Goal: Task Accomplishment & Management: Complete application form

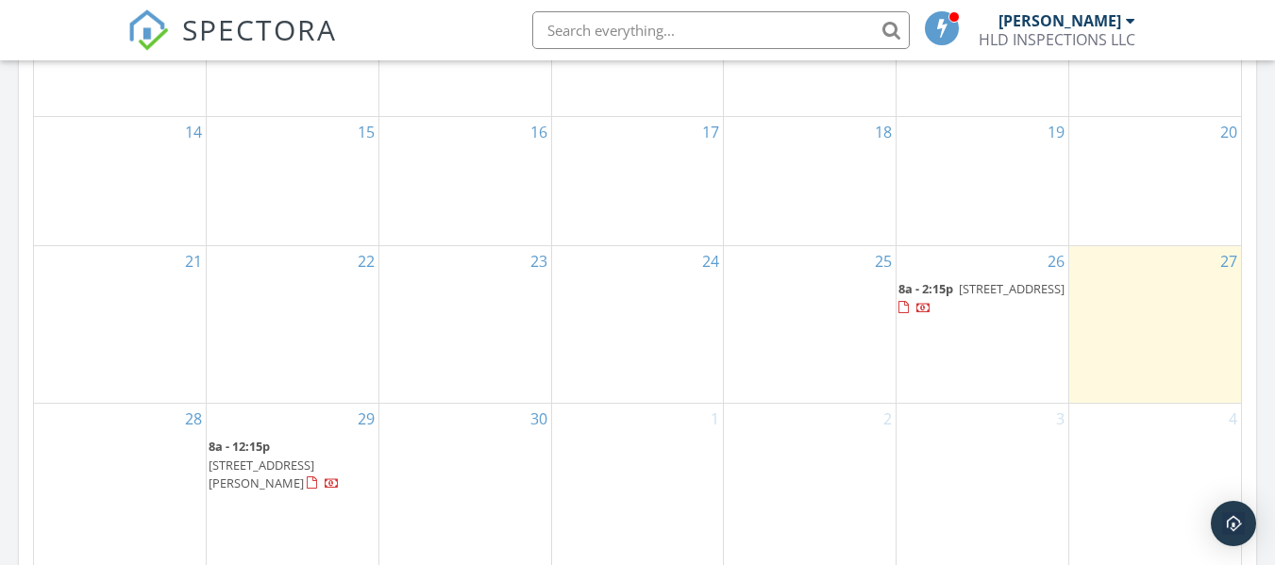
scroll to position [1416, 0]
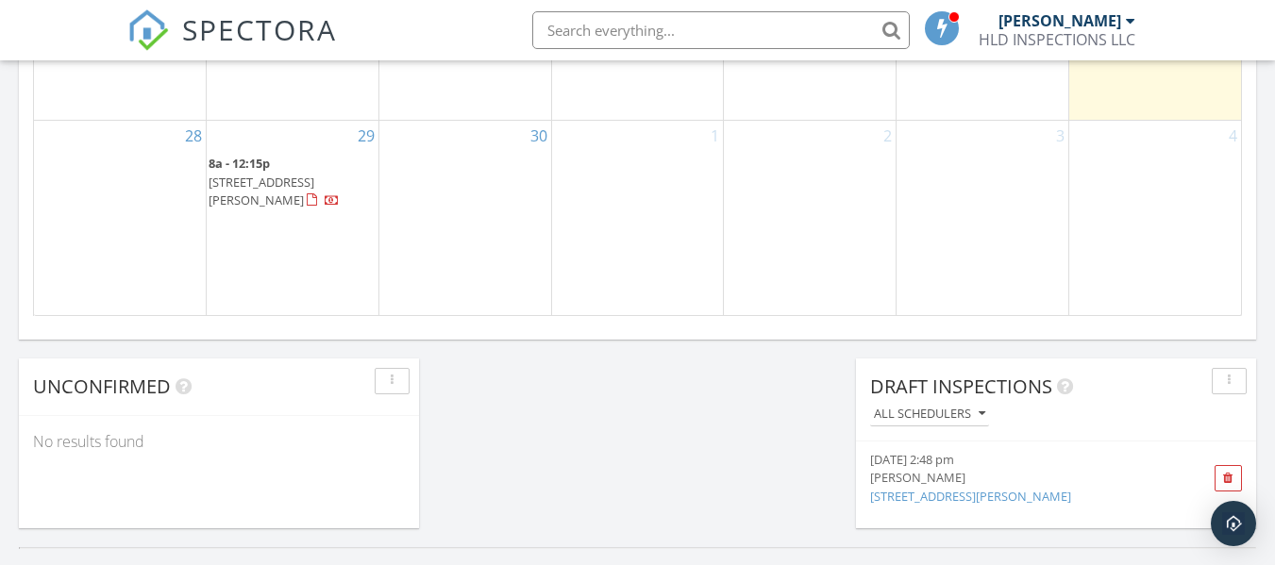
click at [307, 177] on span "[STREET_ADDRESS][PERSON_NAME]" at bounding box center [262, 191] width 106 height 35
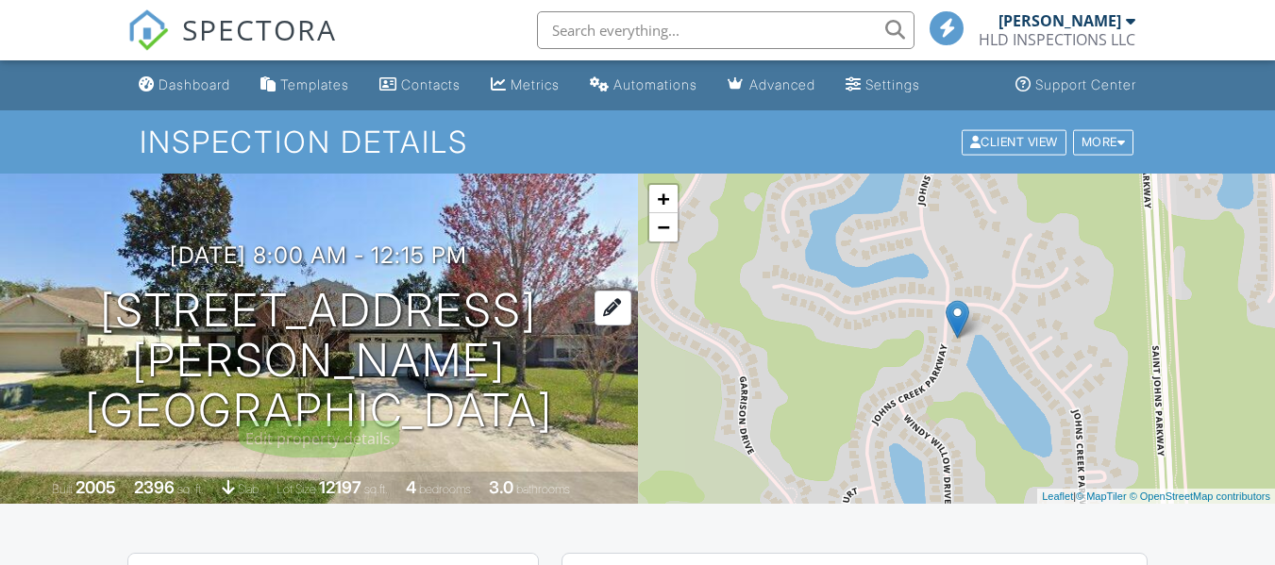
click at [606, 326] on div at bounding box center [613, 308] width 37 height 35
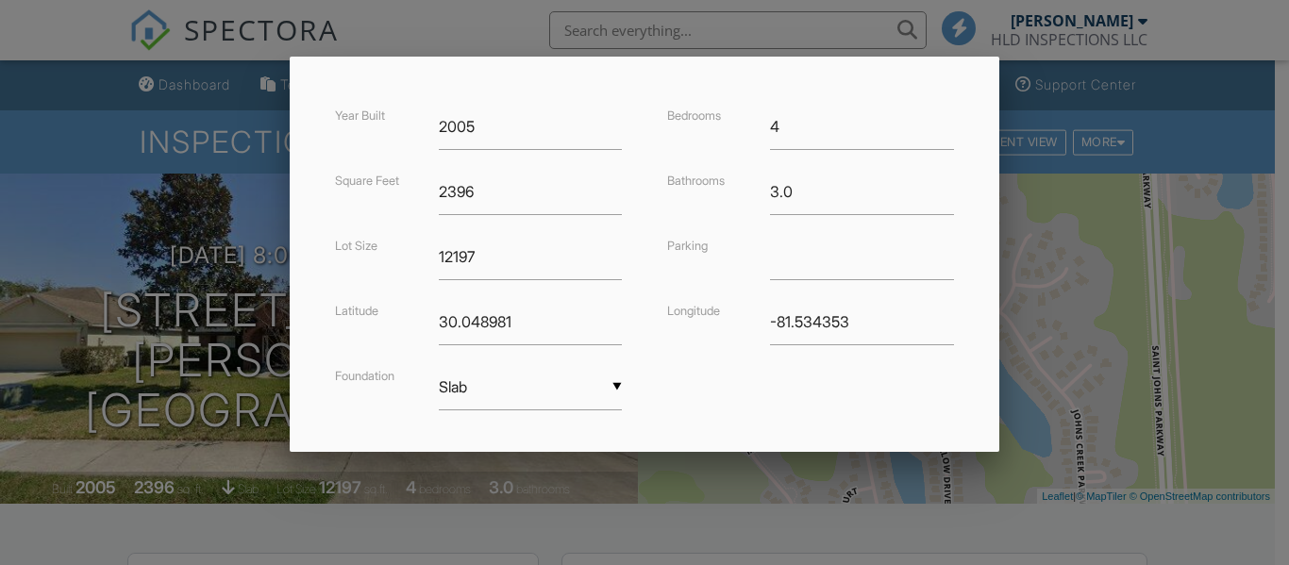
scroll to position [547, 0]
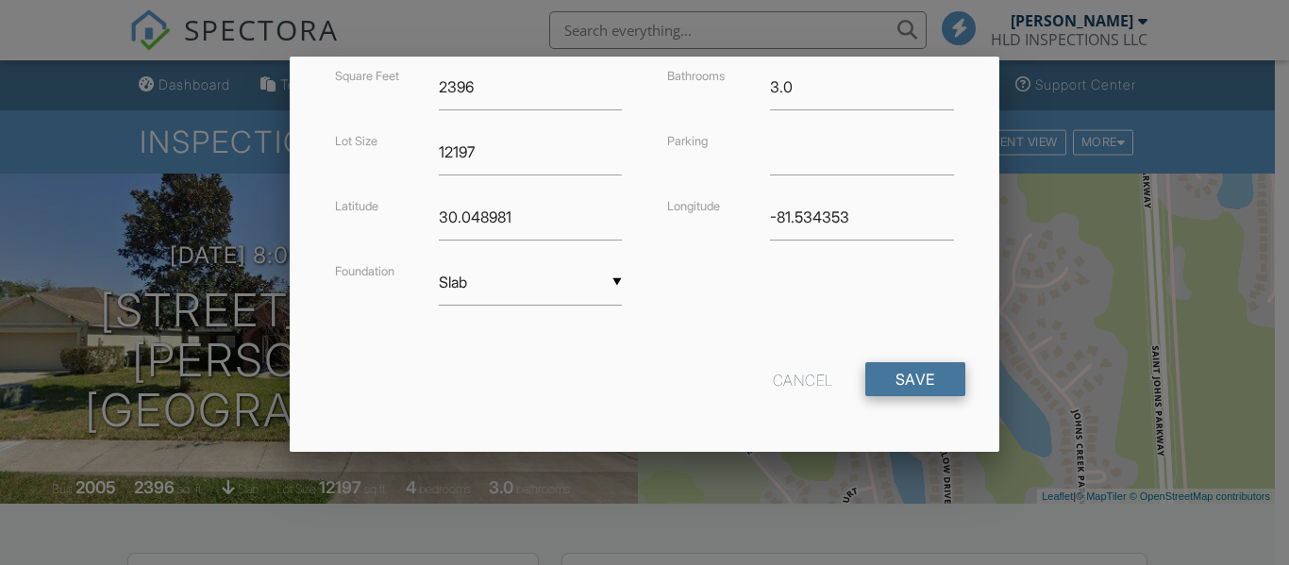
click at [898, 395] on input "Save" at bounding box center [915, 379] width 100 height 34
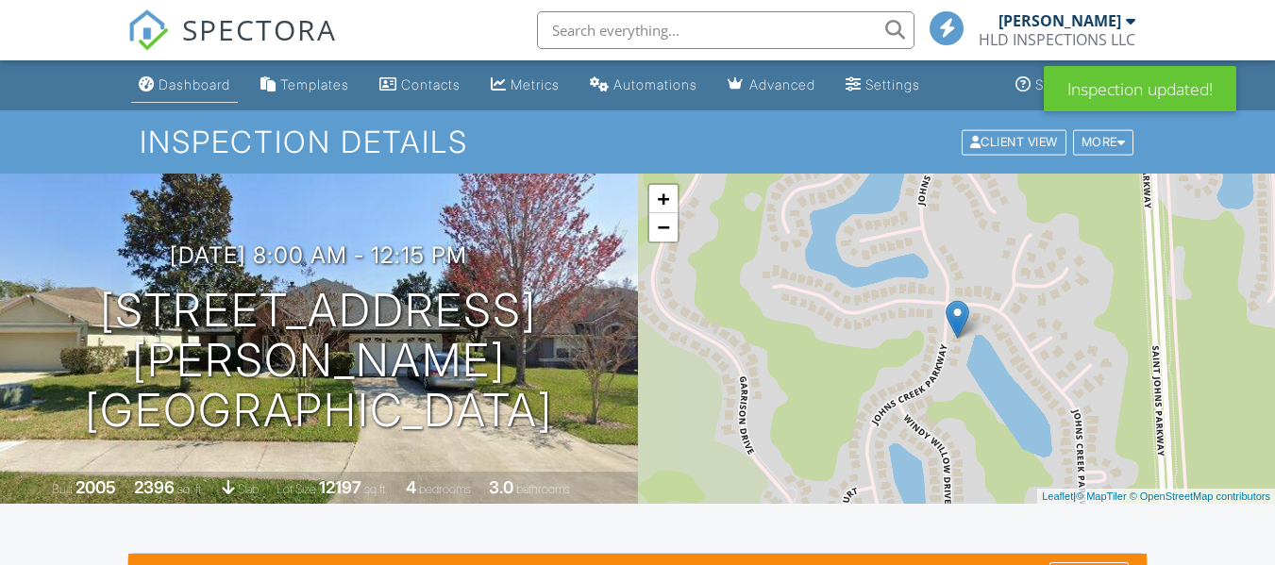
click at [226, 85] on div "Dashboard" at bounding box center [195, 84] width 72 height 16
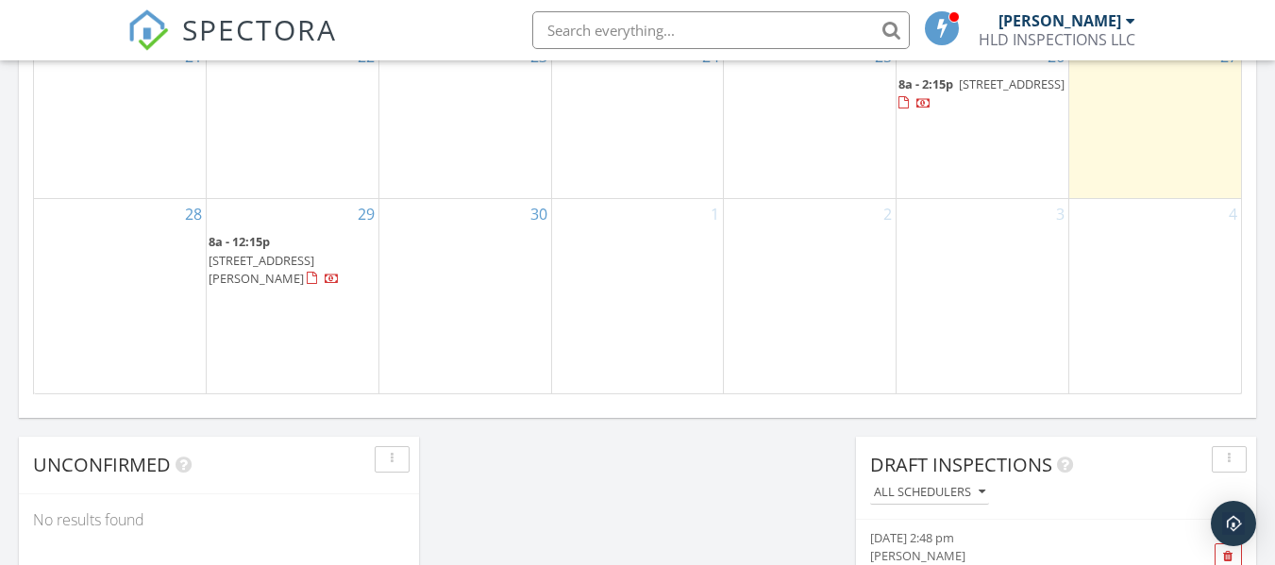
scroll to position [1351, 0]
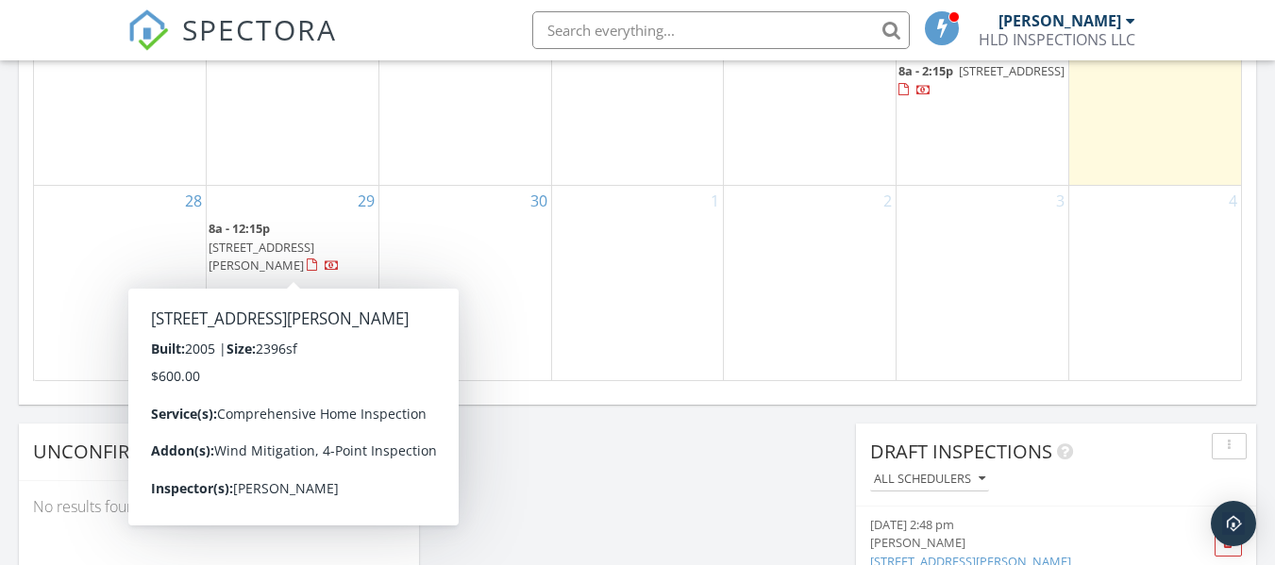
click at [307, 267] on div at bounding box center [312, 266] width 10 height 12
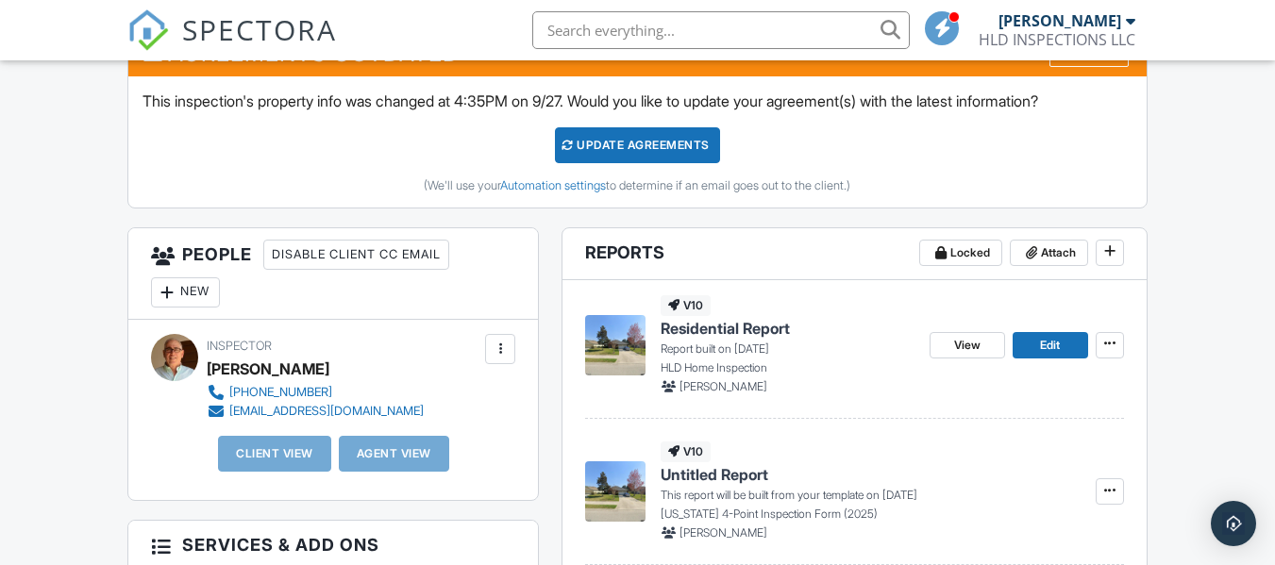
scroll to position [661, 0]
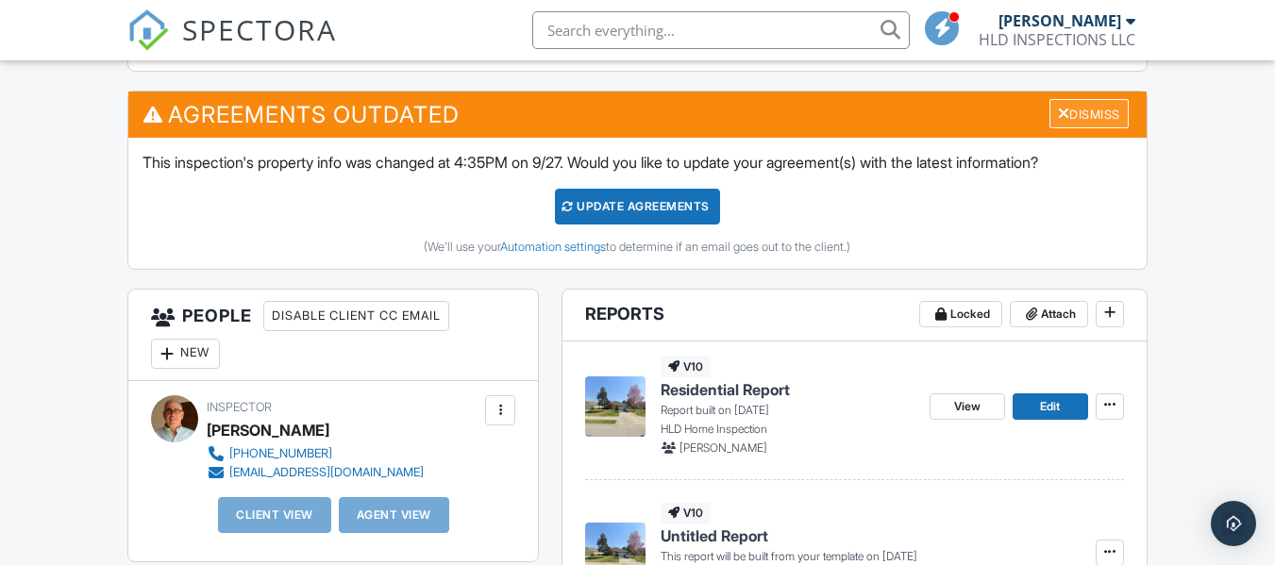
click at [1067, 115] on div "Dismiss" at bounding box center [1088, 113] width 79 height 29
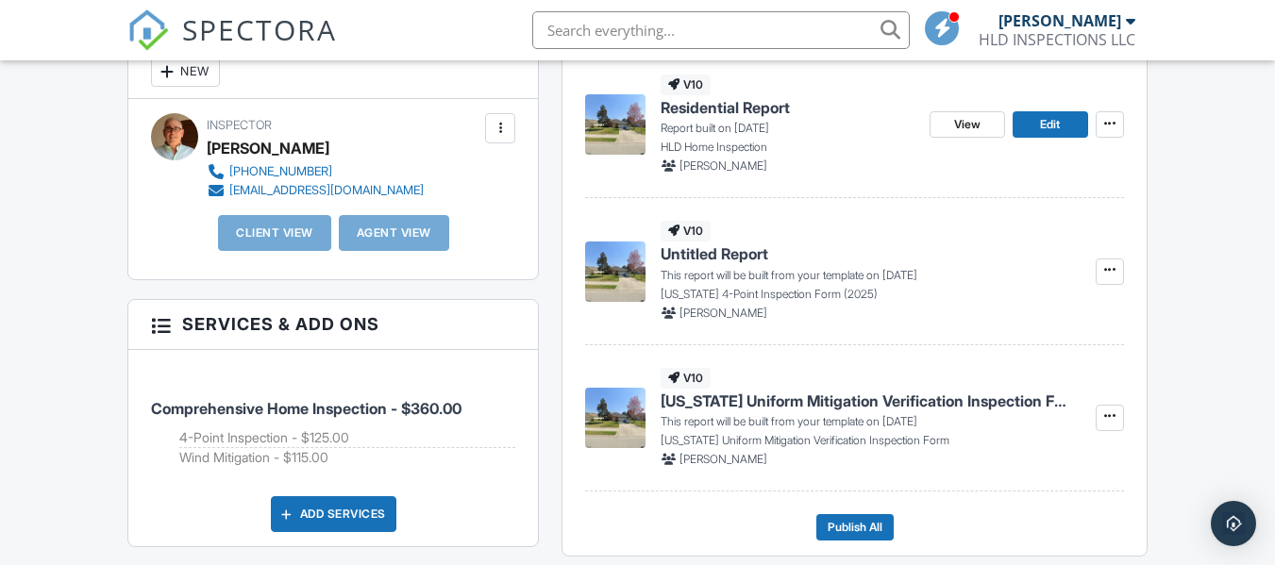
scroll to position [717, 0]
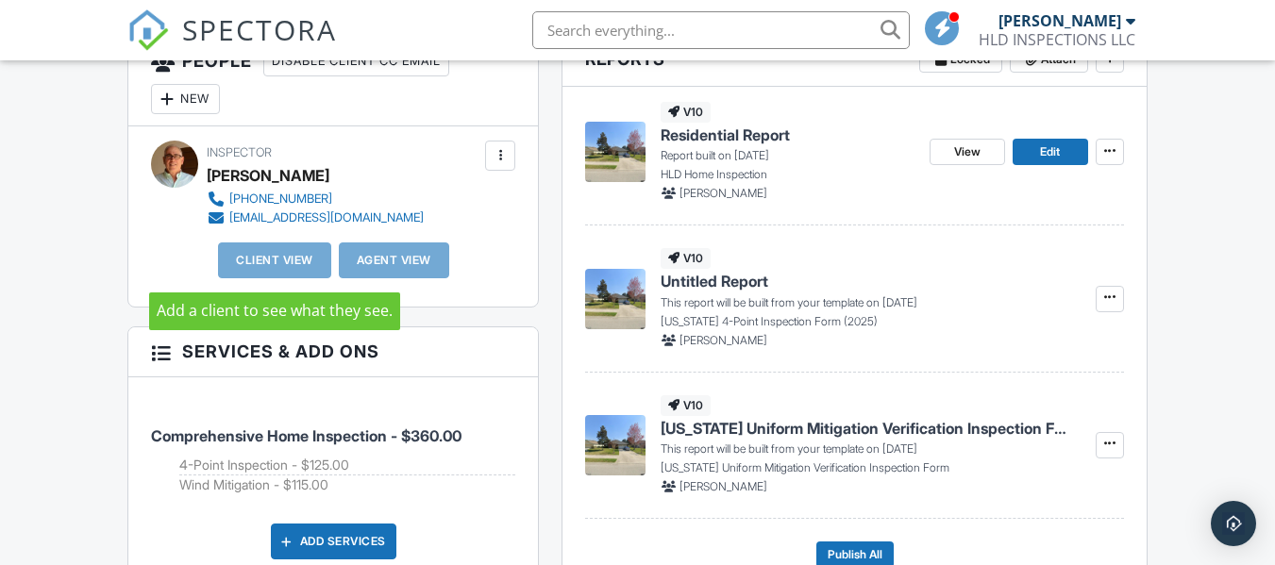
click at [271, 261] on div "Client View" at bounding box center [274, 261] width 113 height 36
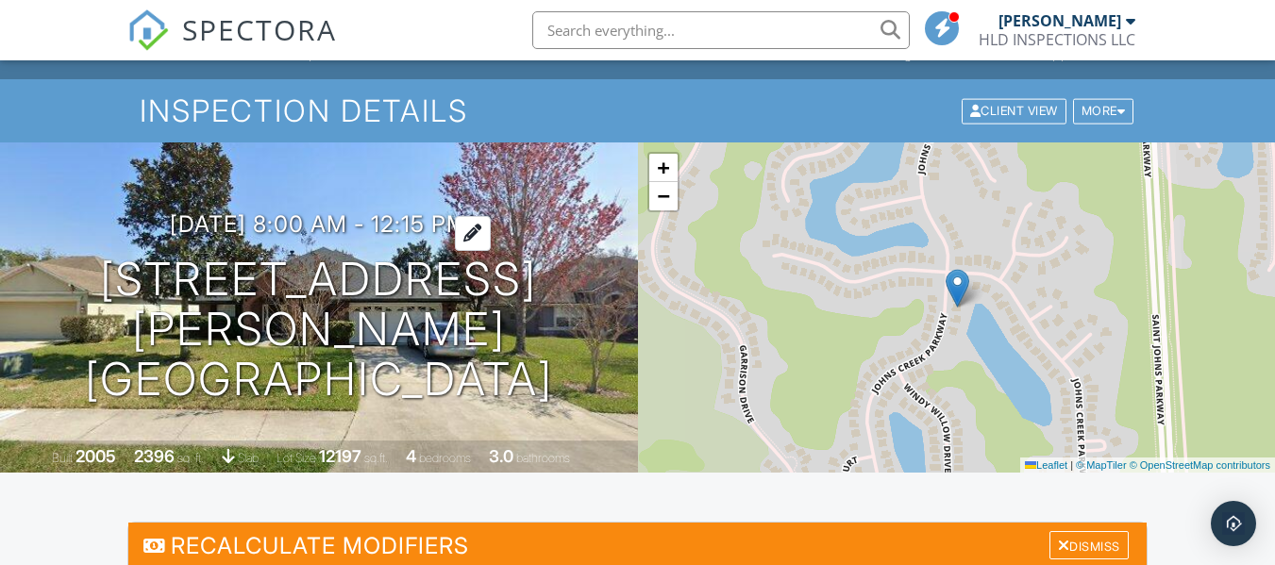
scroll to position [0, 0]
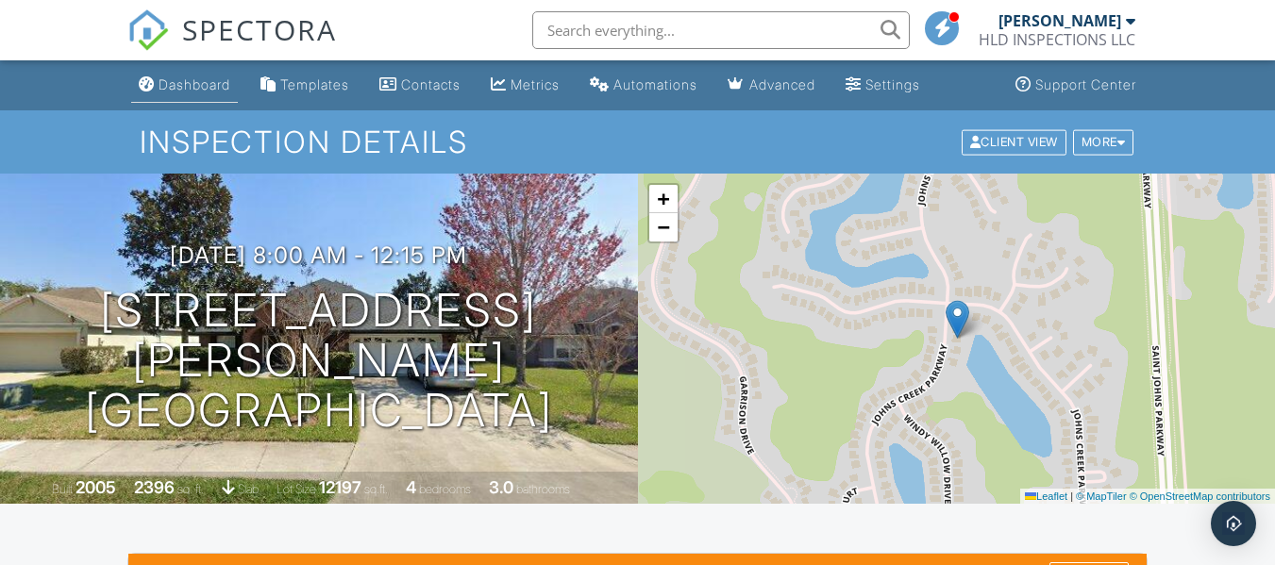
click at [185, 76] on div "Dashboard" at bounding box center [195, 84] width 72 height 16
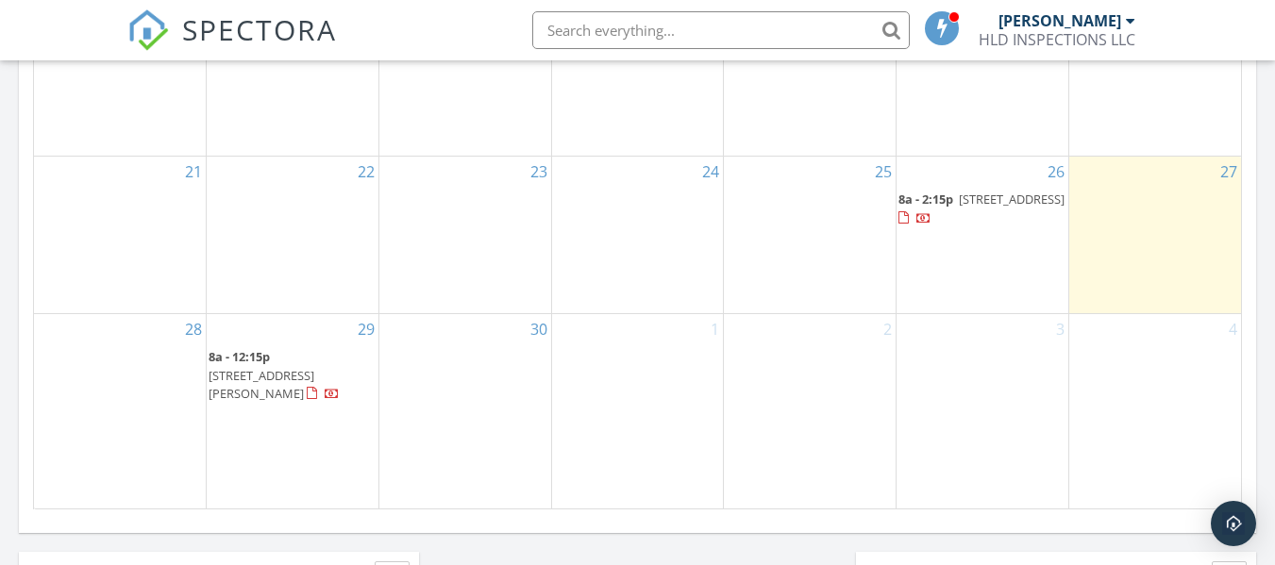
scroll to position [1227, 0]
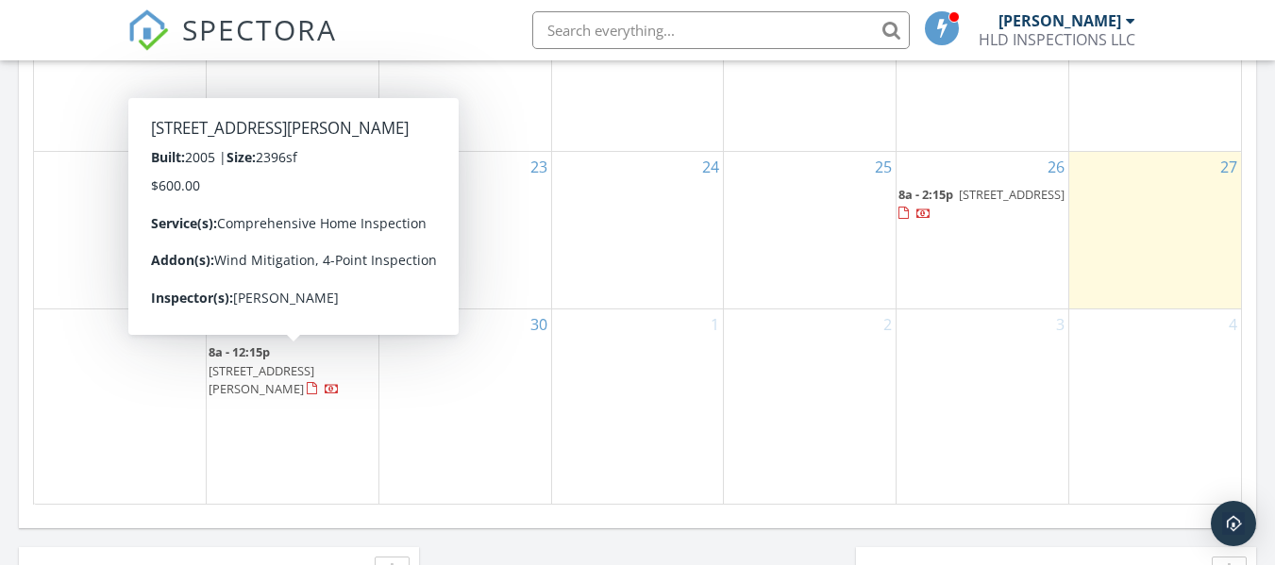
click at [325, 390] on div at bounding box center [332, 390] width 15 height 15
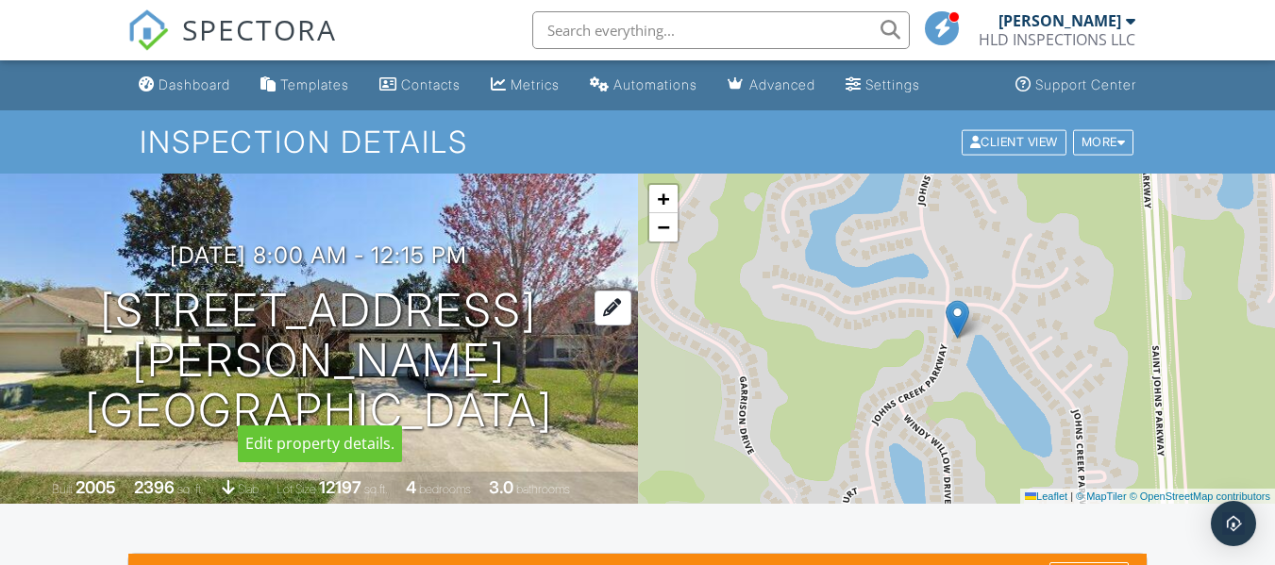
click at [604, 326] on div at bounding box center [613, 308] width 37 height 35
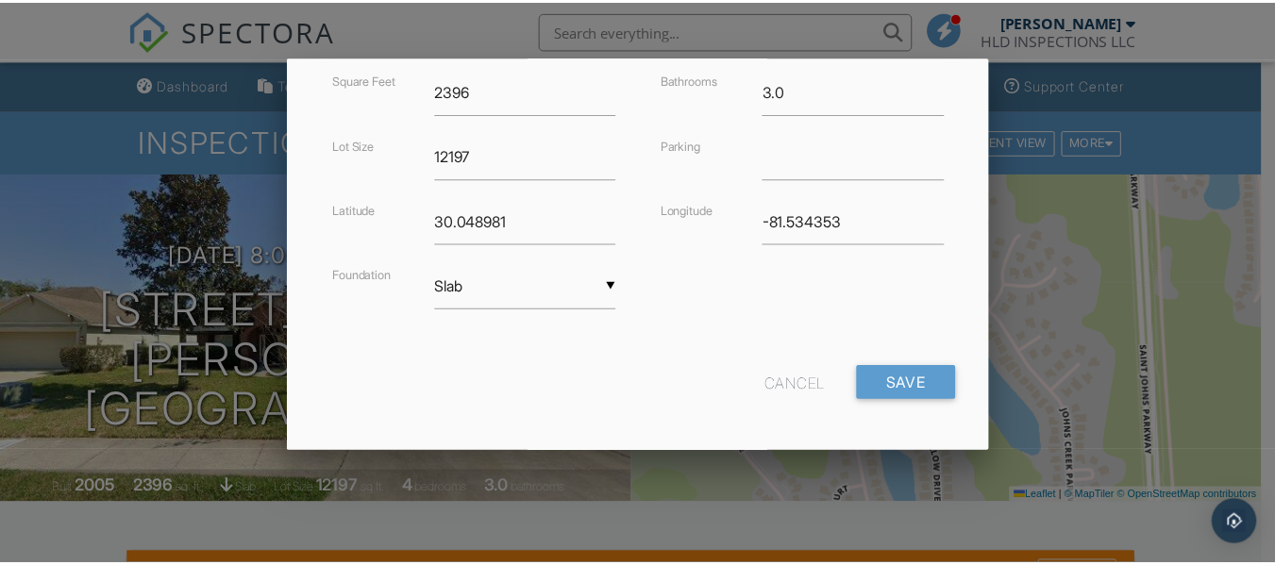
scroll to position [547, 0]
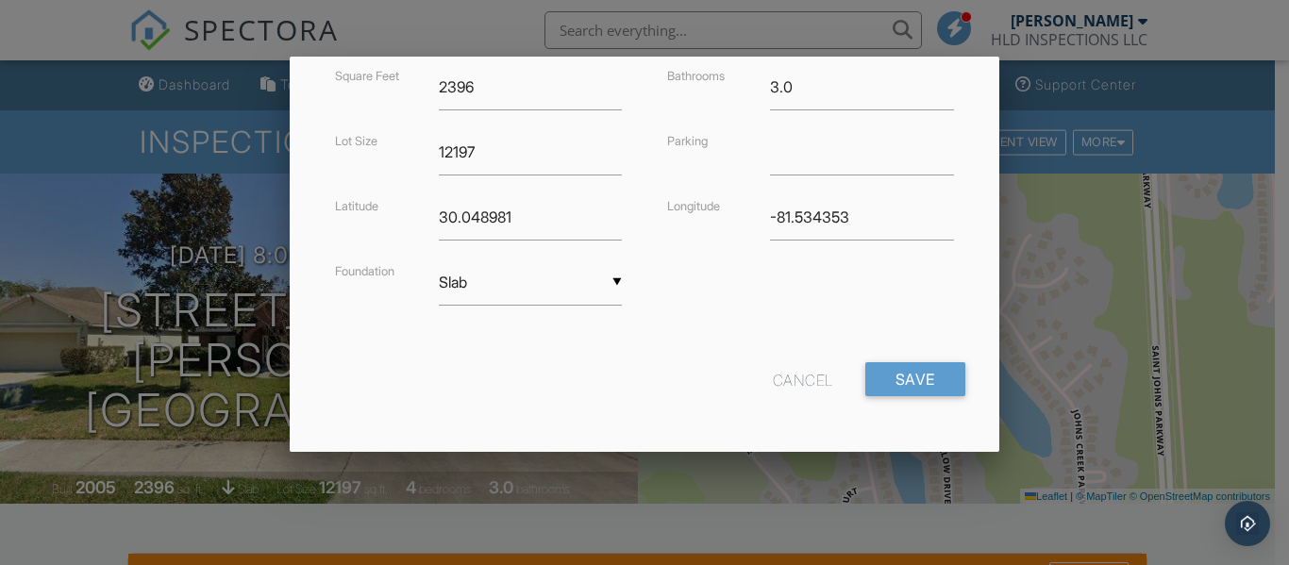
click at [1197, 224] on div at bounding box center [644, 259] width 1289 height 707
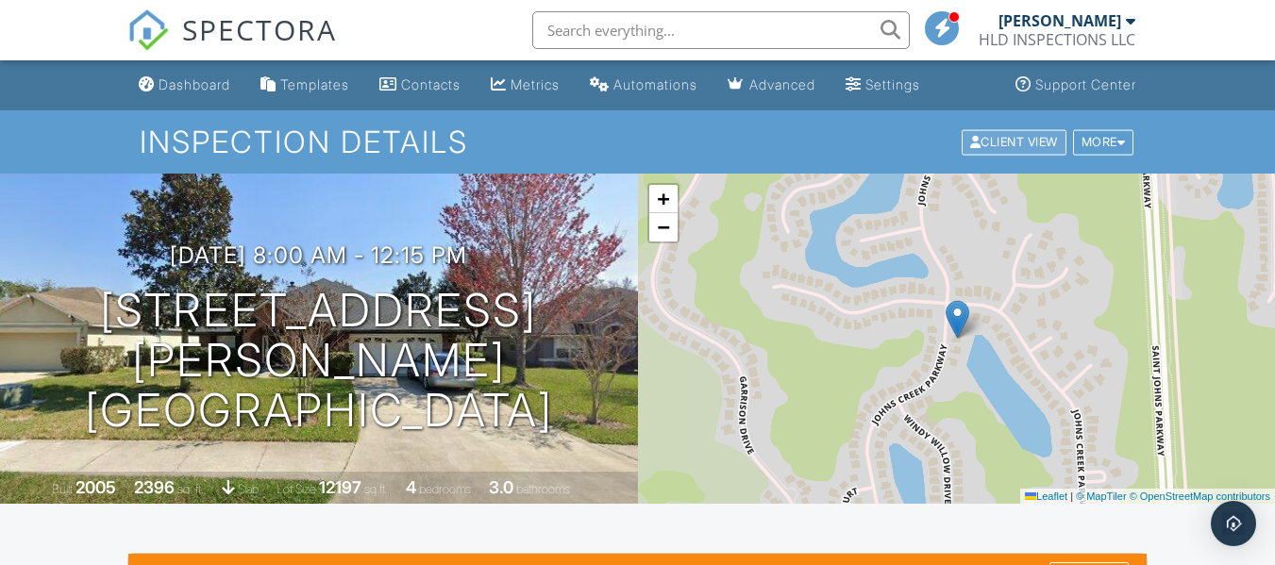
click at [1008, 148] on div "Client View" at bounding box center [1014, 141] width 105 height 25
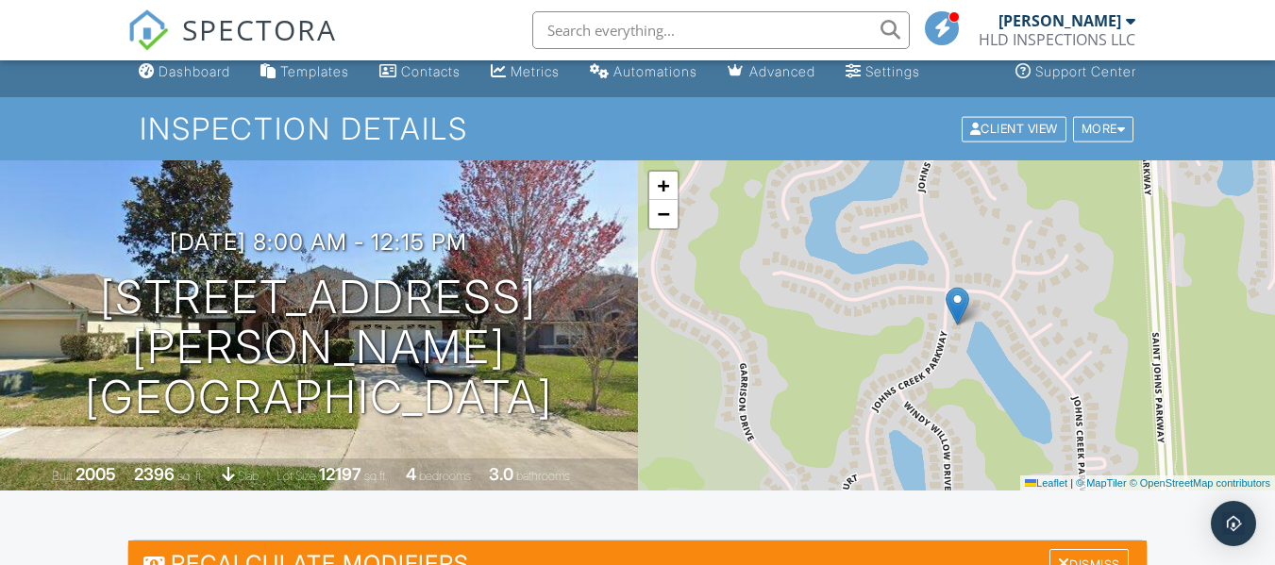
scroll to position [0, 0]
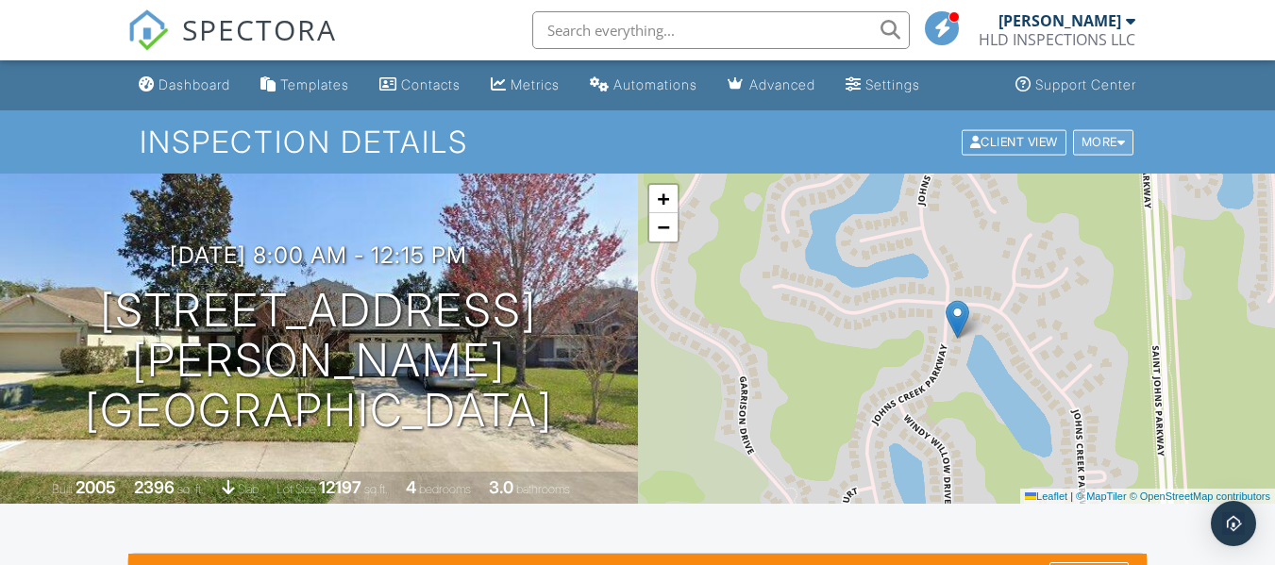
click at [1126, 145] on div "More" at bounding box center [1103, 141] width 61 height 25
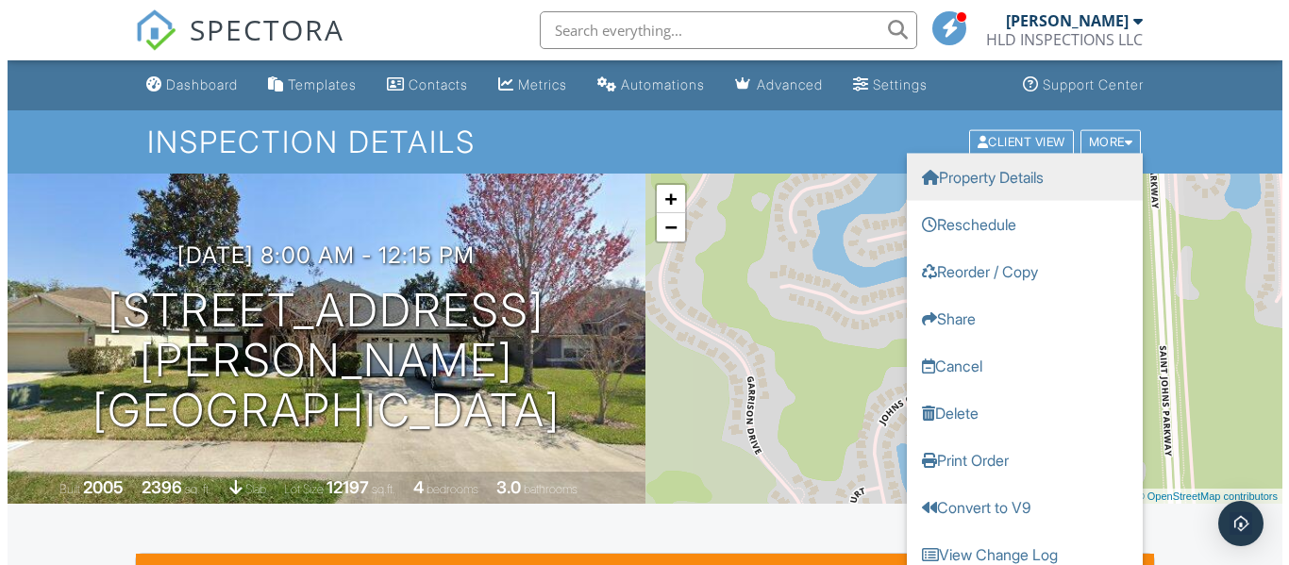
scroll to position [94, 0]
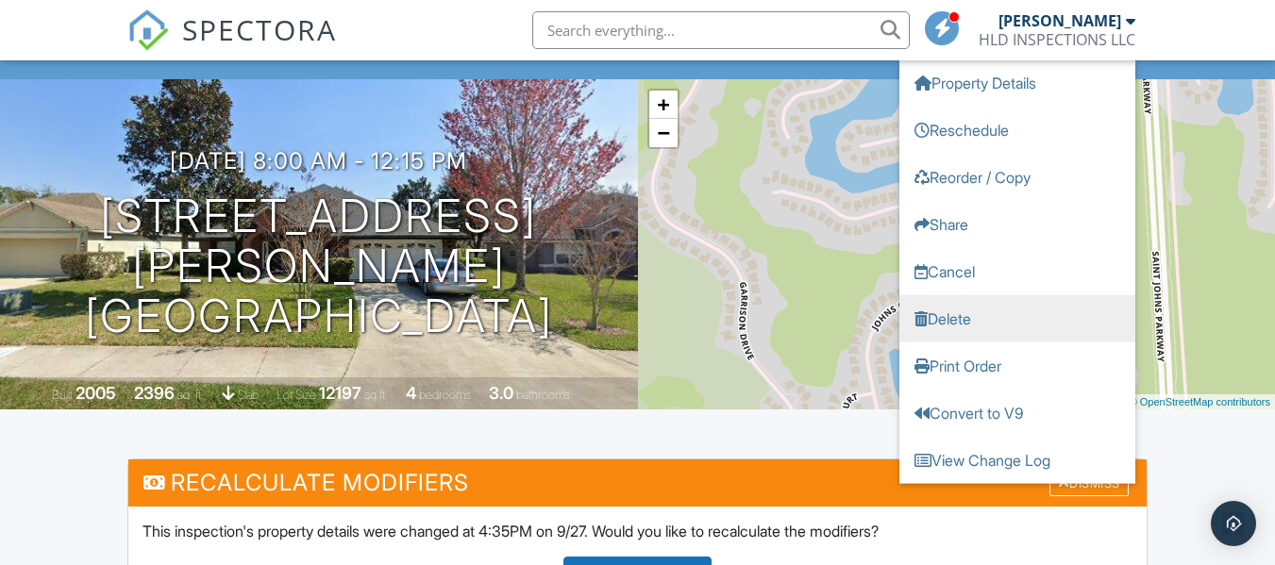
click at [960, 320] on link "Delete" at bounding box center [1017, 317] width 236 height 47
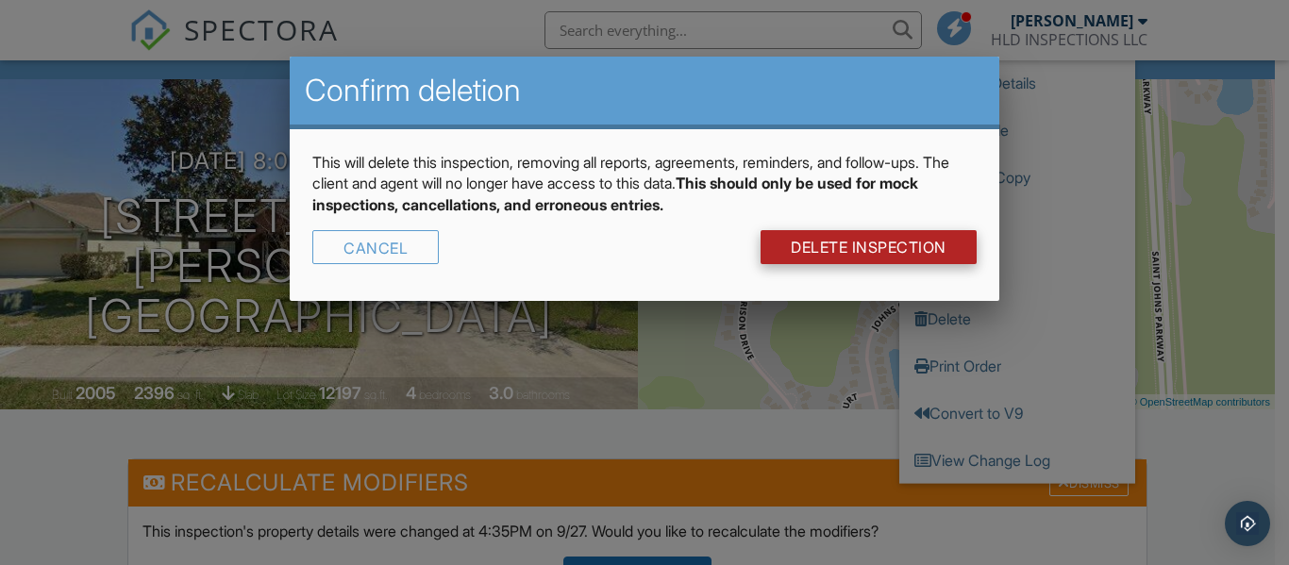
click at [904, 250] on link "DELETE Inspection" at bounding box center [869, 247] width 216 height 34
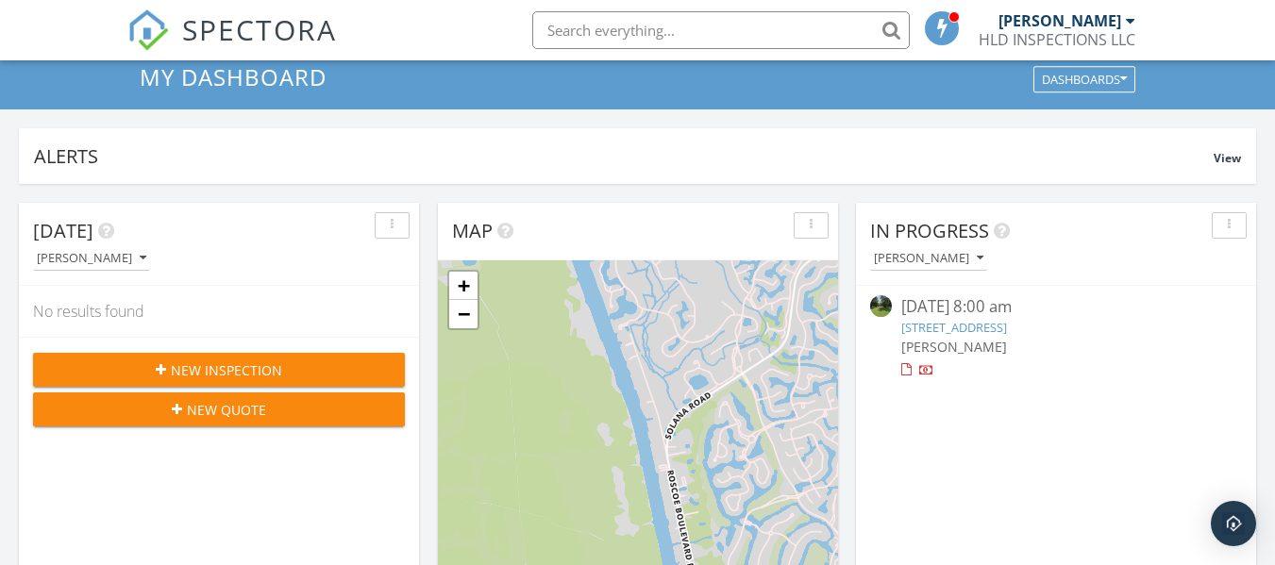
scroll to position [94, 0]
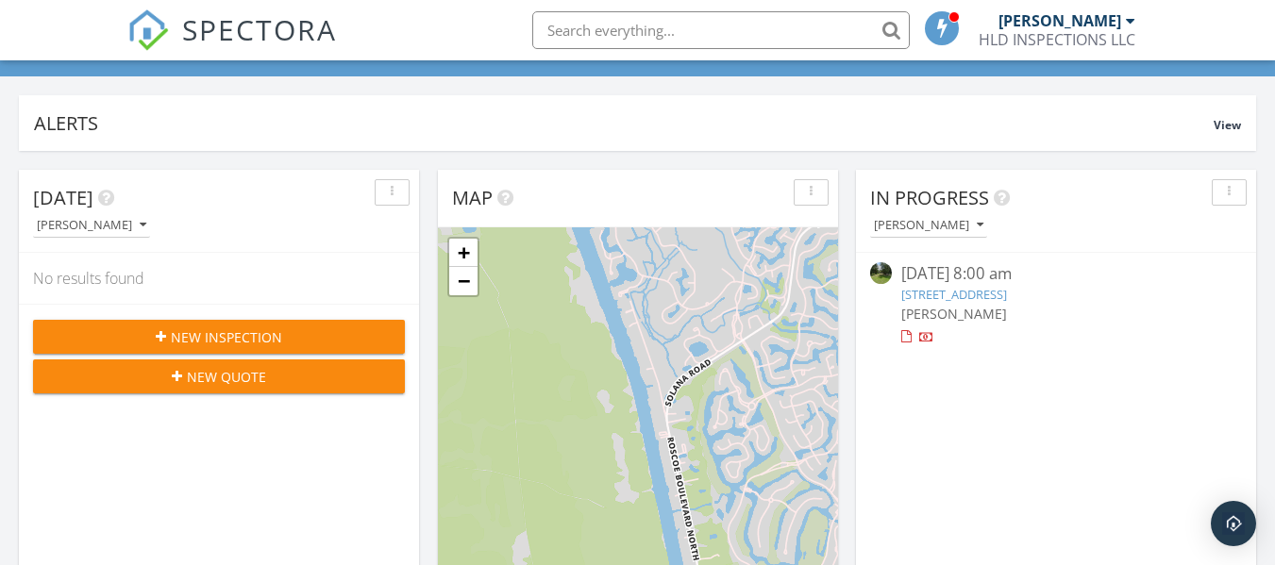
click at [196, 344] on span "New Inspection" at bounding box center [226, 337] width 111 height 20
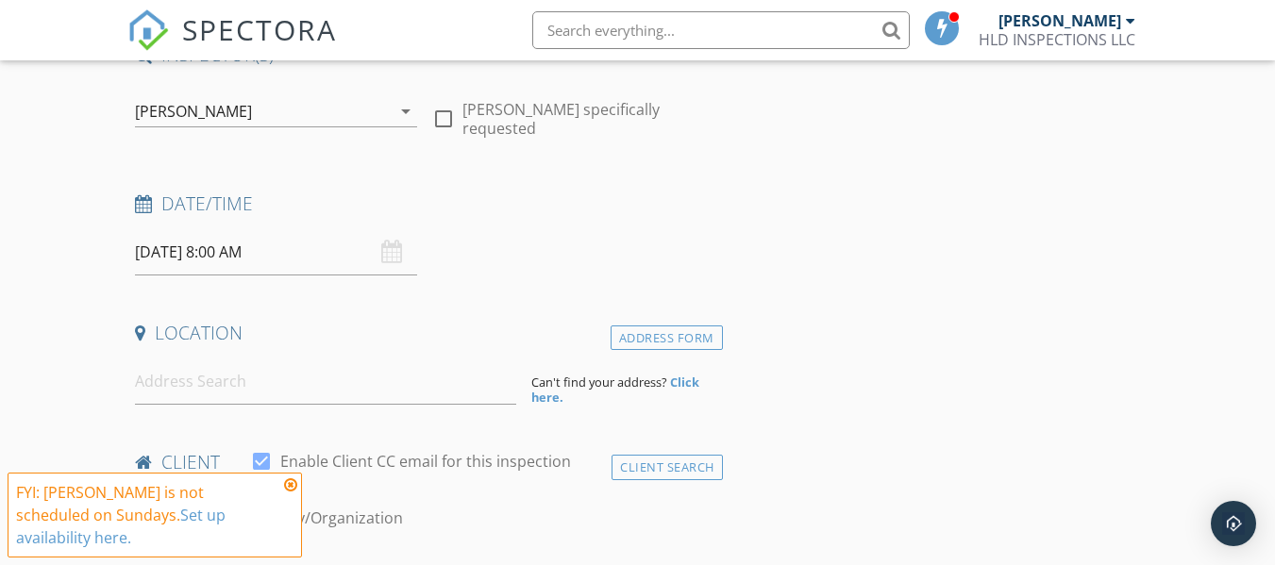
scroll to position [189, 0]
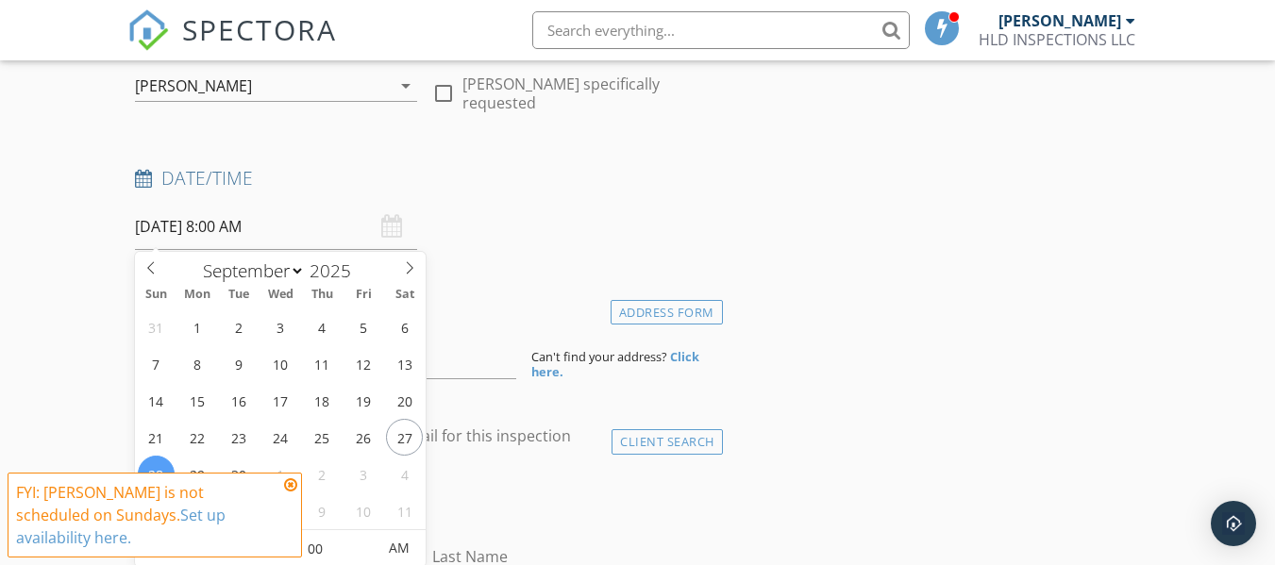
scroll to position [378, 0]
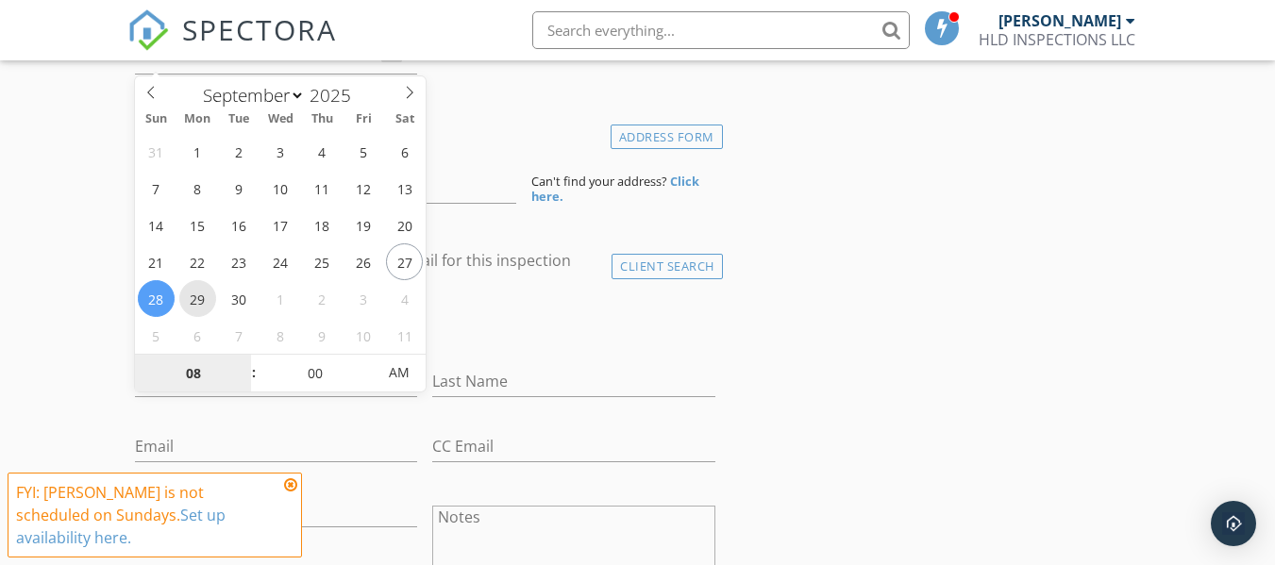
type input "09/29/2025 8:00 AM"
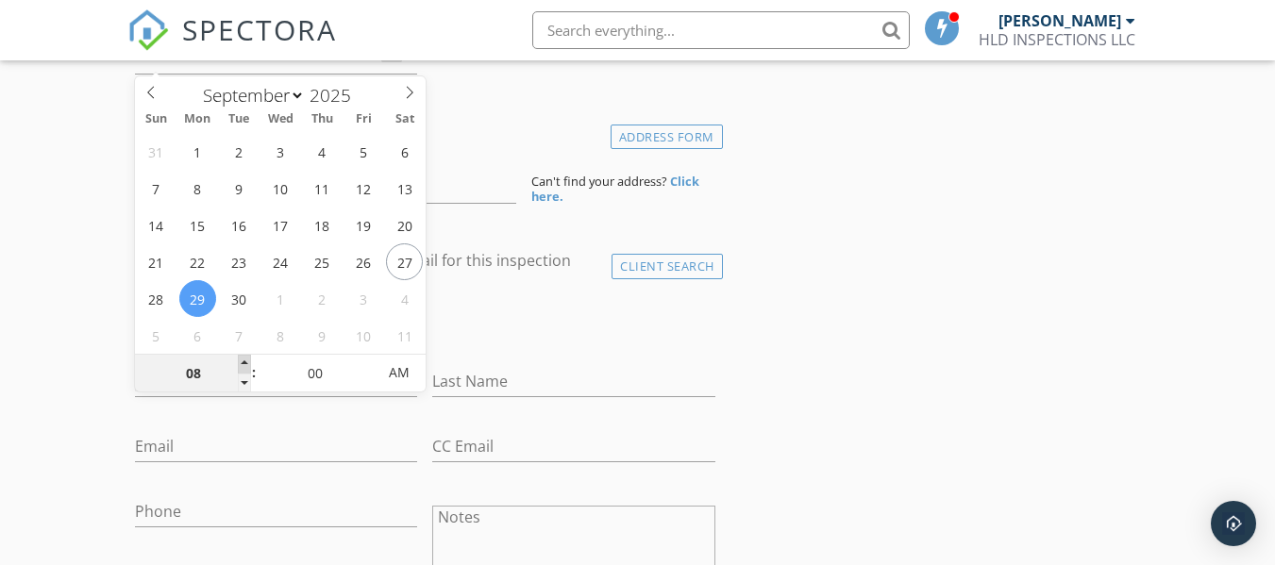
type input "09"
type input "09/29/2025 9:00 AM"
click at [250, 363] on span at bounding box center [244, 364] width 13 height 19
type input "10"
type input "09/29/2025 10:00 AM"
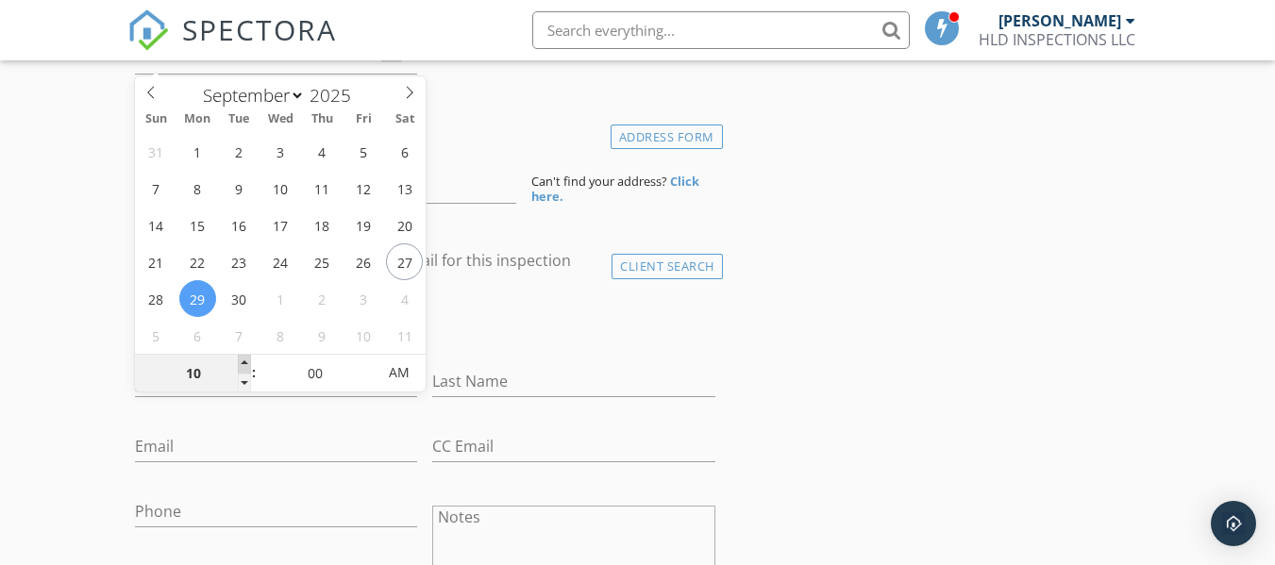
click at [250, 363] on span at bounding box center [244, 364] width 13 height 19
type input "05"
type input "09/29/2025 10:05 AM"
click at [372, 364] on span at bounding box center [367, 364] width 13 height 19
type input "10"
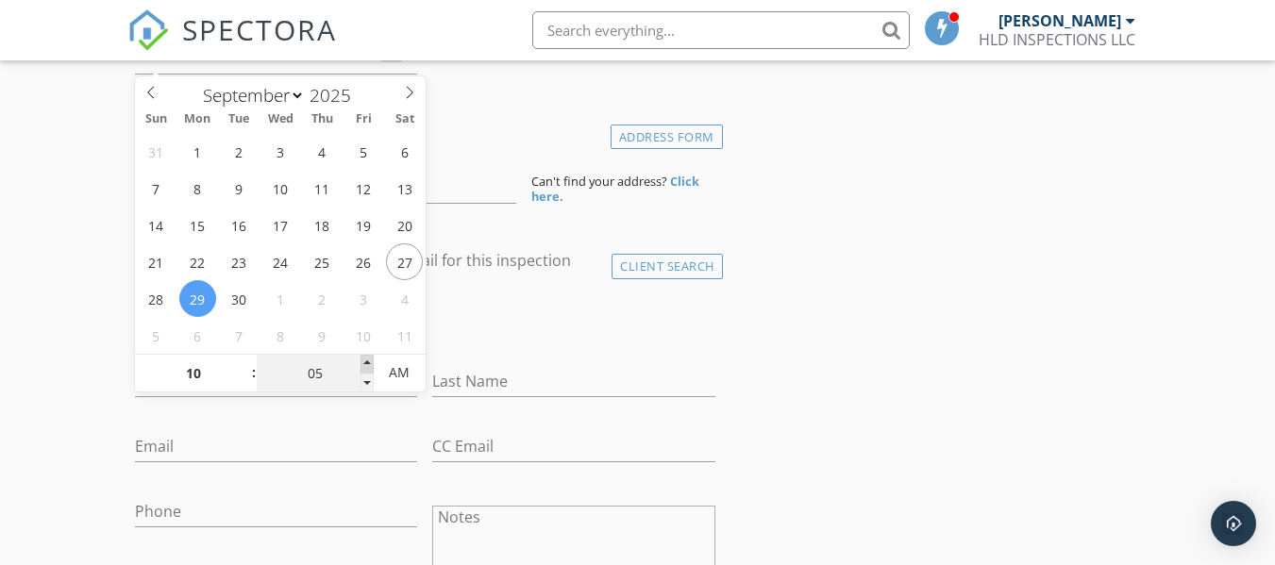
type input "09/29/2025 10:10 AM"
click at [371, 363] on span at bounding box center [367, 364] width 13 height 19
type input "15"
type input "09/29/2025 10:15 AM"
click at [371, 363] on span at bounding box center [367, 364] width 13 height 19
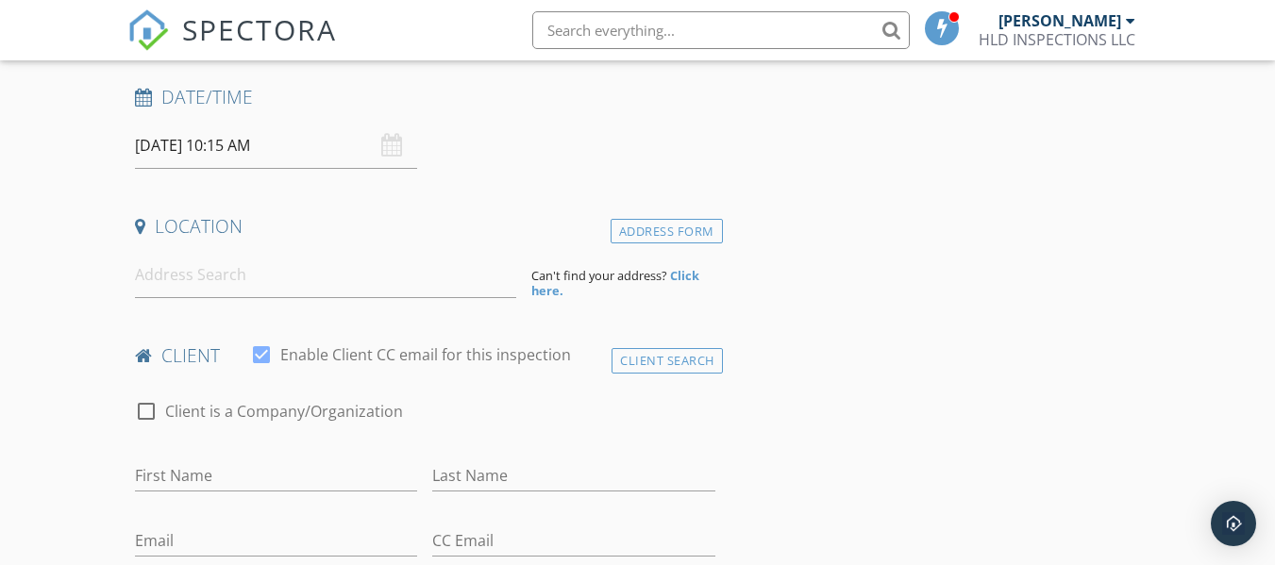
scroll to position [189, 0]
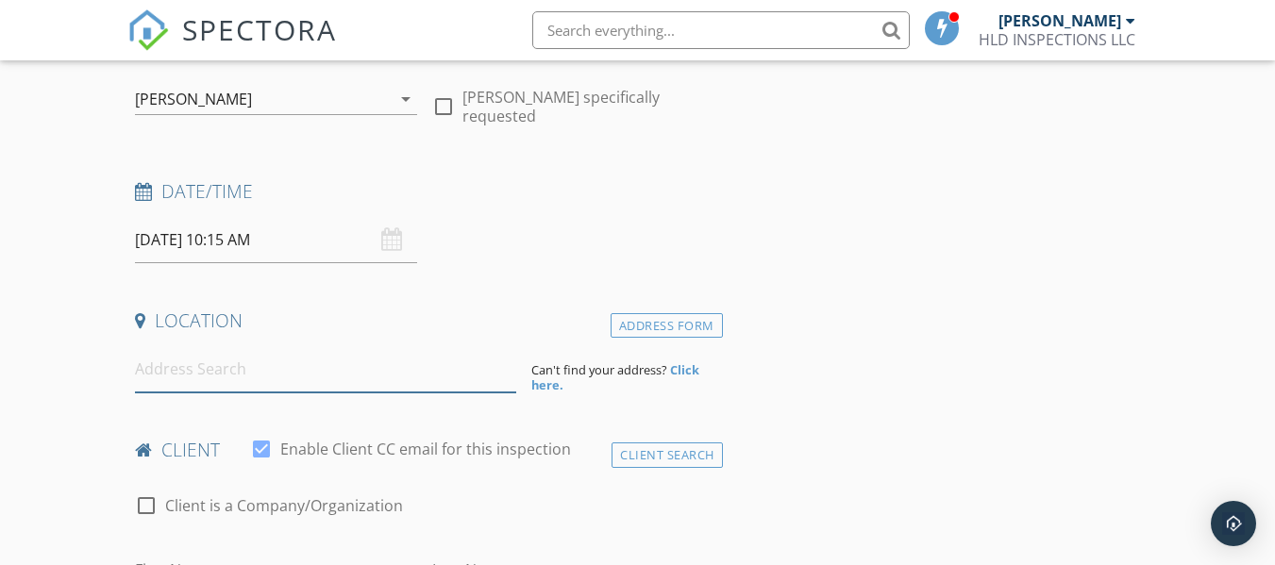
click at [200, 362] on input at bounding box center [325, 369] width 381 height 46
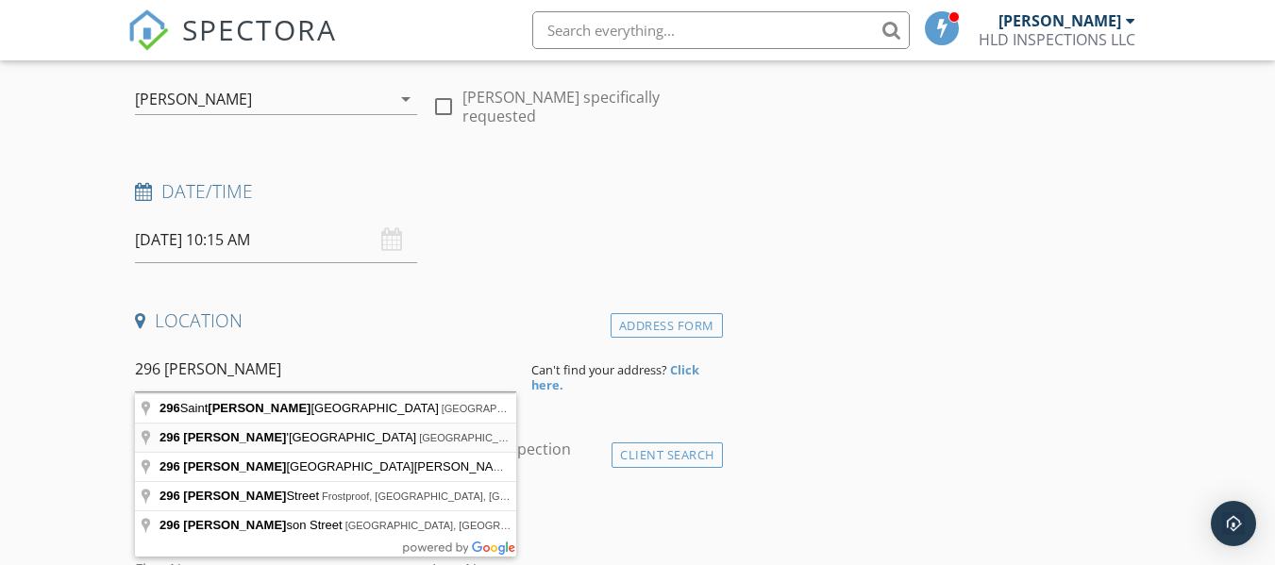
type input "296 John's Creek Parkway, St. Augustine, FL, USA"
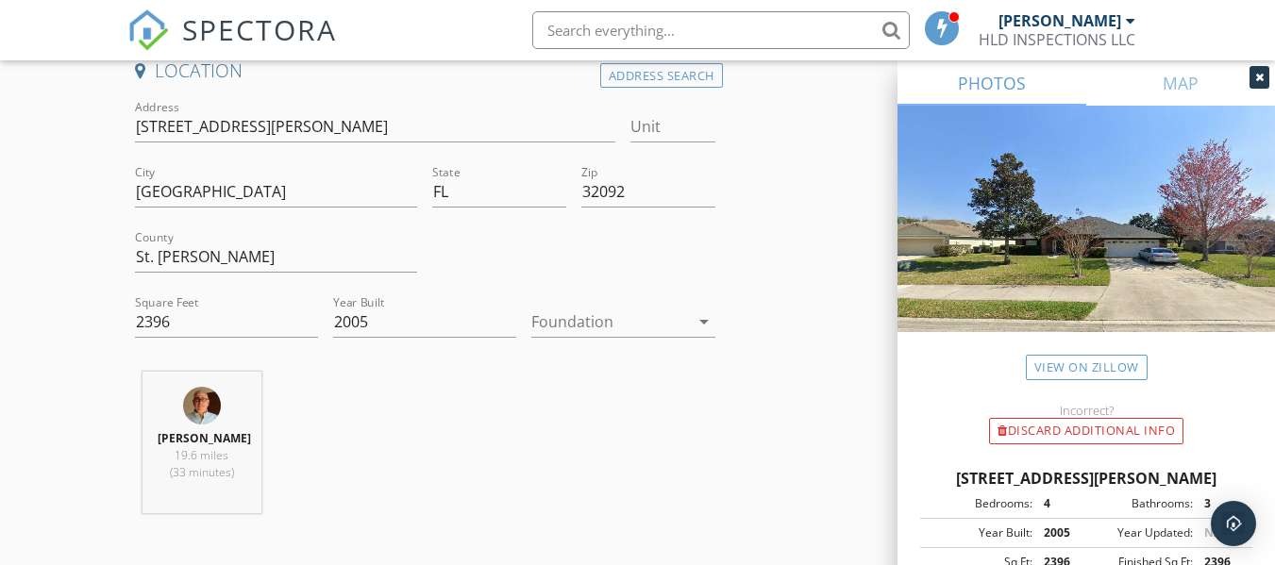
scroll to position [472, 0]
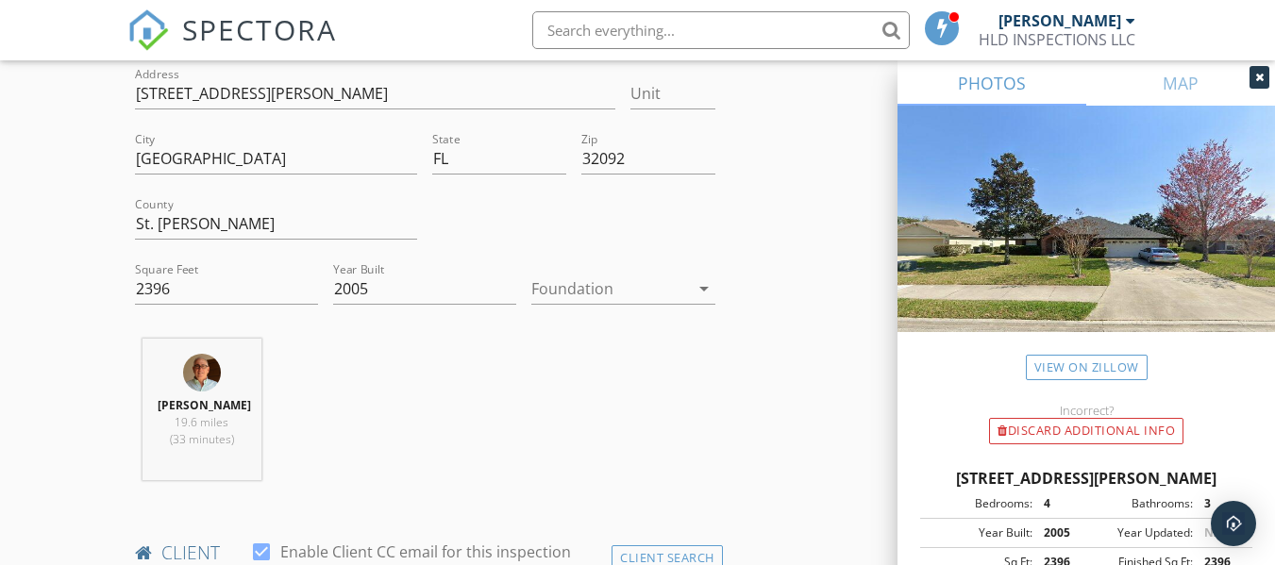
click at [711, 288] on icon "arrow_drop_down" at bounding box center [704, 288] width 23 height 23
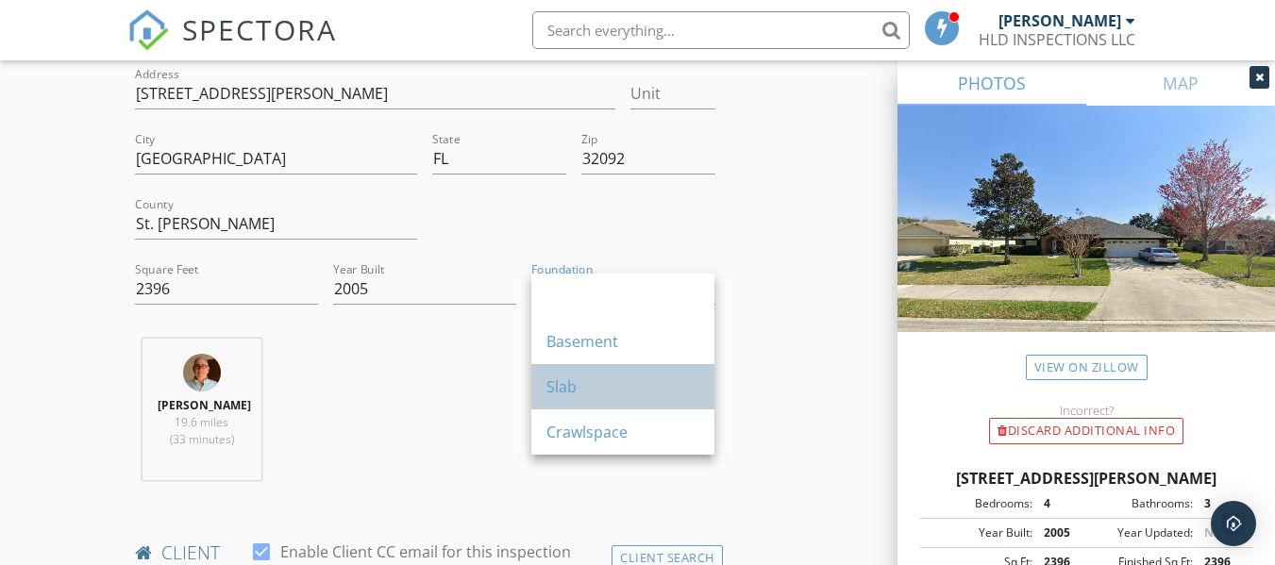
click at [609, 384] on div "Slab" at bounding box center [622, 387] width 153 height 23
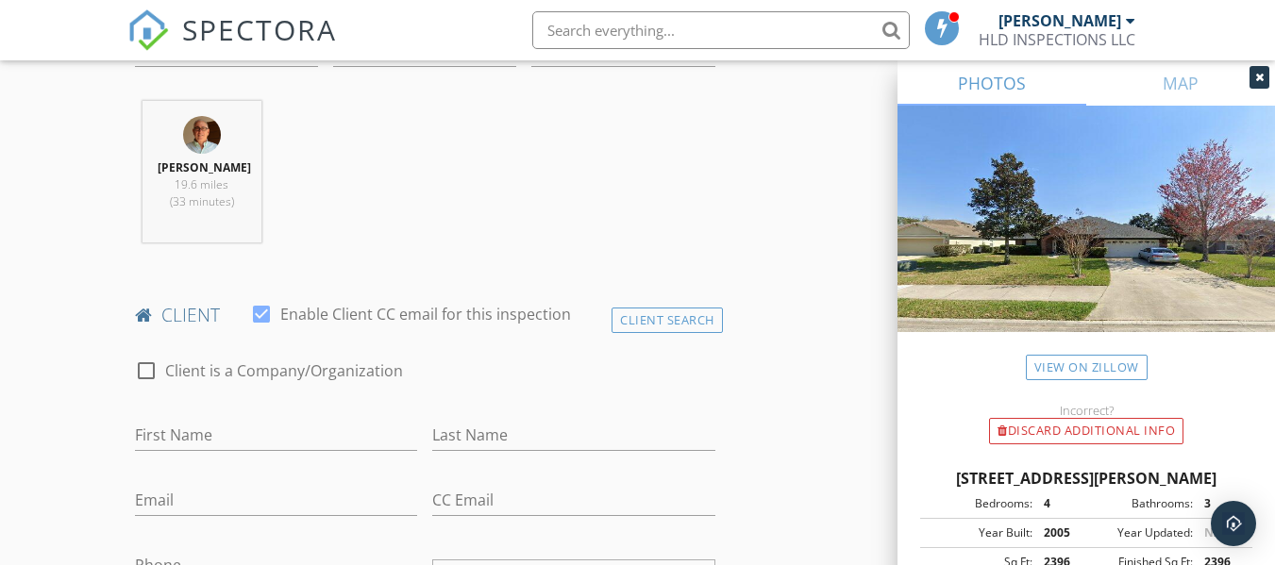
scroll to position [755, 0]
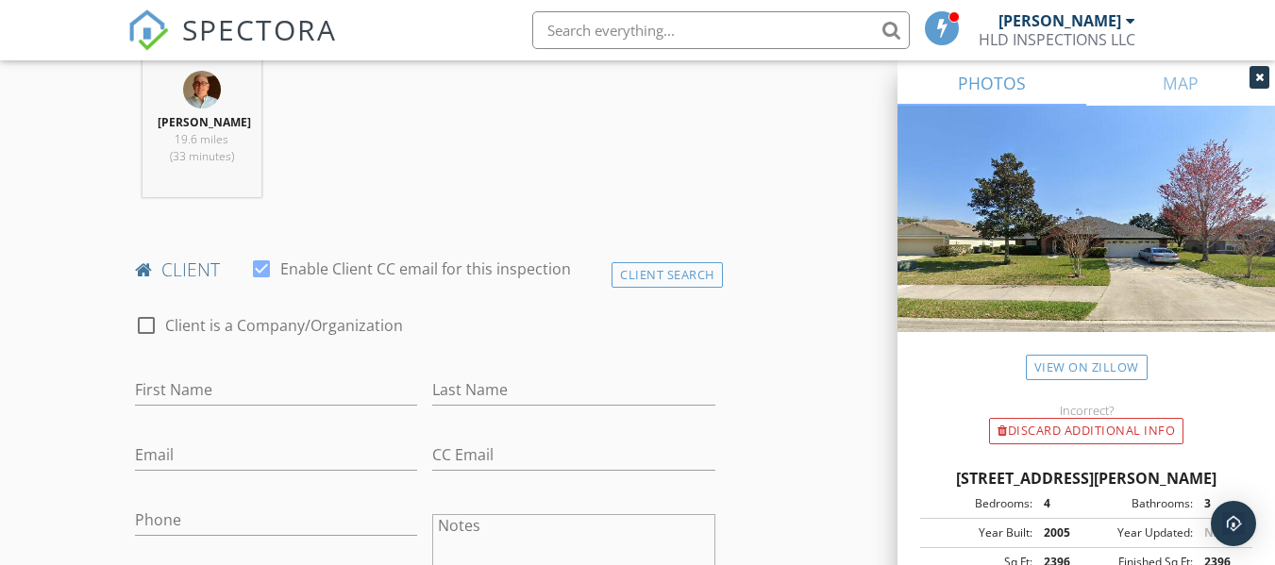
click at [141, 279] on icon at bounding box center [143, 270] width 17 height 18
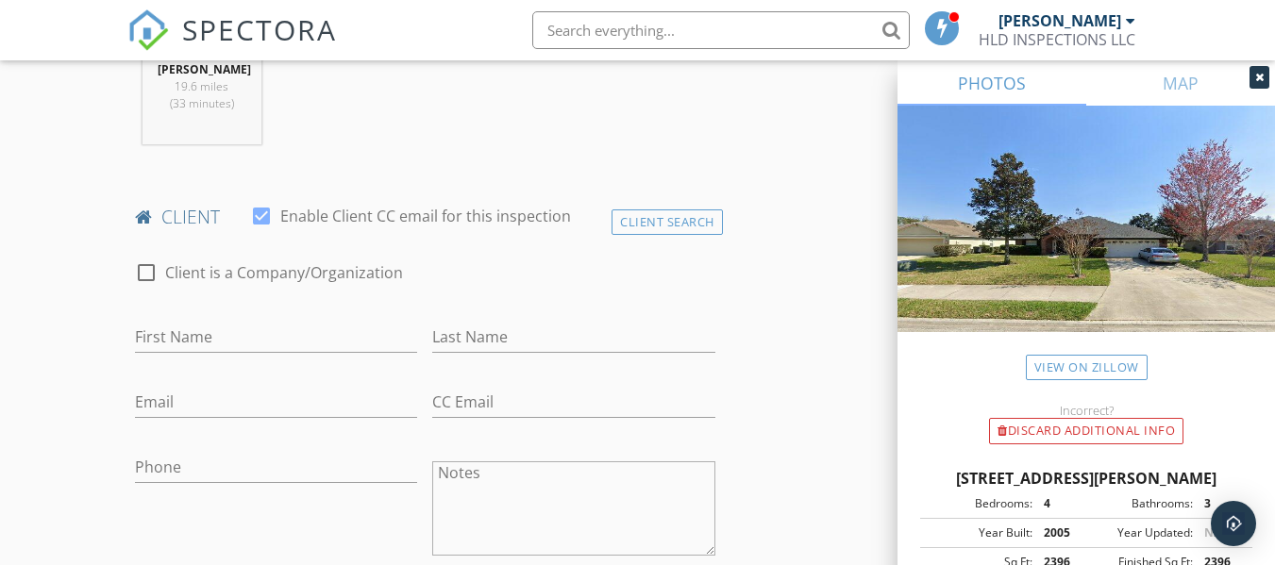
scroll to position [849, 0]
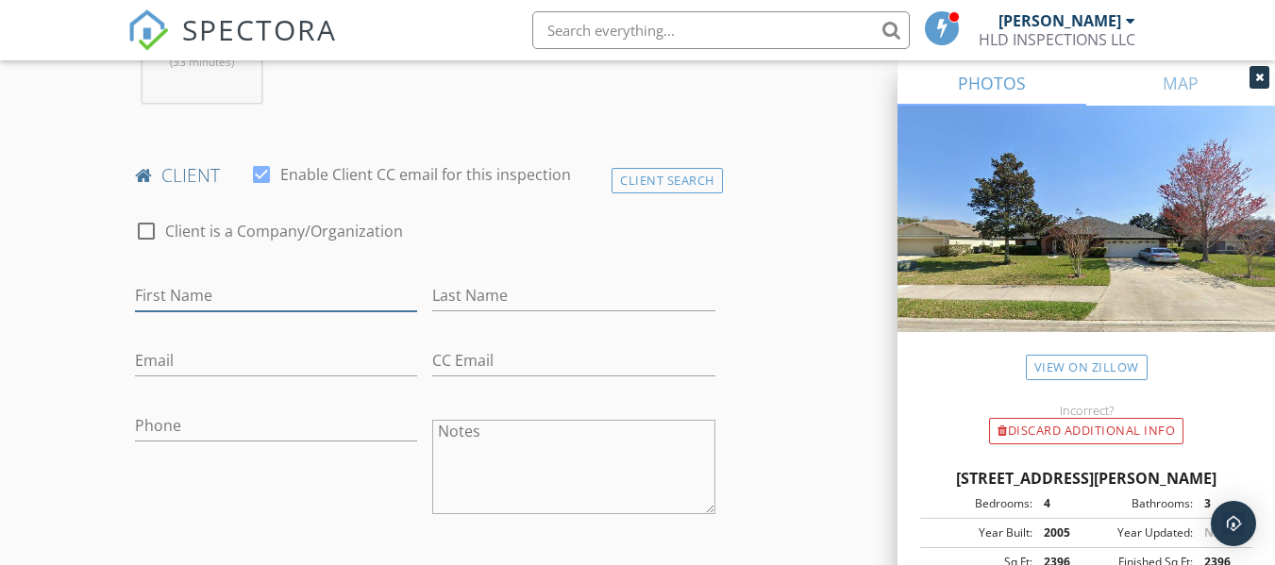
click at [165, 311] on input "First Name" at bounding box center [276, 295] width 282 height 31
type input "Pablo Andres"
click at [527, 311] on input "Last Name" at bounding box center [573, 295] width 282 height 31
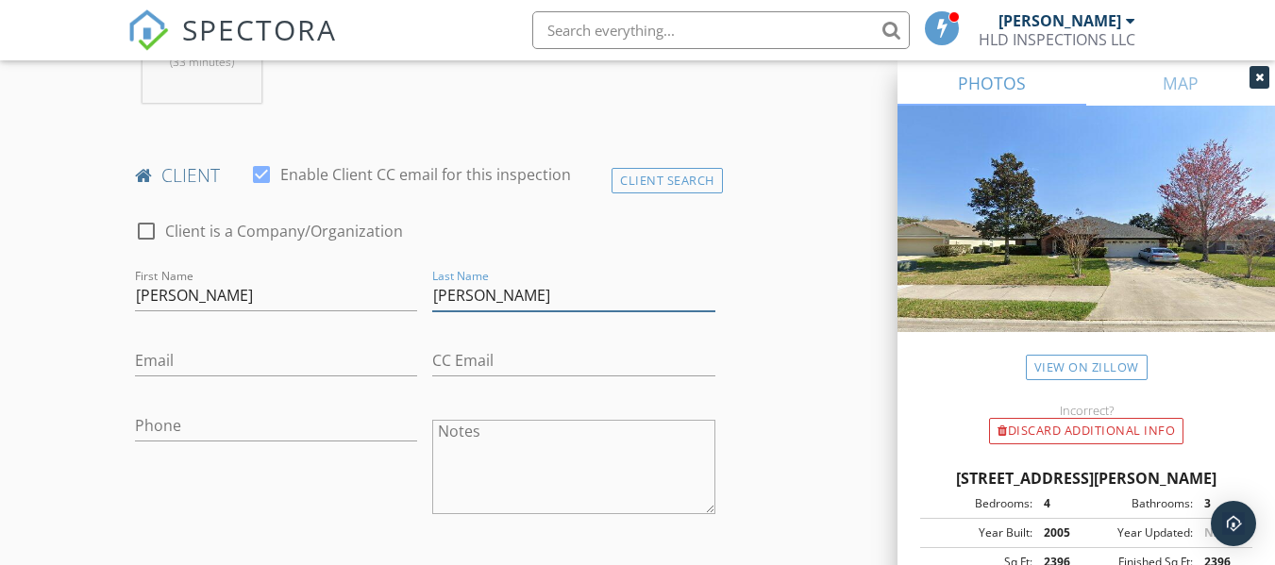
type input "Valle Rubio"
click at [182, 377] on input "Email" at bounding box center [276, 360] width 282 height 31
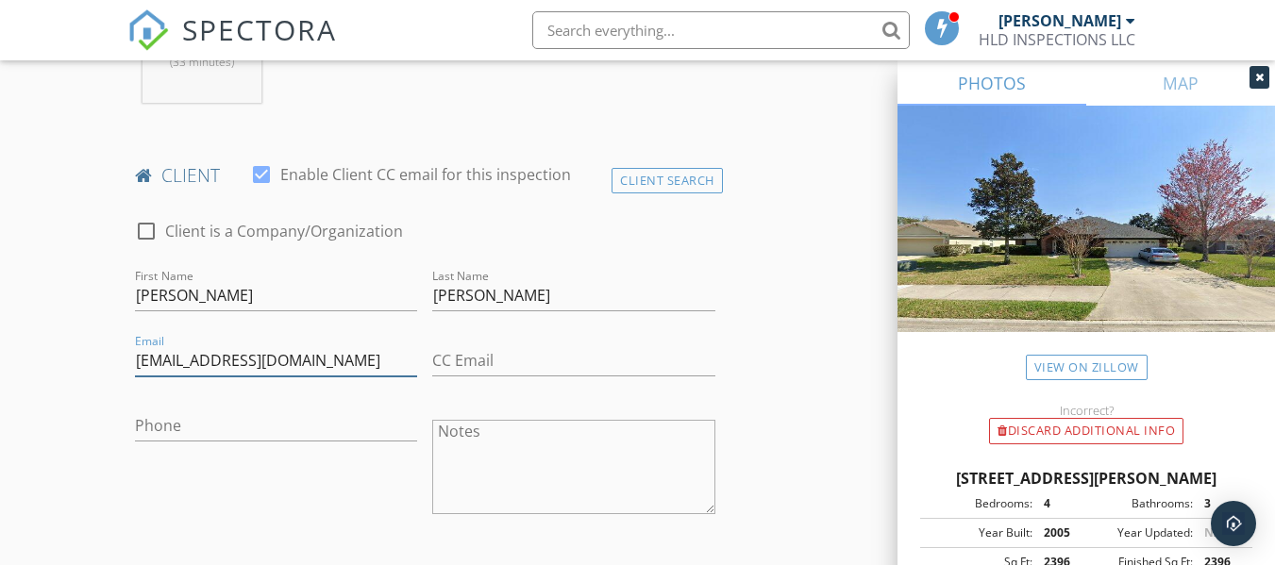
click at [311, 375] on input "PVALLE.VALLEAUDITORES@gmail.co" at bounding box center [276, 360] width 282 height 31
click at [315, 377] on input "PVALLE.VALLEAUDITORES@gmail.co" at bounding box center [276, 360] width 282 height 31
type input "pvalle.valleauditores@gmail.co"
click at [486, 377] on input "CC Email" at bounding box center [573, 360] width 282 height 31
click at [484, 377] on input "CC Email" at bounding box center [573, 360] width 282 height 31
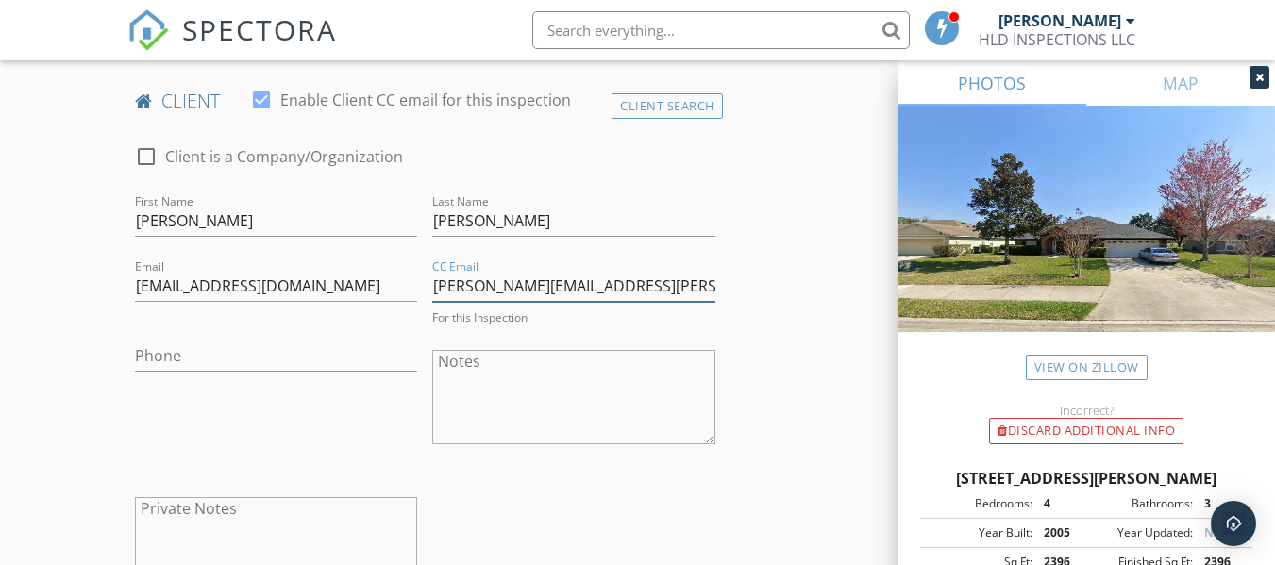
scroll to position [944, 0]
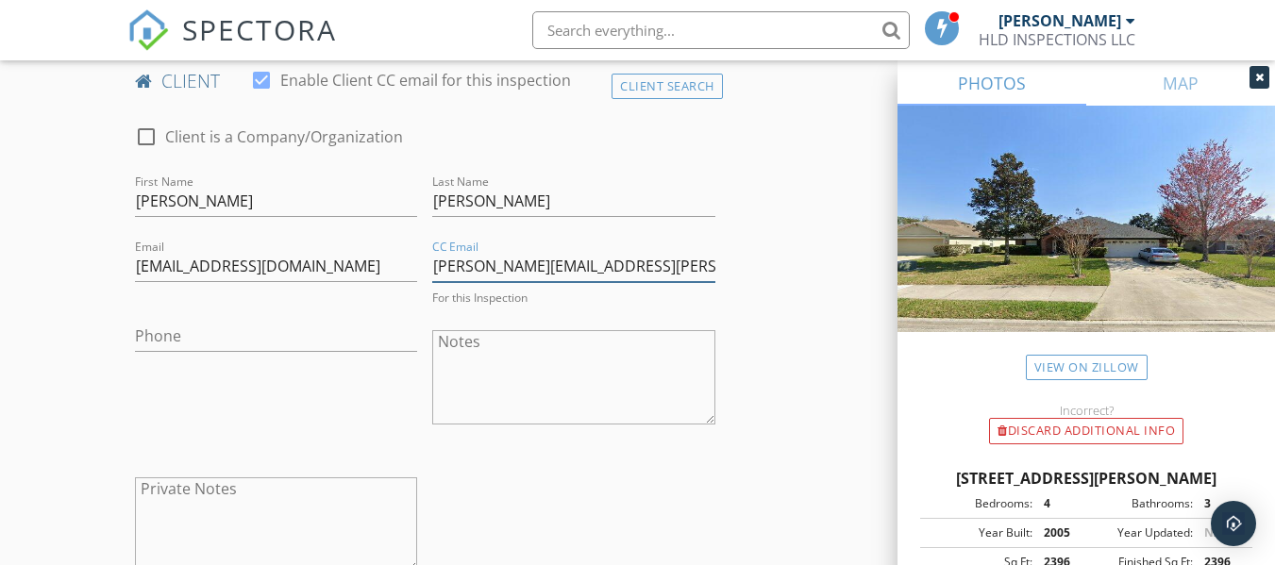
type input "sandy.riffo.lagos@gmail.com"
click at [212, 347] on input "Phone" at bounding box center [276, 331] width 282 height 31
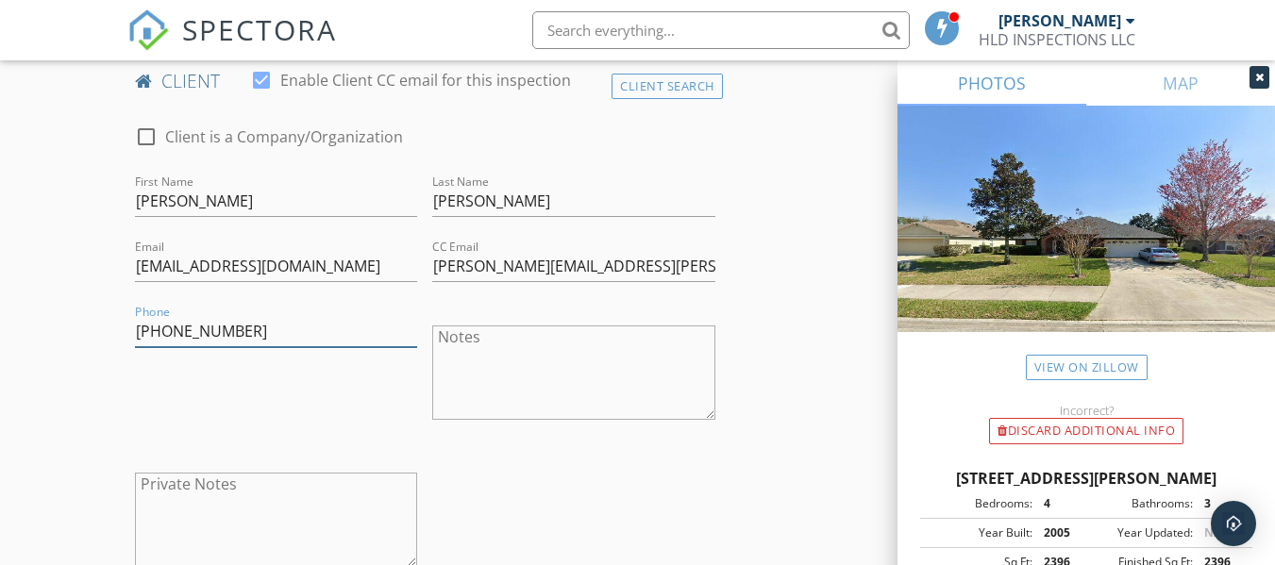
click at [294, 341] on input "786-784-1853" at bounding box center [276, 331] width 282 height 31
type input "786-784-1853"
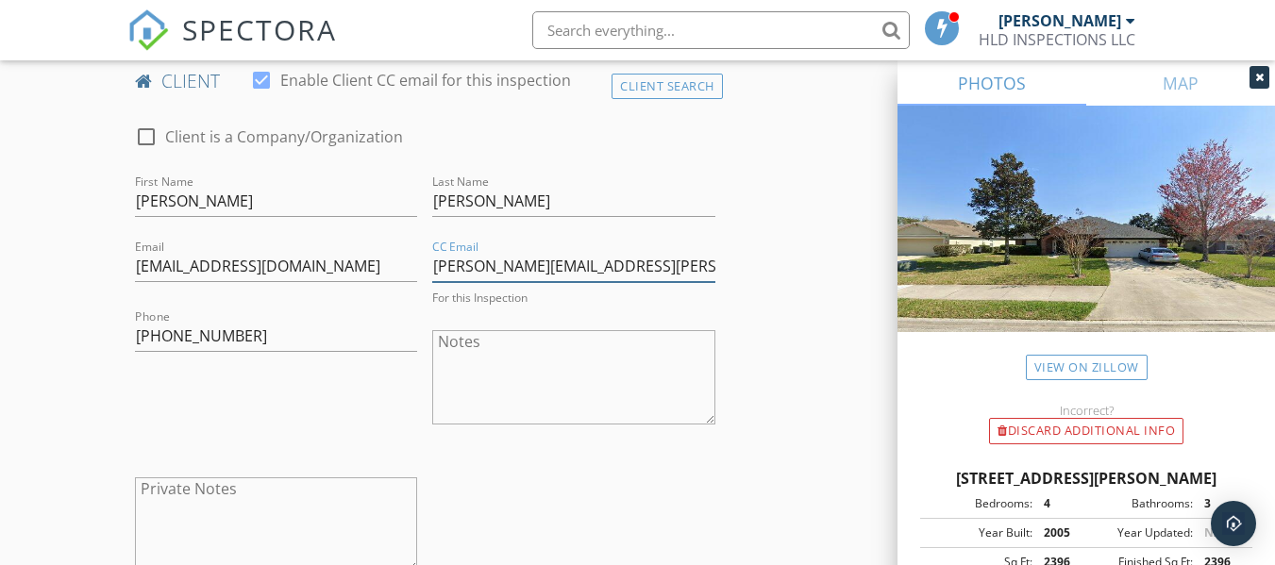
drag, startPoint x: 642, startPoint y: 282, endPoint x: 435, endPoint y: 281, distance: 206.7
click at [435, 281] on input "sandy.riffo.lagos@gmail.com" at bounding box center [573, 266] width 282 height 31
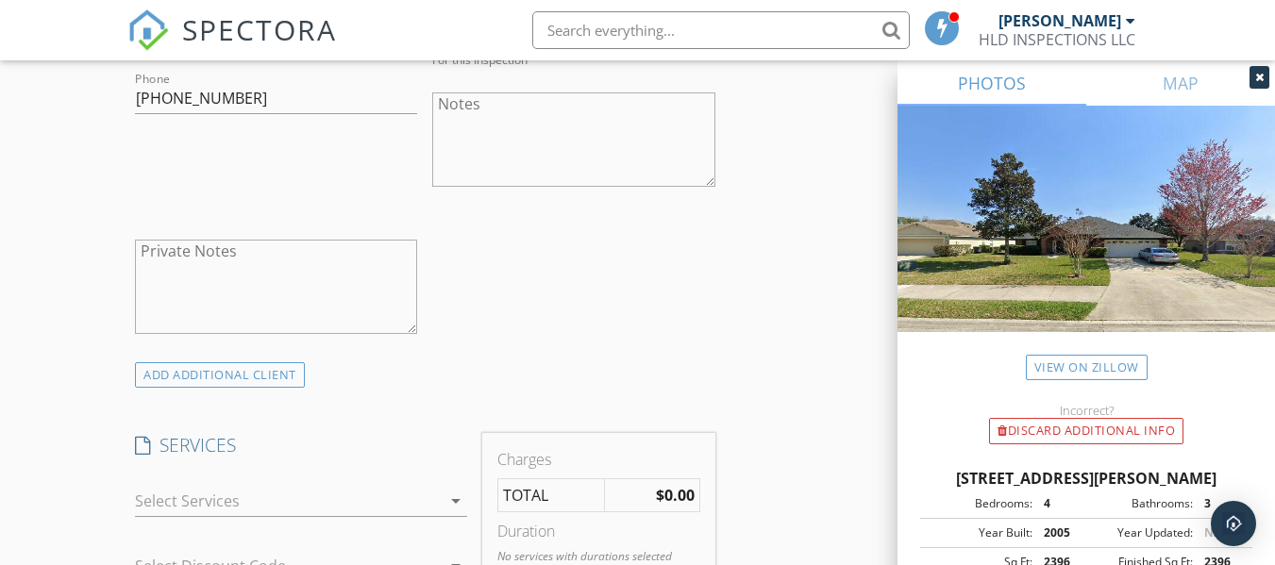
scroll to position [1133, 0]
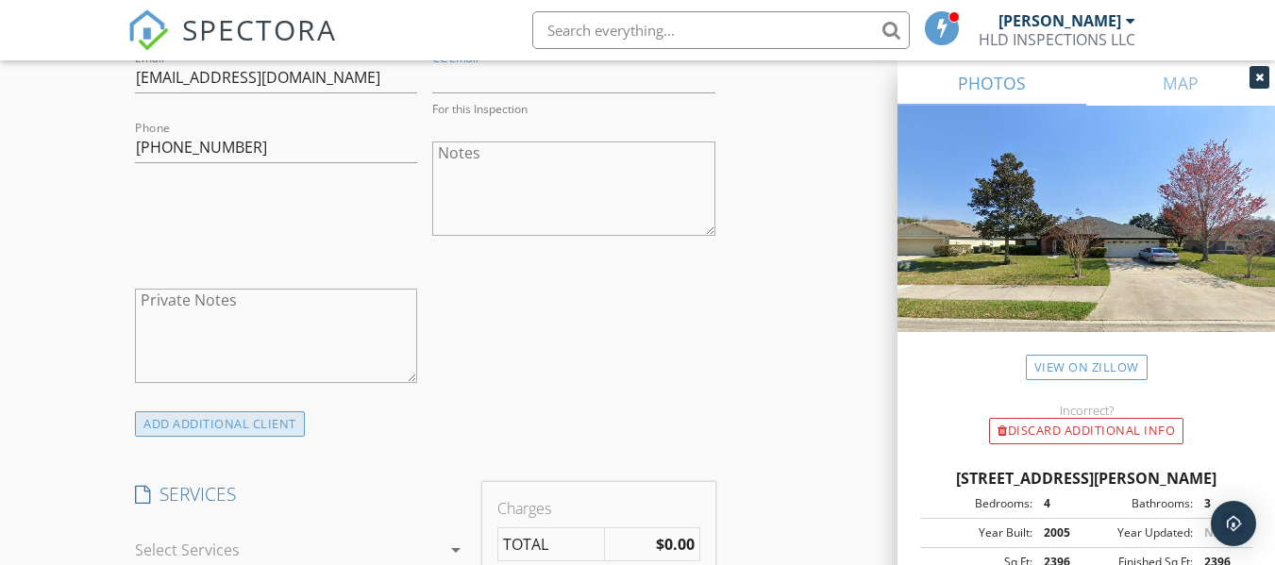
click at [181, 437] on div "ADD ADDITIONAL client" at bounding box center [220, 423] width 170 height 25
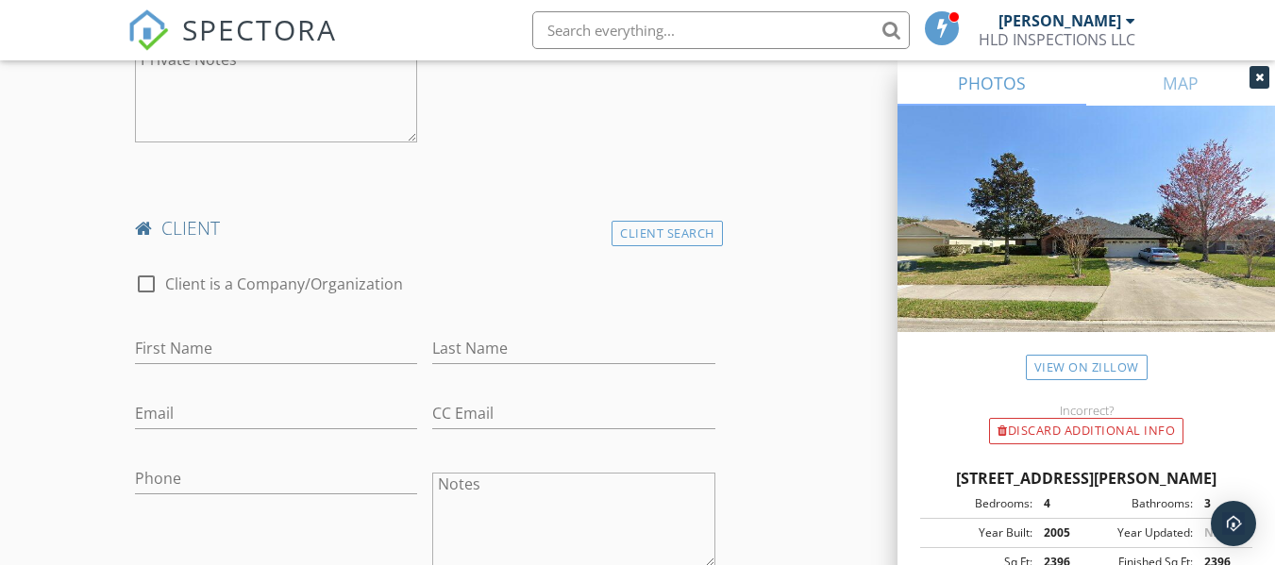
scroll to position [1416, 0]
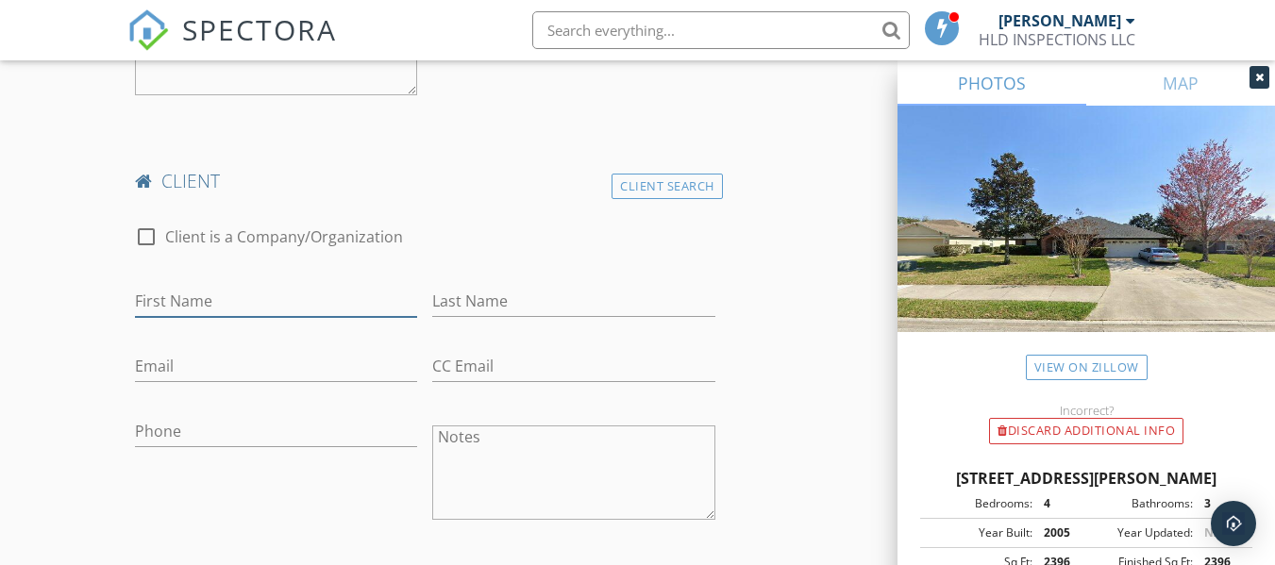
click at [172, 317] on input "First Name" at bounding box center [276, 301] width 282 height 31
type input "sandy.riffo.lagos@gmail.com"
drag, startPoint x: 352, startPoint y: 324, endPoint x: 134, endPoint y: 316, distance: 218.1
click at [134, 316] on div "First Name sandy.riffo.lagos@gmail.com" at bounding box center [275, 303] width 297 height 65
click at [159, 382] on input "Email" at bounding box center [276, 366] width 282 height 31
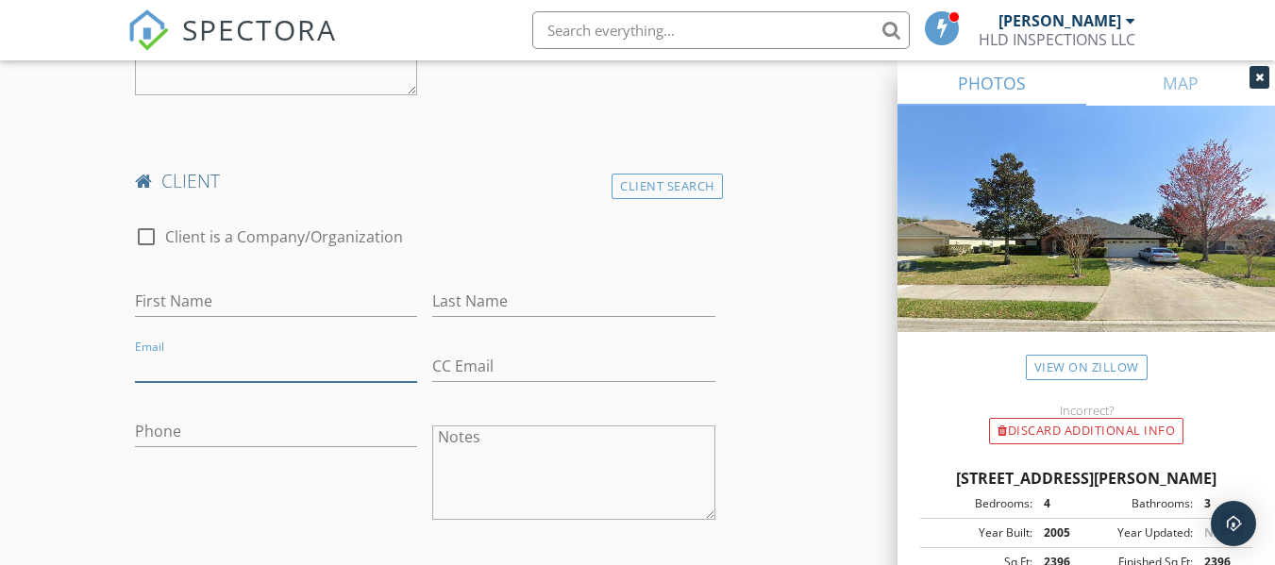
paste input "sandy.riffo.lagos@gmail.com"
type input "sandy.riffo.lagos@gmail.com"
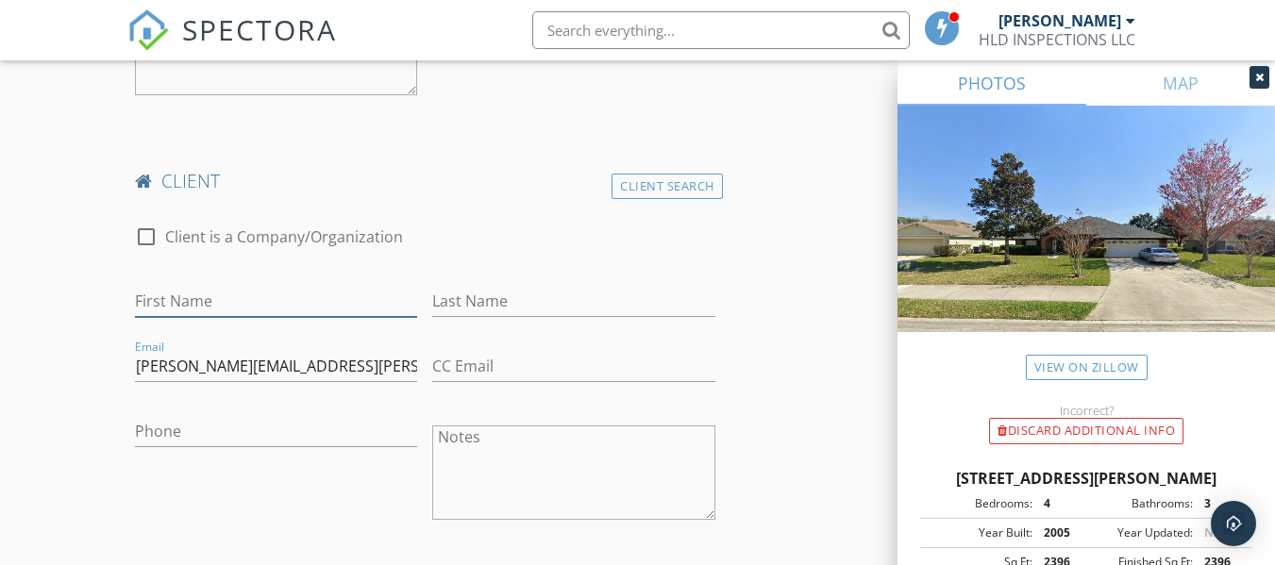
click at [209, 317] on input "First Name" at bounding box center [276, 301] width 282 height 31
type input "Sandy Stephanie Riffo Lagos"
drag, startPoint x: 466, startPoint y: 300, endPoint x: 470, endPoint y: 313, distance: 13.7
click at [470, 311] on div "Last Name" at bounding box center [573, 305] width 282 height 61
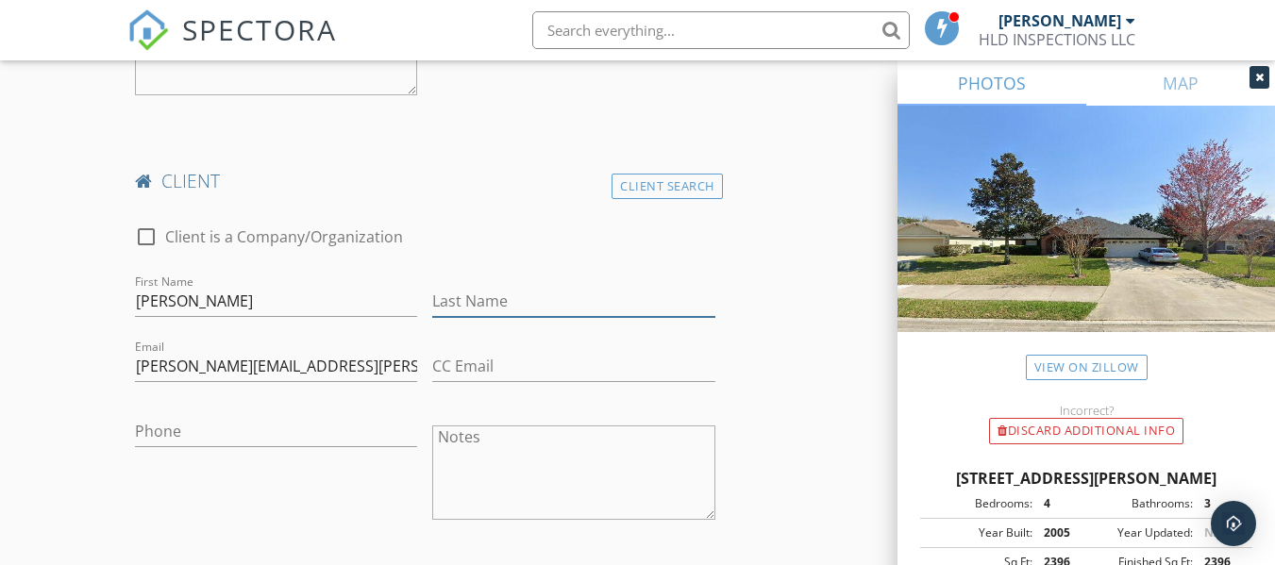
click at [468, 316] on input "Last Name" at bounding box center [573, 301] width 282 height 31
type input "Riffo Lagos"
click at [343, 317] on input "Sandy Stephanie Riffo Lagos" at bounding box center [276, 301] width 282 height 31
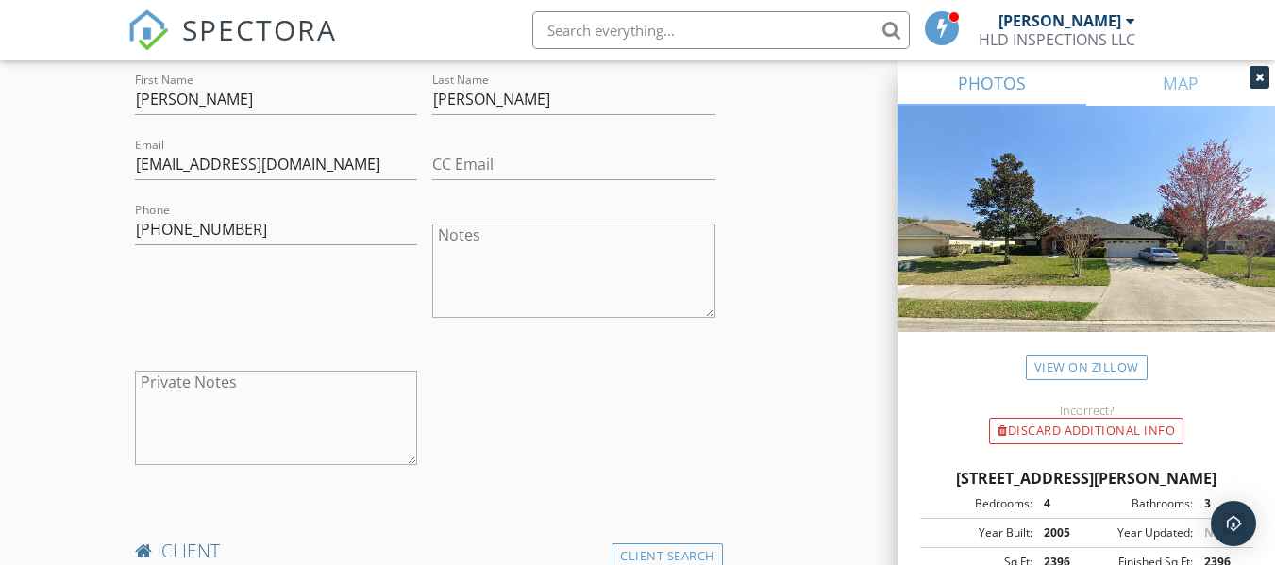
scroll to position [944, 0]
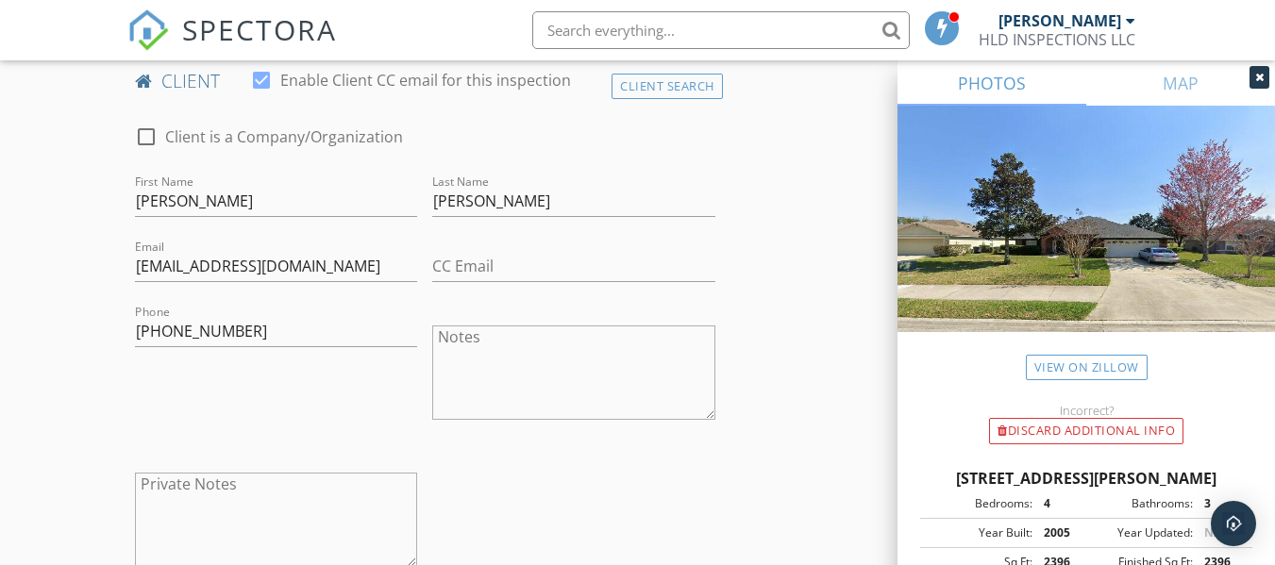
type input "Sandy Stephanie"
click at [363, 282] on input "pvalle.valleauditores@gmail.co" at bounding box center [276, 266] width 282 height 31
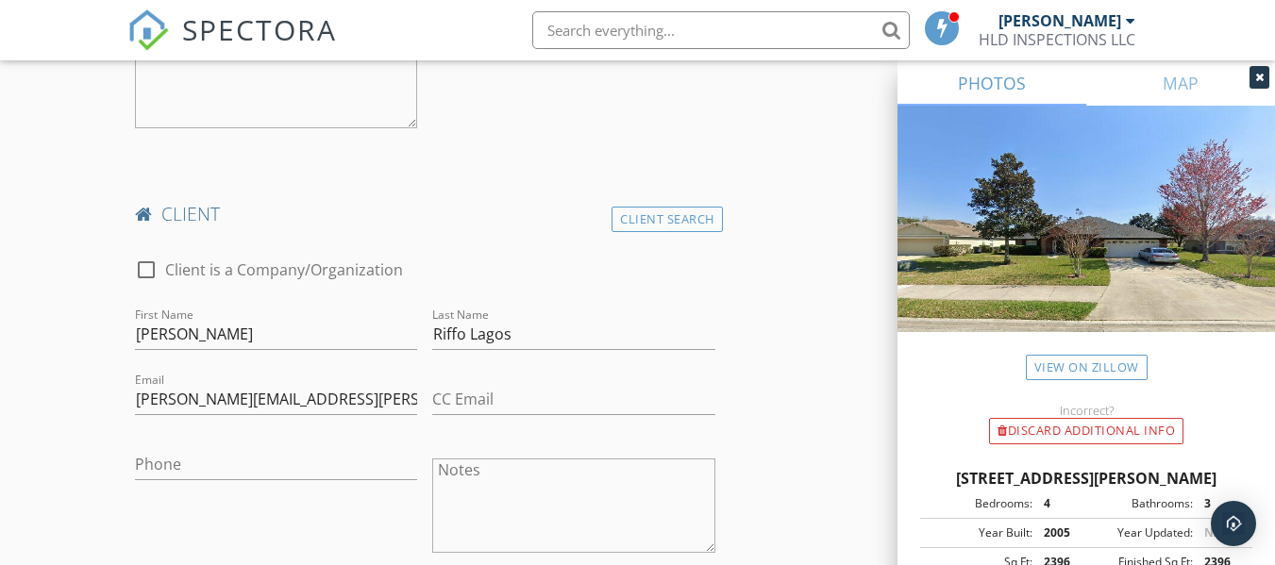
scroll to position [1416, 0]
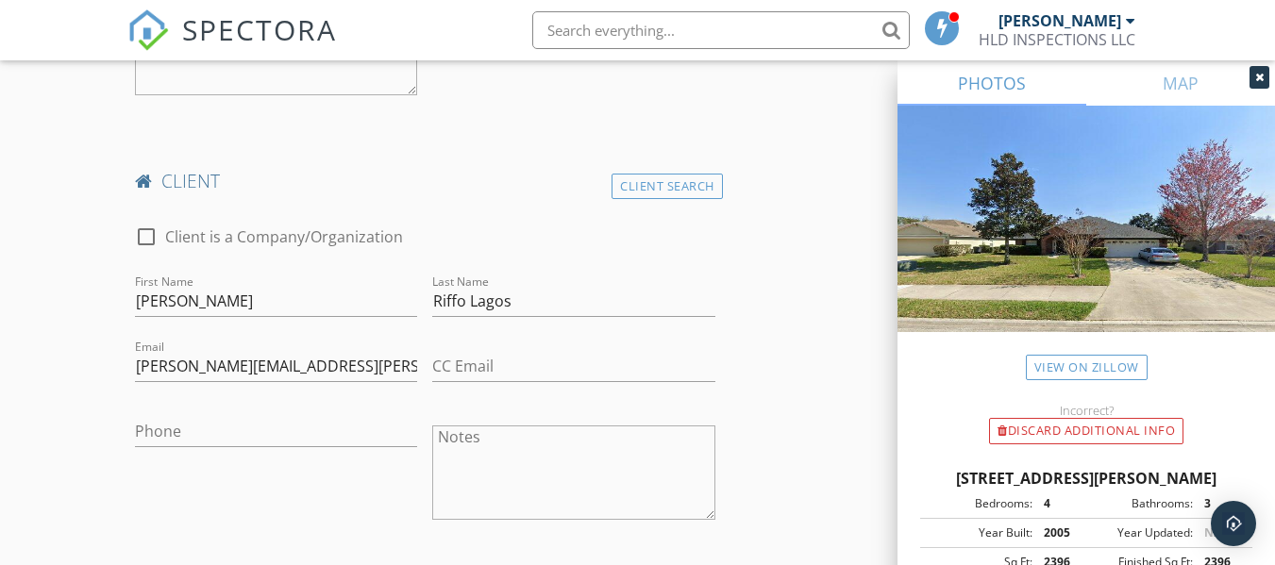
type input "pvalle.valleauditores@gmail.com"
click at [179, 447] on input "Phone" at bounding box center [276, 431] width 282 height 31
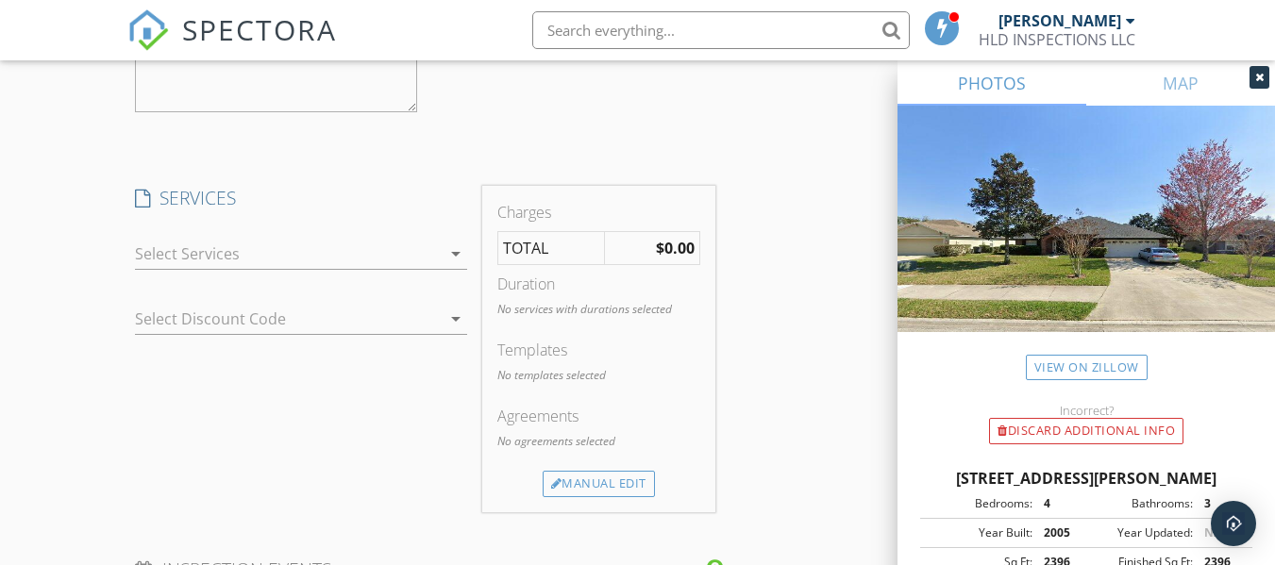
scroll to position [1982, 0]
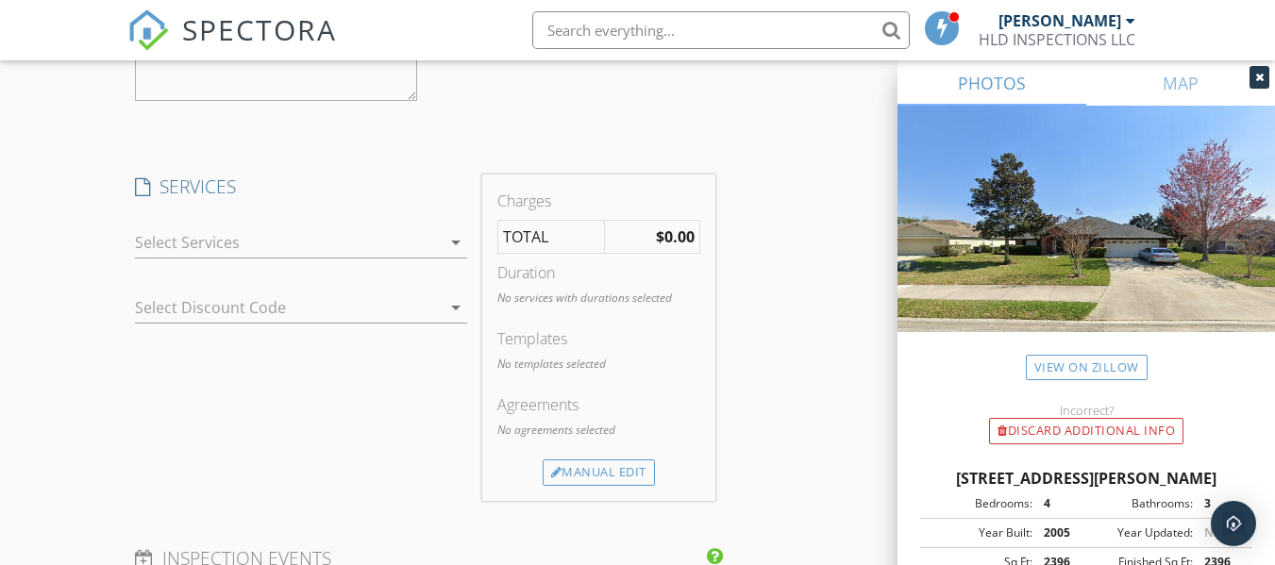
type input "786-784-0167"
click at [458, 254] on icon "arrow_drop_down" at bounding box center [456, 242] width 23 height 23
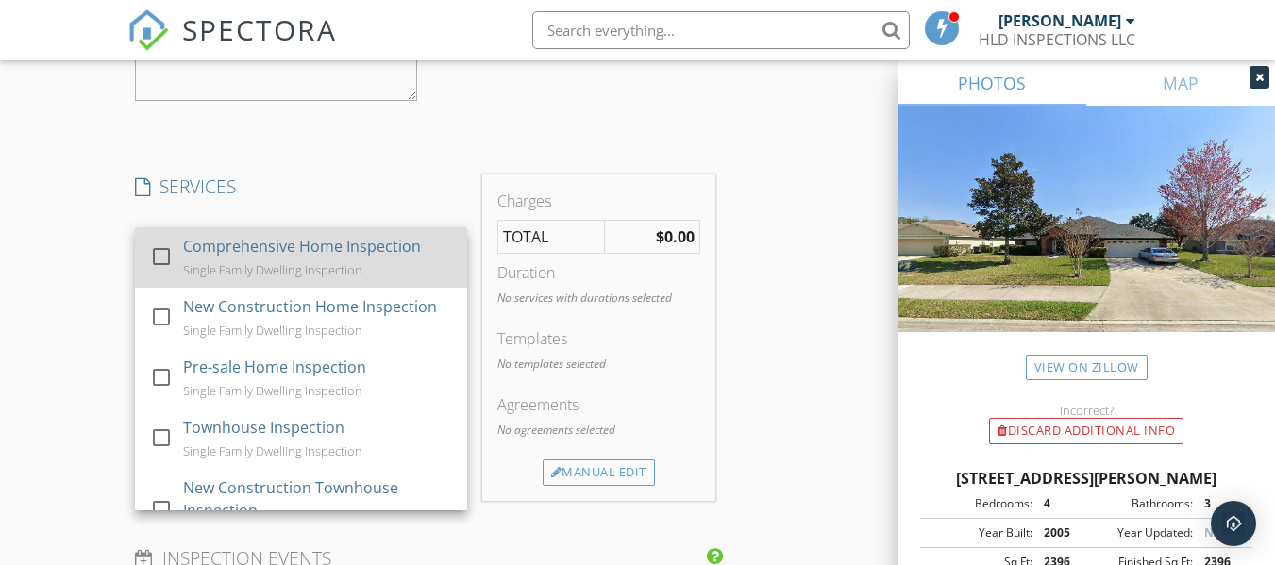
click at [160, 272] on div at bounding box center [161, 257] width 32 height 32
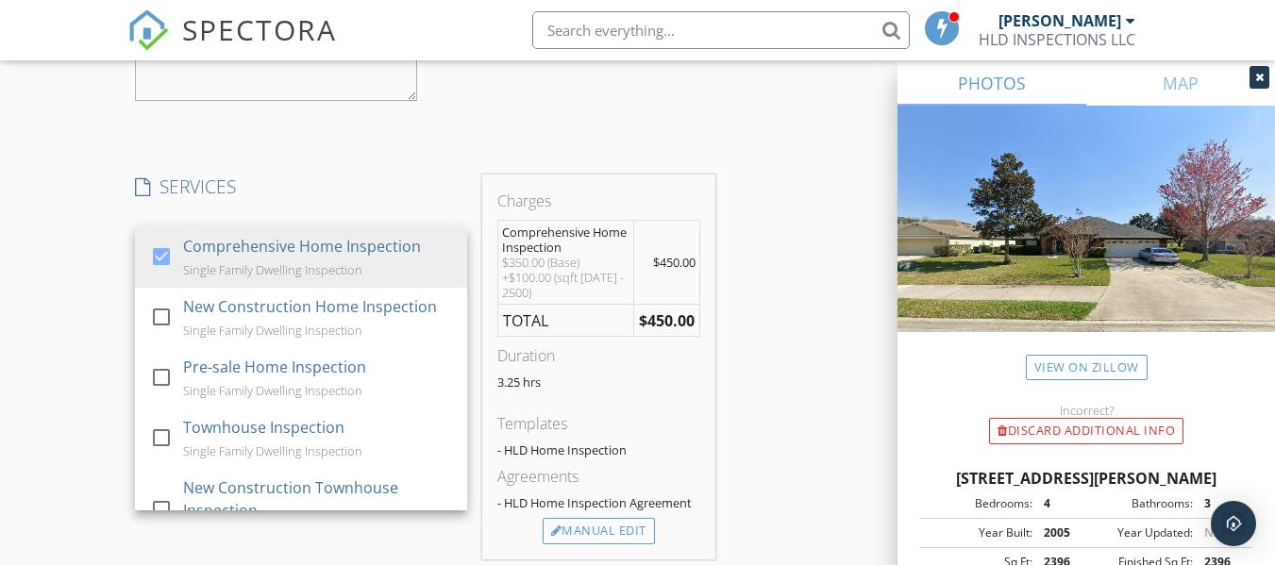
click at [305, 228] on div "SERVICES check_box Comprehensive Home Inspection Single Family Dwelling Inspect…" at bounding box center [300, 367] width 347 height 385
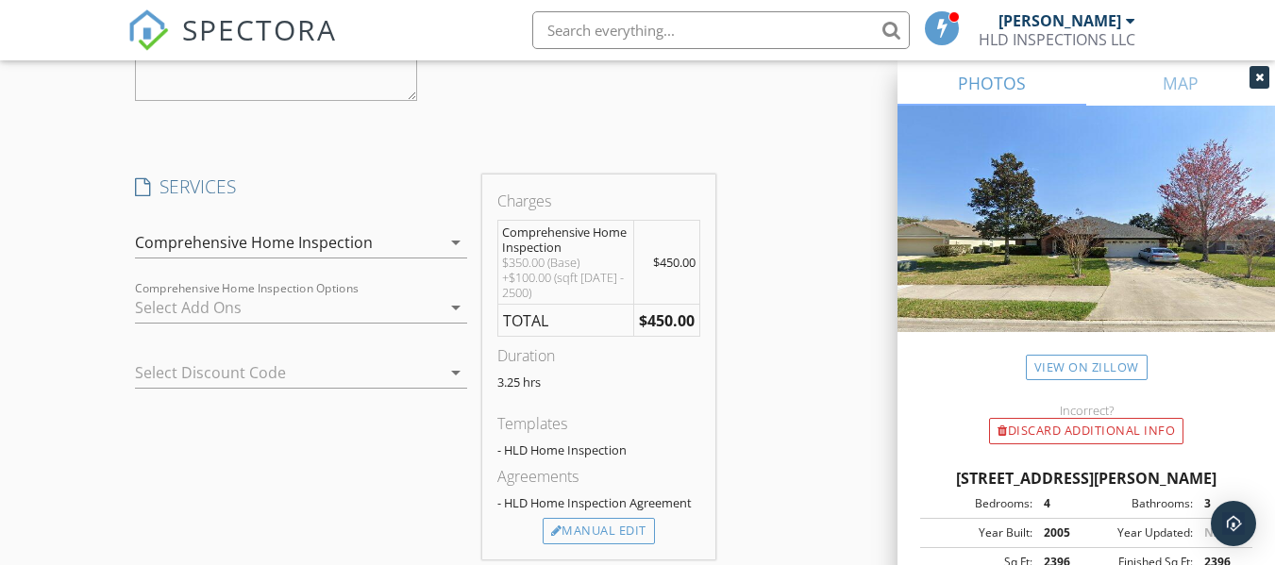
click at [223, 314] on div at bounding box center [288, 308] width 306 height 30
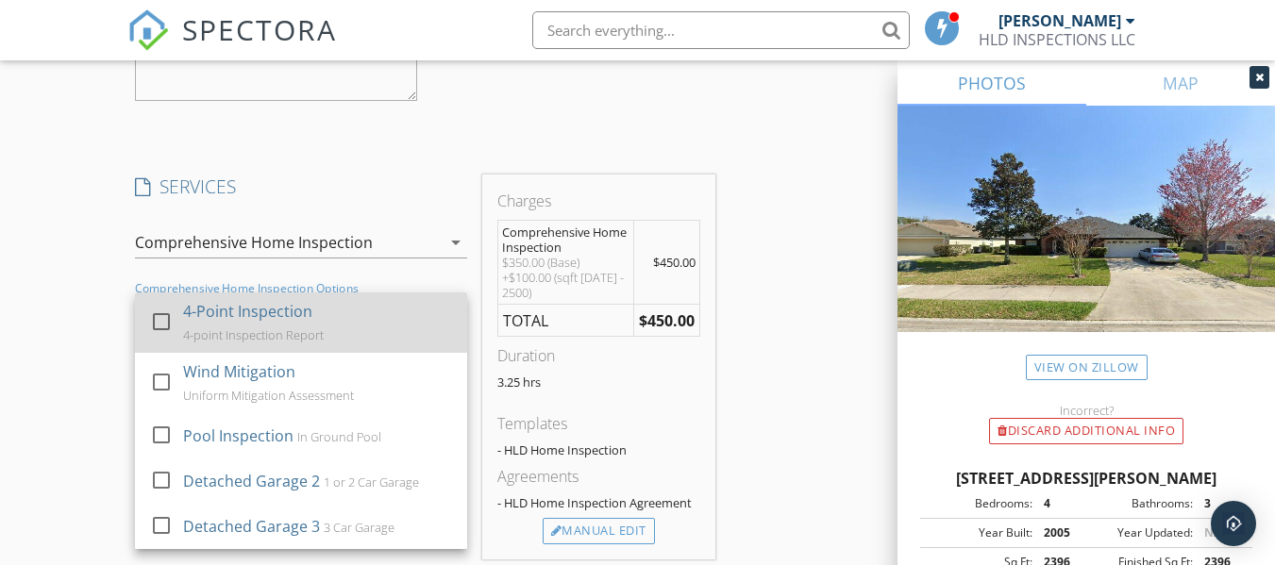
click at [160, 336] on div at bounding box center [161, 322] width 32 height 32
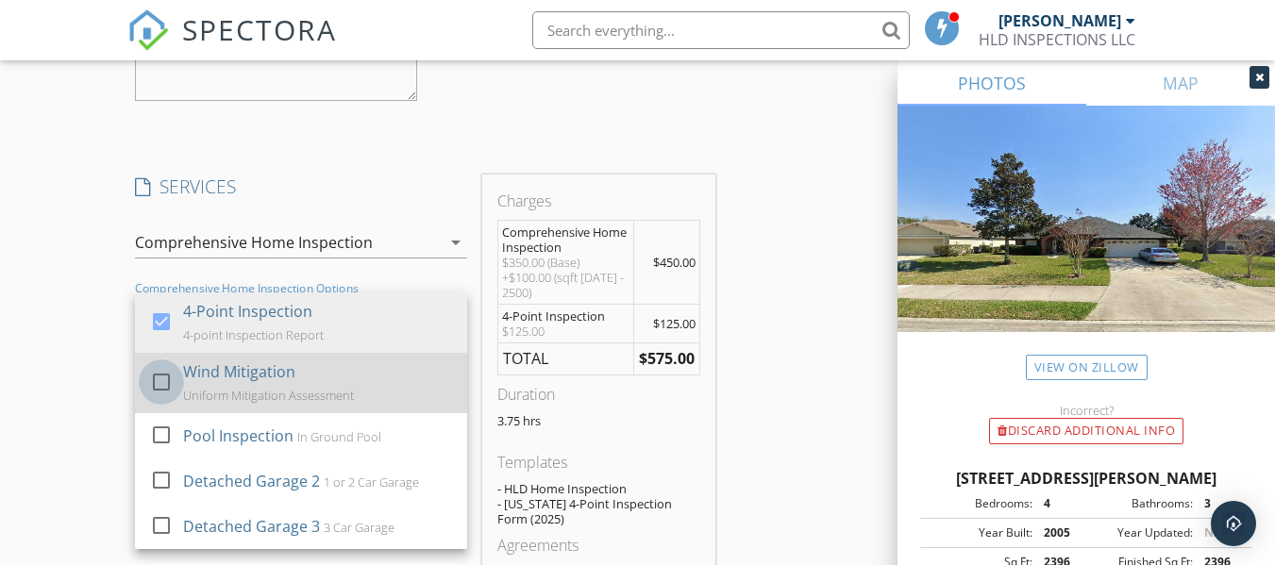
click at [162, 398] on div at bounding box center [161, 382] width 32 height 32
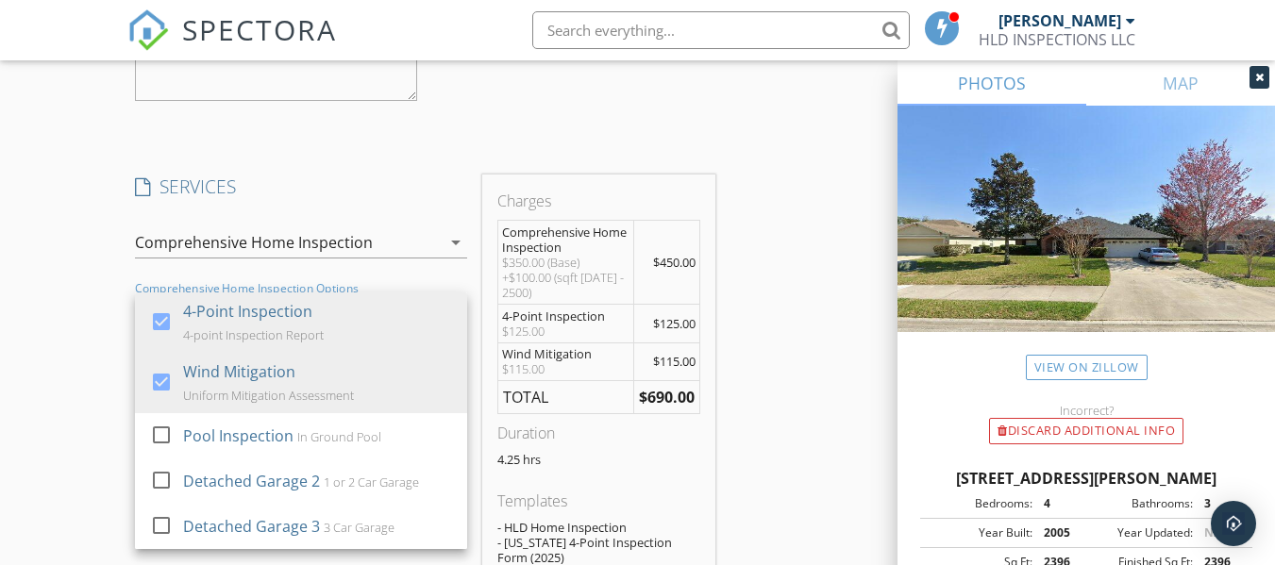
click at [385, 194] on h4 "SERVICES" at bounding box center [301, 187] width 332 height 25
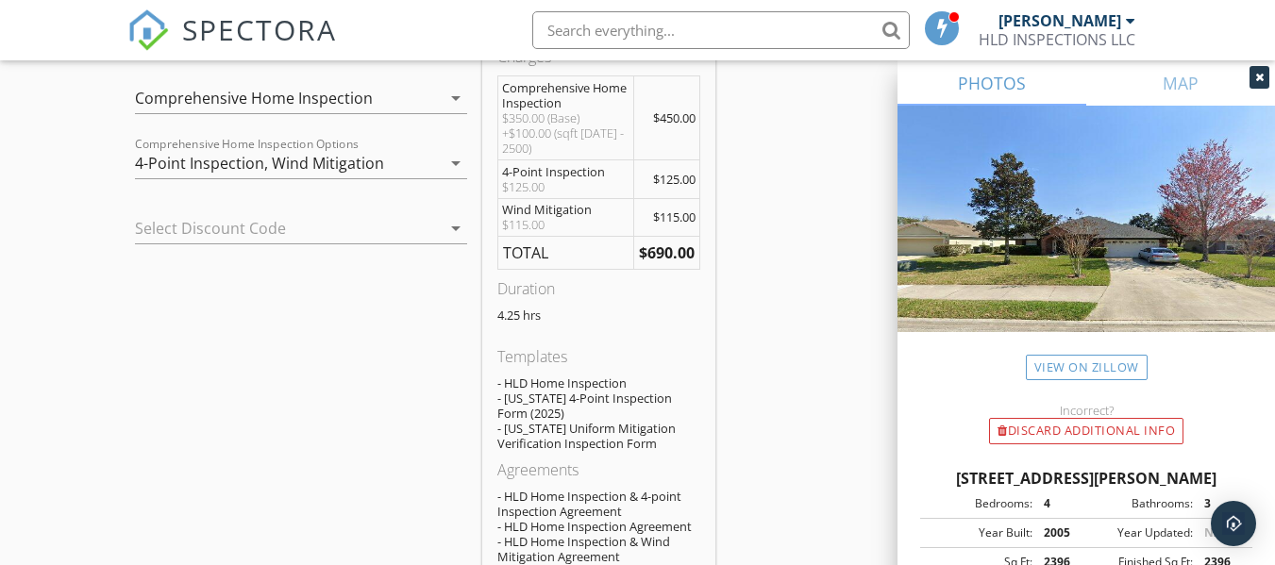
scroll to position [2171, 0]
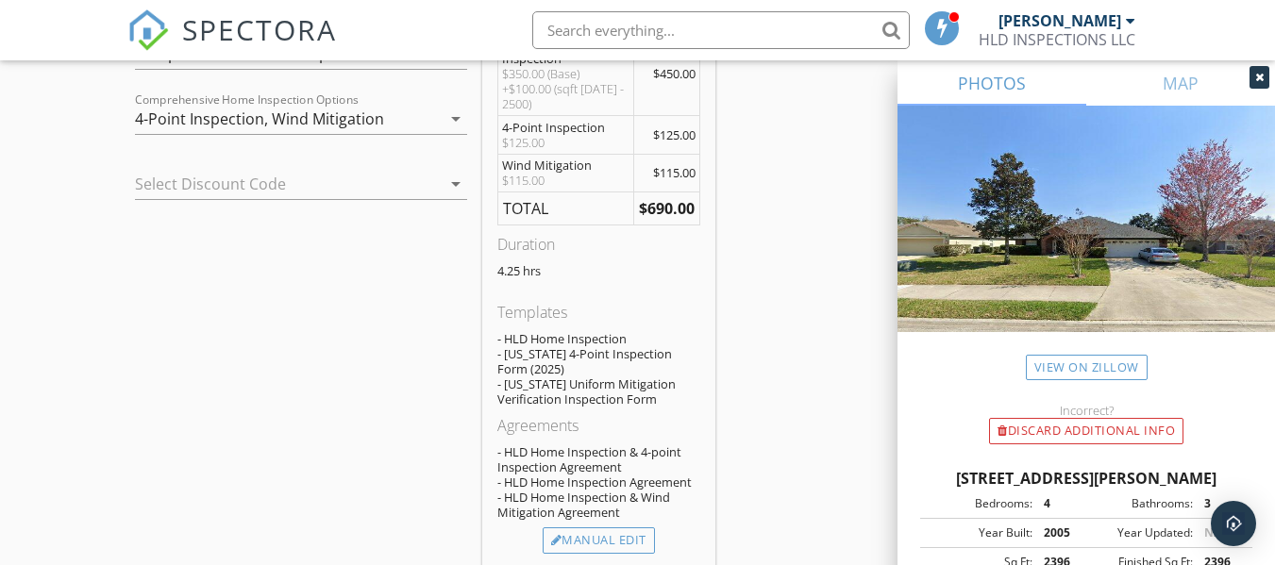
click at [333, 199] on div at bounding box center [274, 184] width 279 height 30
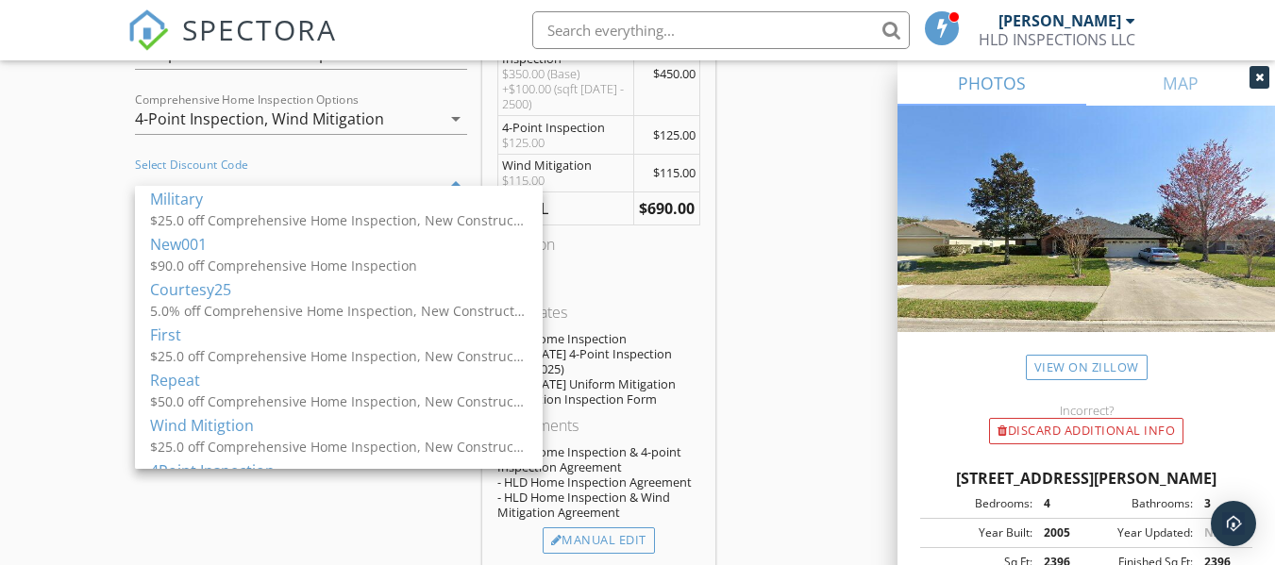
click at [197, 263] on div "$90.0 off Comprehensive Home Inspection" at bounding box center [339, 266] width 378 height 20
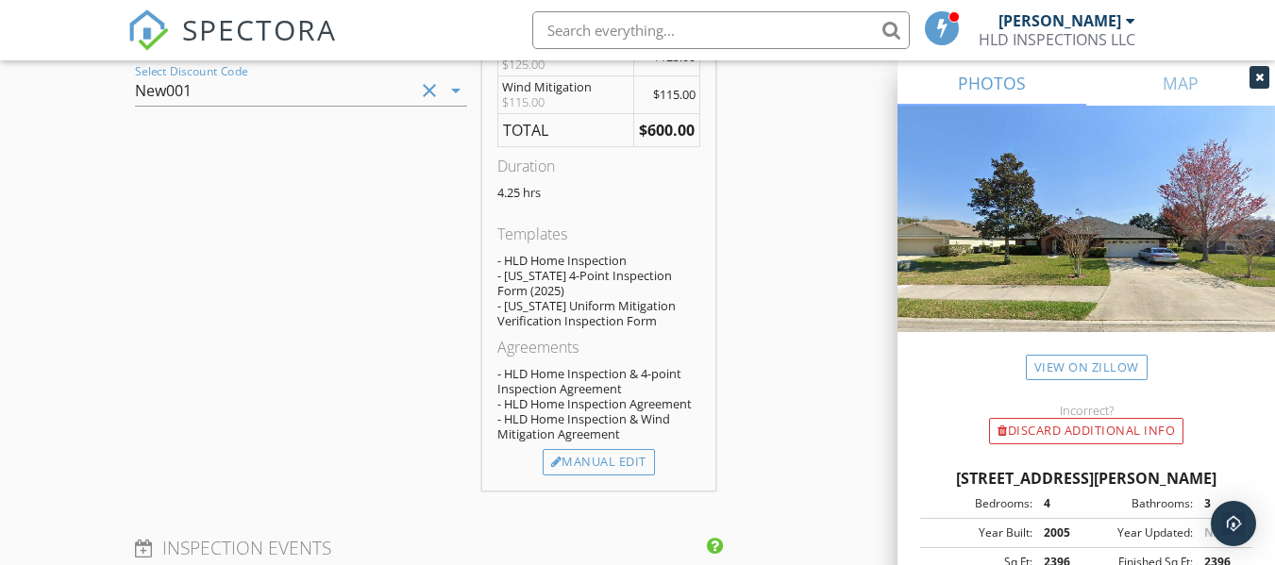
scroll to position [2265, 0]
click at [595, 475] on div "Manual Edit" at bounding box center [599, 461] width 112 height 26
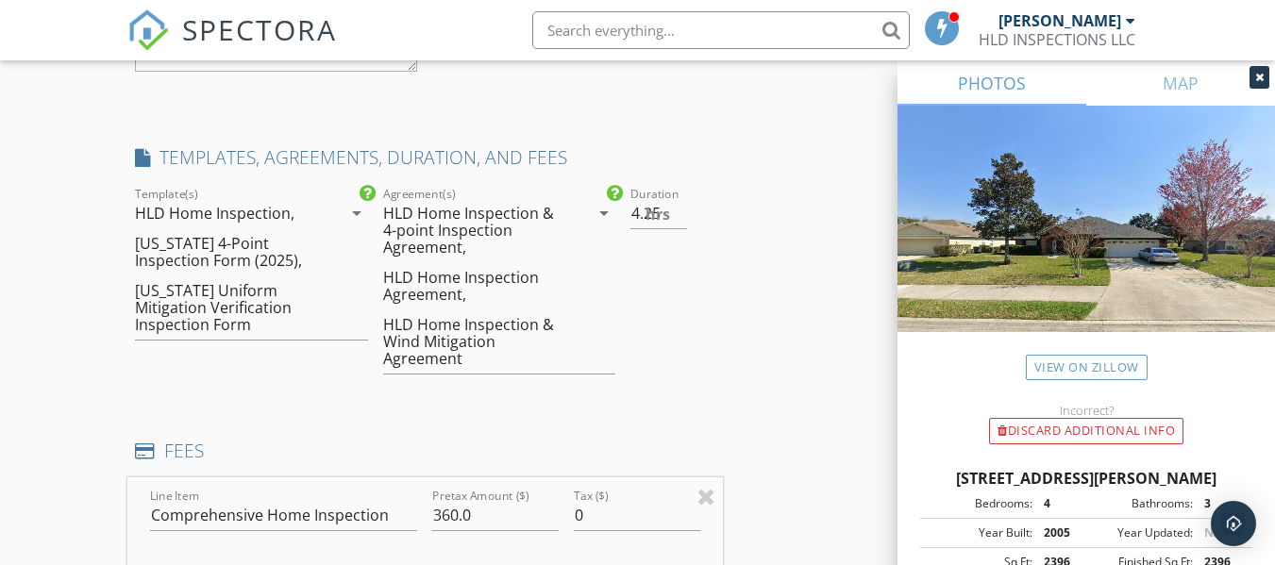
scroll to position [1982, 0]
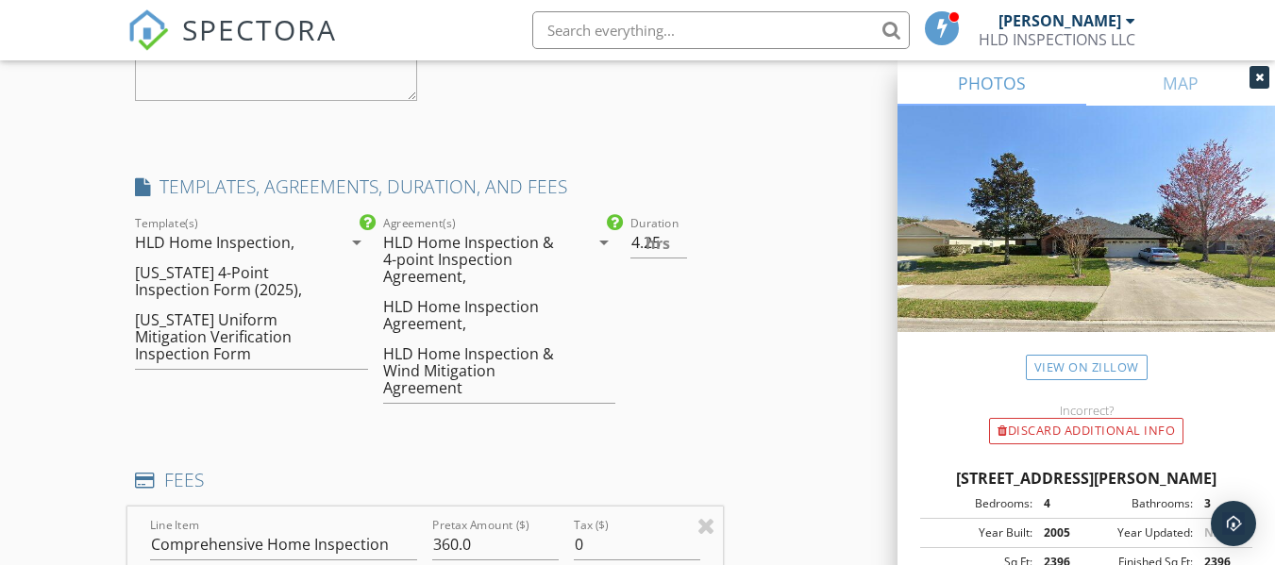
click at [473, 285] on div "HLD Home Inspection & 4-point Inspection Agreement," at bounding box center [476, 259] width 186 height 51
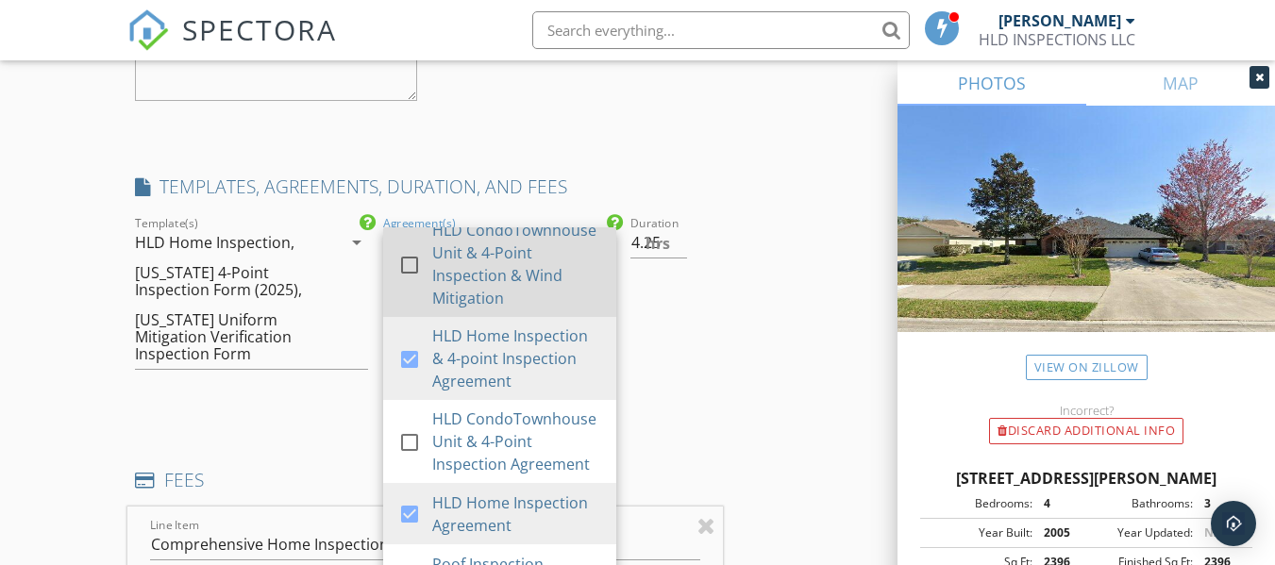
scroll to position [566, 0]
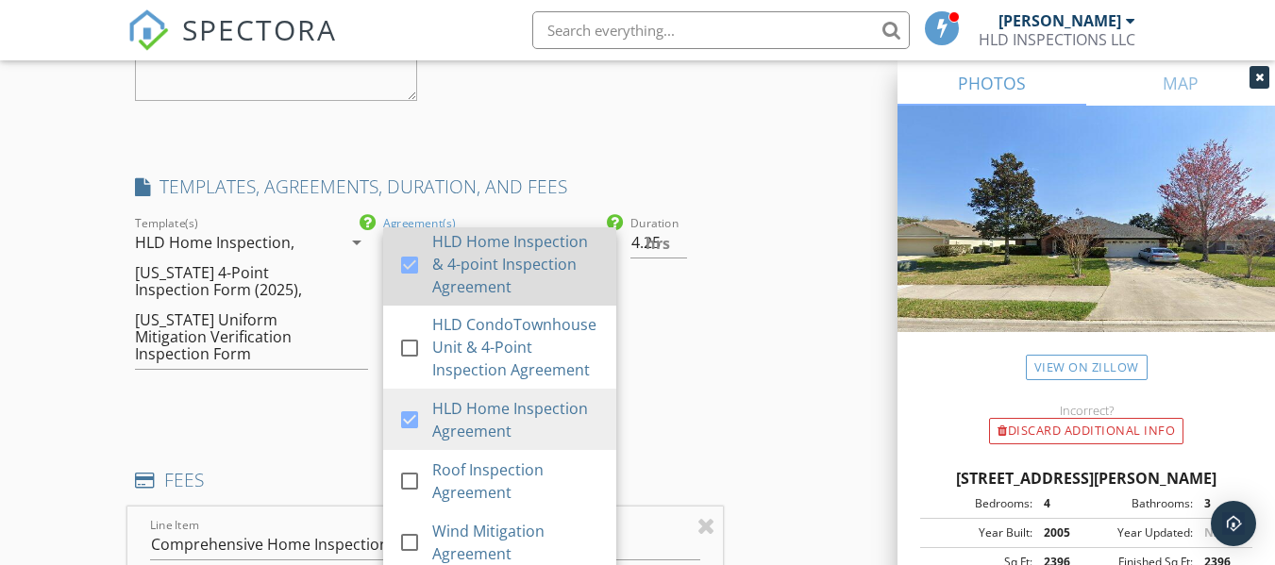
click at [418, 281] on div at bounding box center [410, 265] width 32 height 32
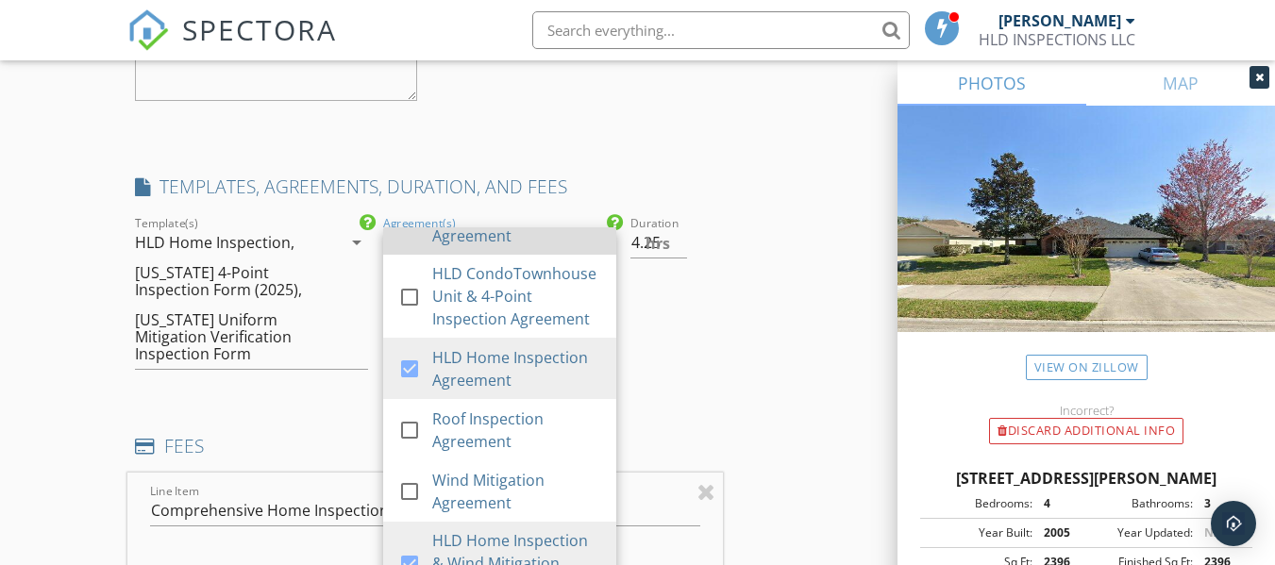
scroll to position [708, 0]
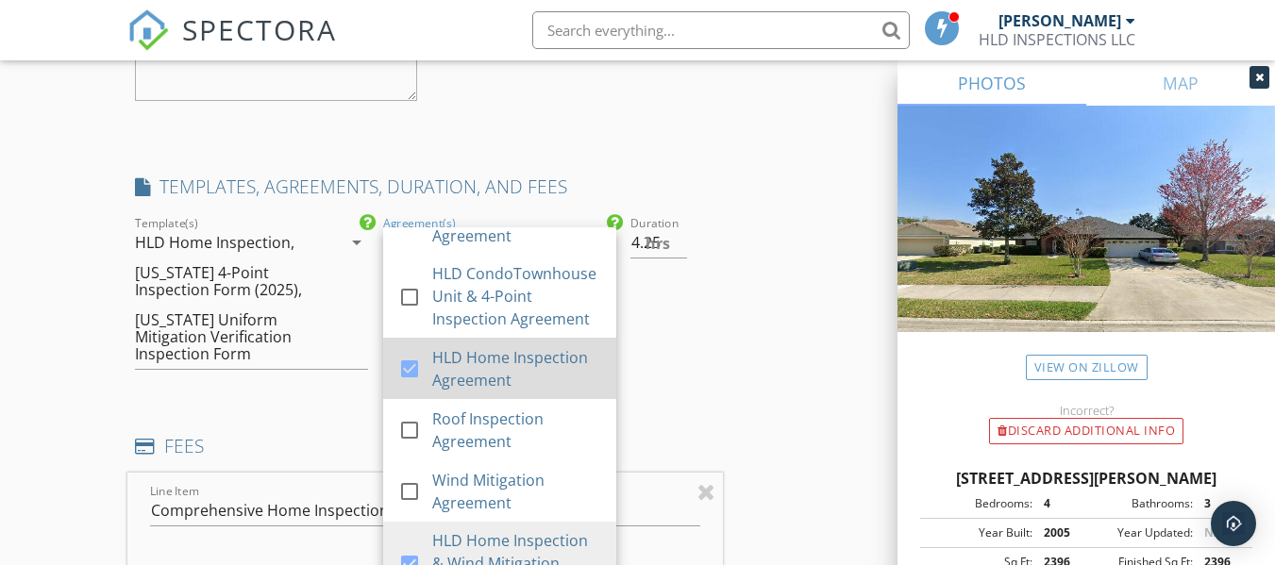
click at [412, 383] on div at bounding box center [410, 369] width 32 height 32
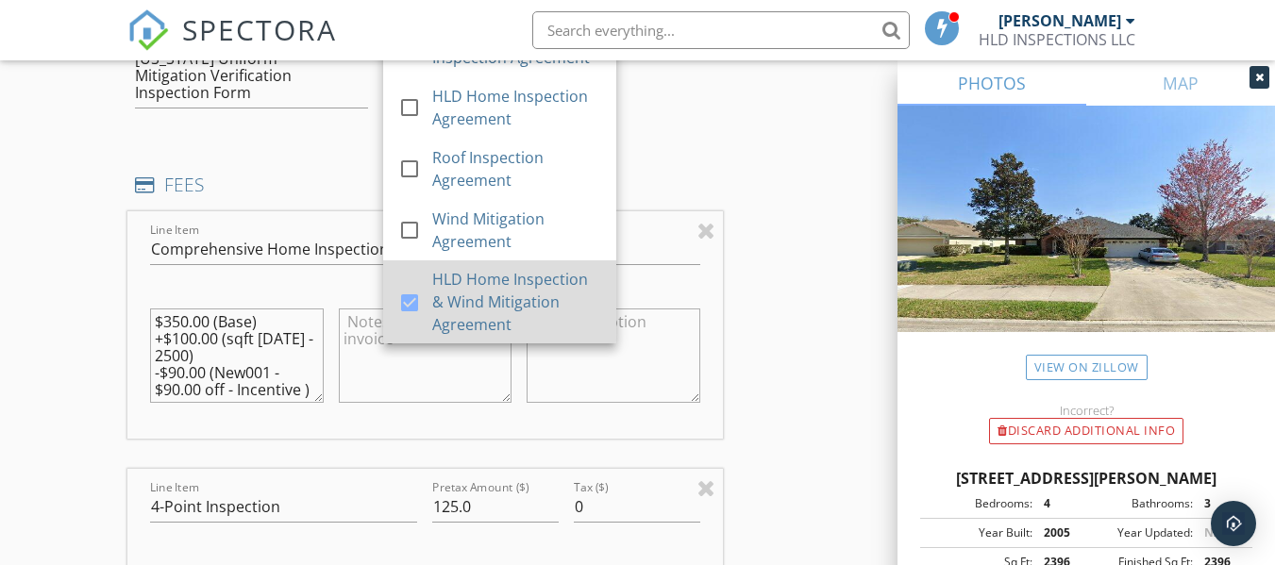
scroll to position [2265, 0]
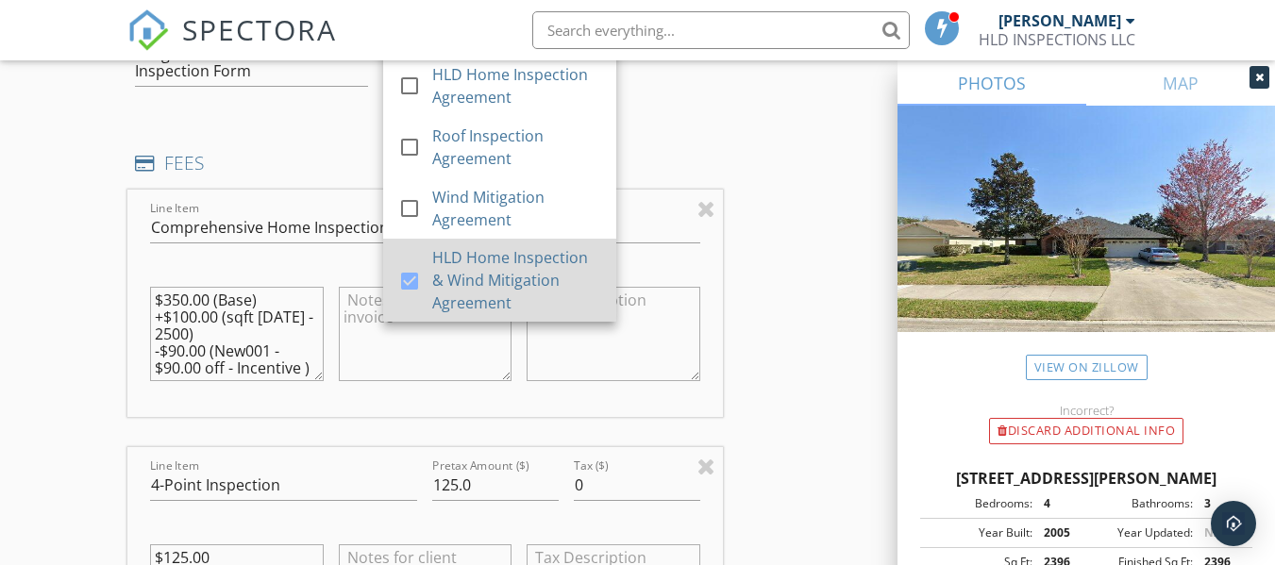
click at [411, 297] on div at bounding box center [410, 281] width 32 height 32
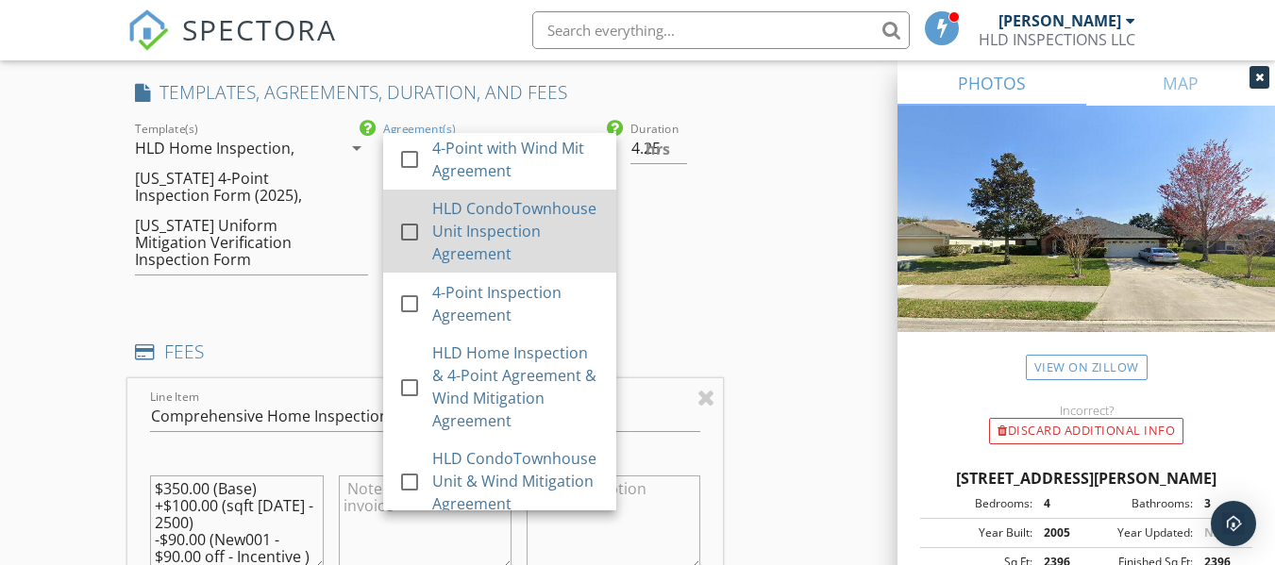
scroll to position [94, 0]
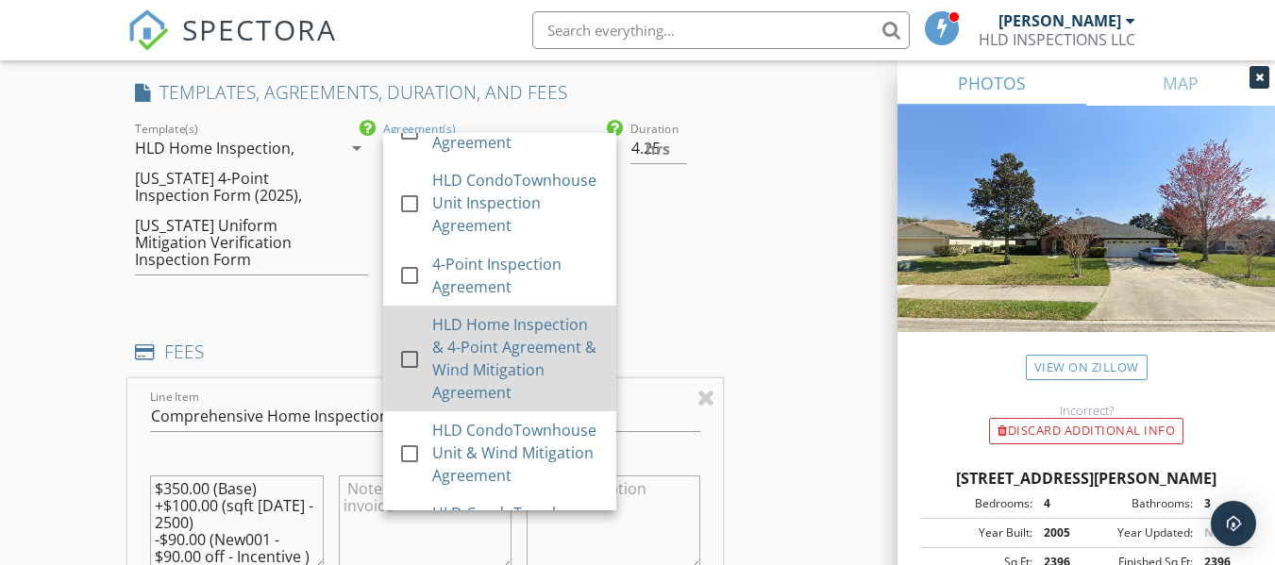
click at [409, 376] on div at bounding box center [410, 360] width 32 height 32
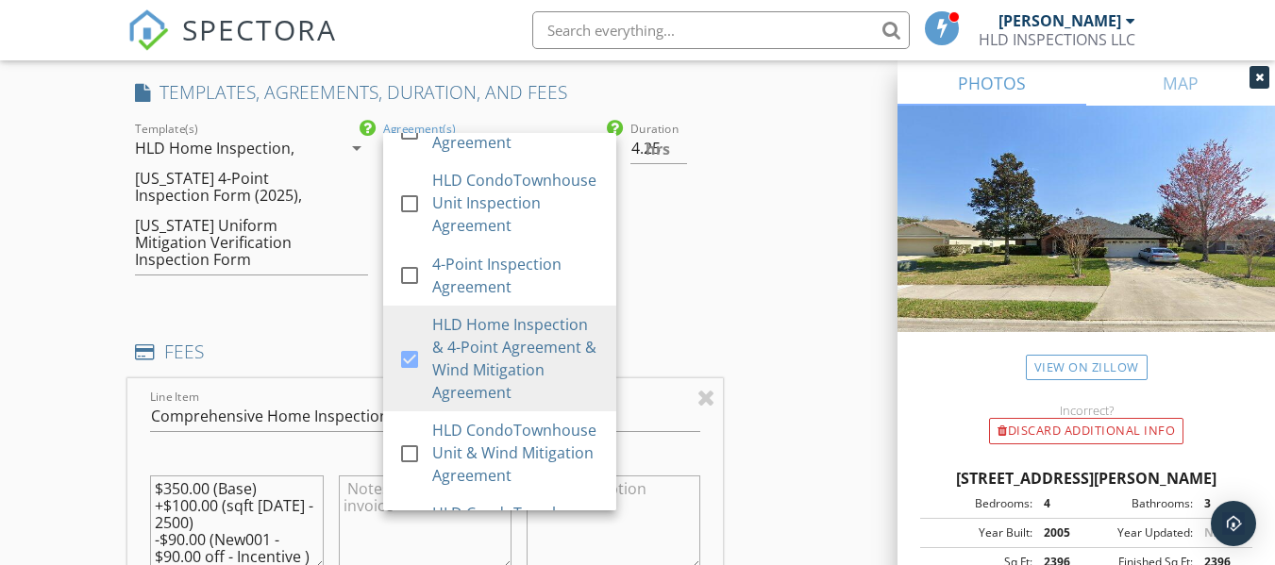
click at [711, 364] on h4 "FEES" at bounding box center [424, 352] width 579 height 25
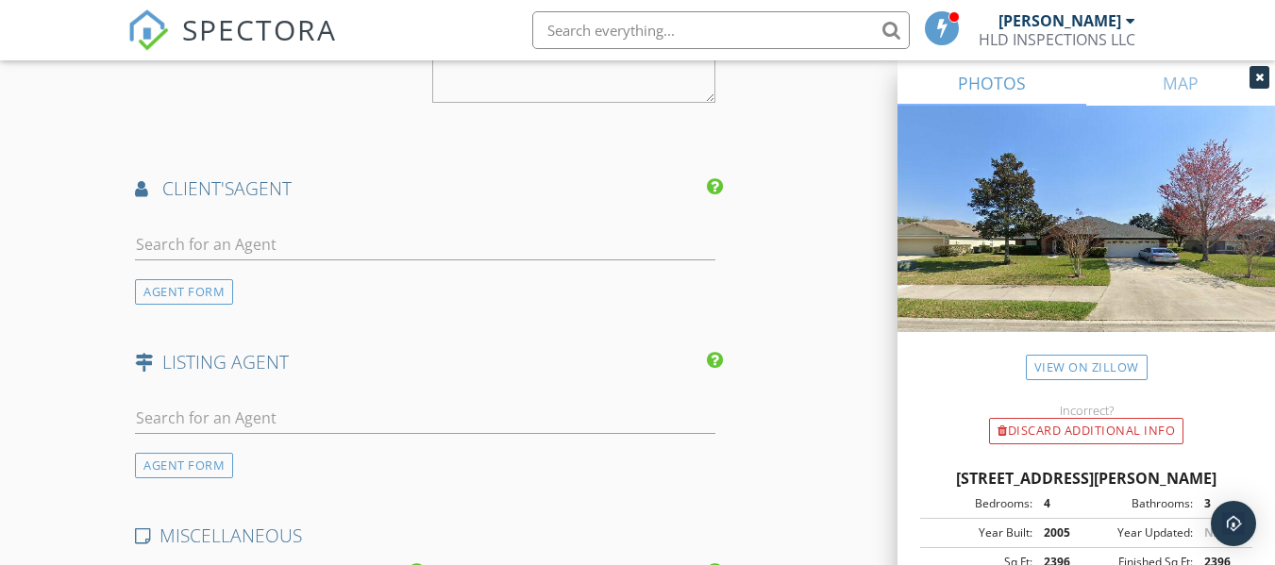
scroll to position [3586, 0]
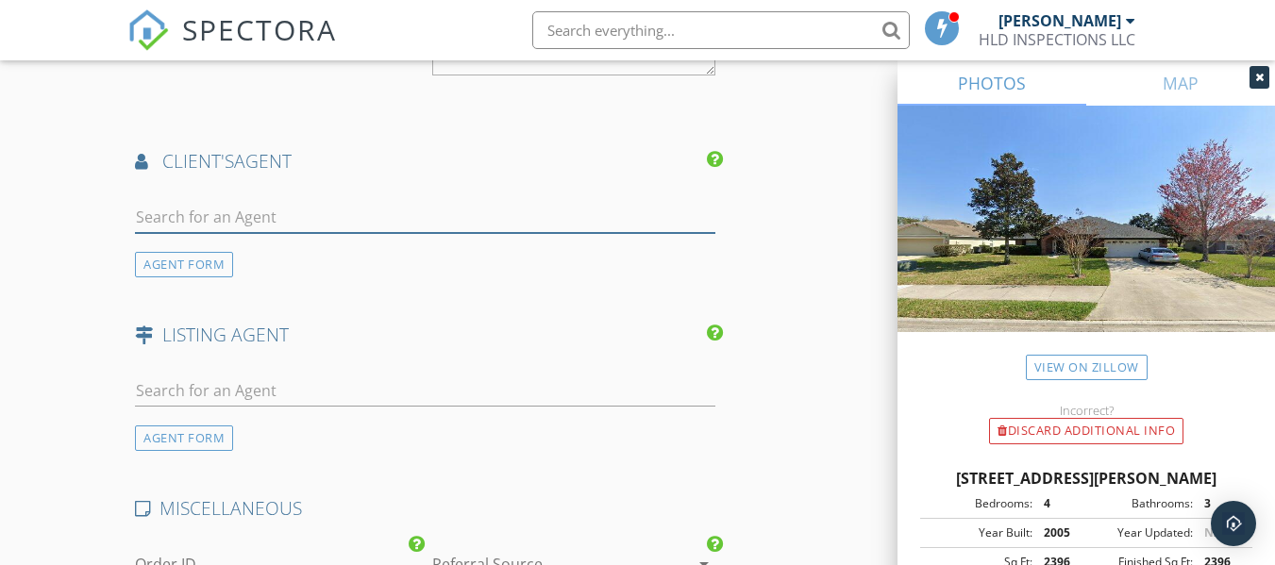
click at [216, 229] on input "text" at bounding box center [424, 217] width 579 height 31
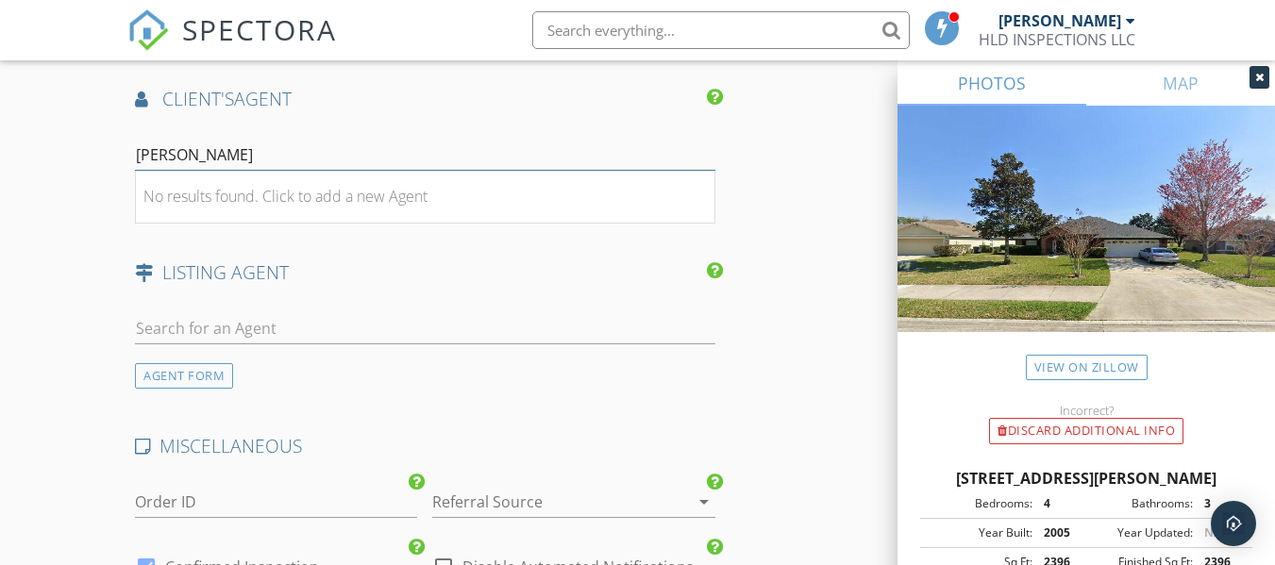
scroll to position [3492, 0]
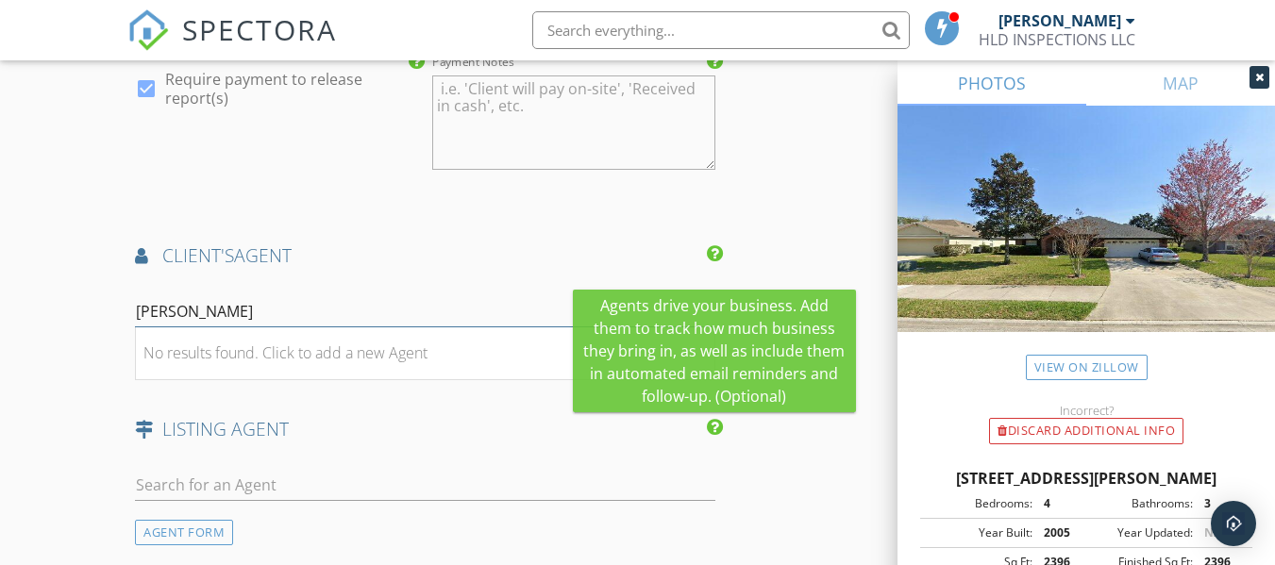
type input "Gina Parodi"
click at [715, 263] on icon at bounding box center [715, 253] width 16 height 19
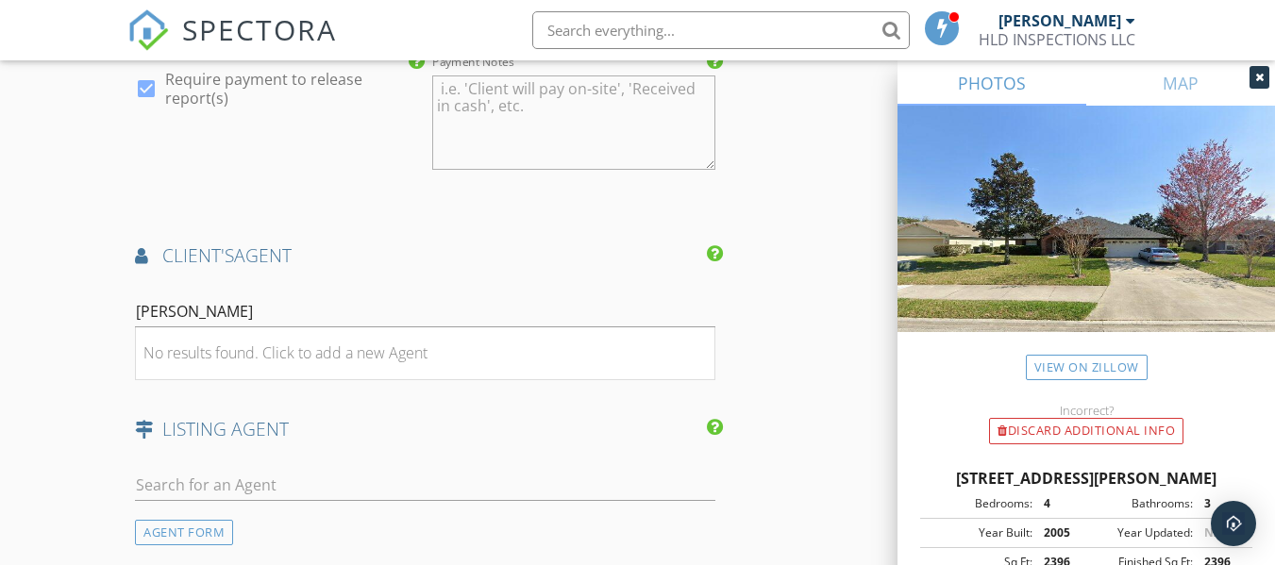
click at [410, 281] on div "client's AGENT" at bounding box center [424, 262] width 595 height 38
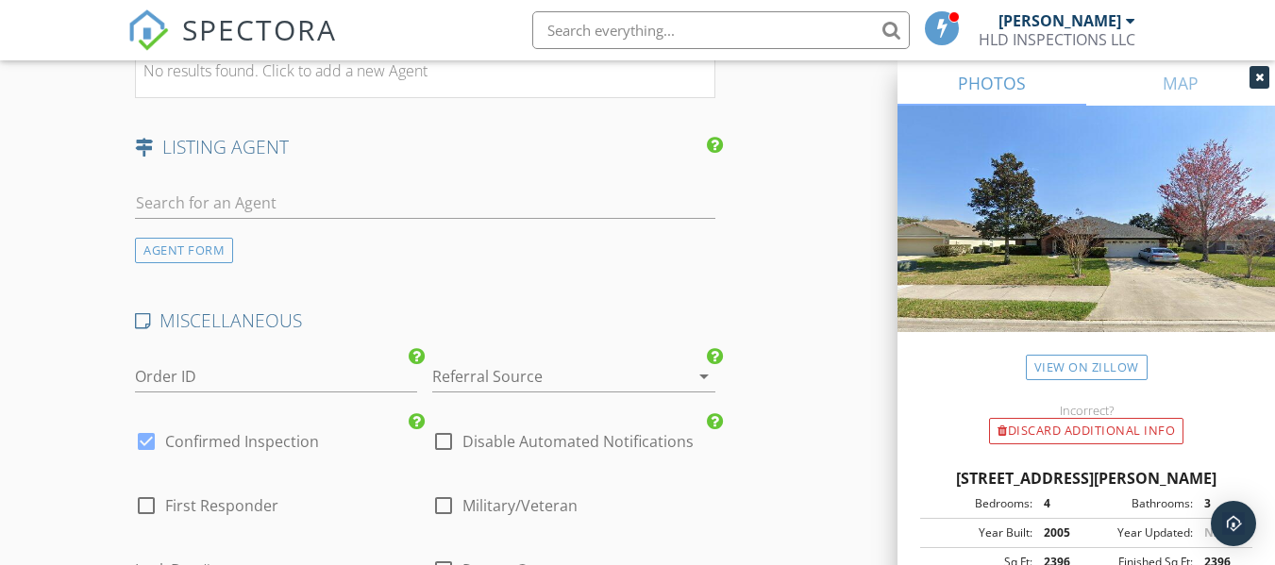
scroll to position [3775, 0]
click at [193, 262] on div "AGENT FORM" at bounding box center [184, 249] width 98 height 25
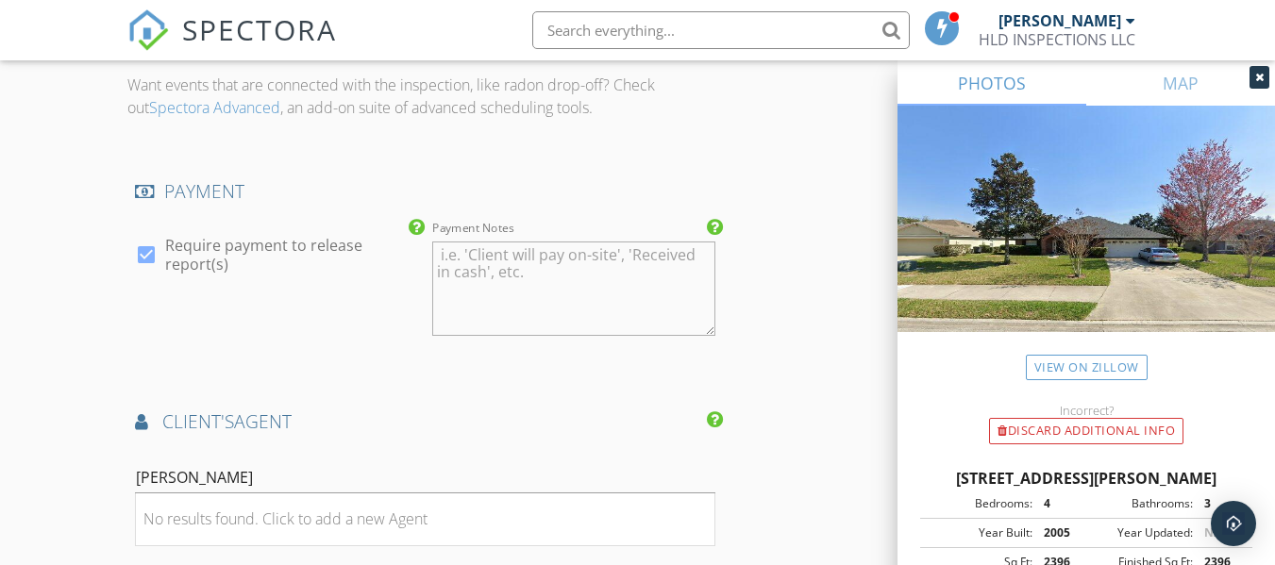
scroll to position [3370, 0]
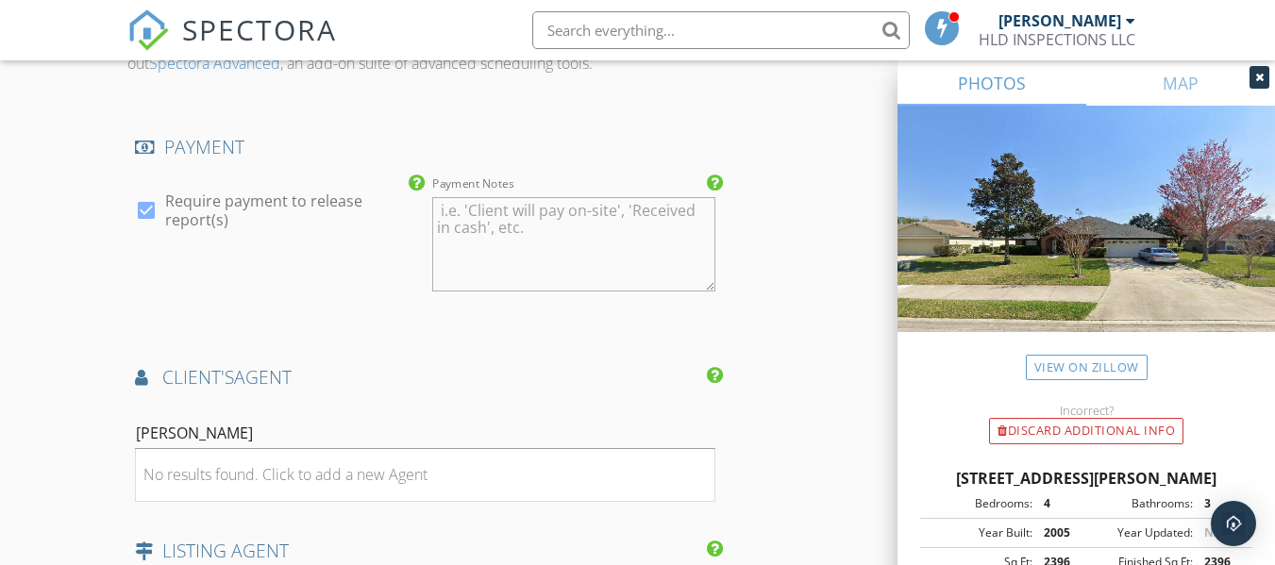
click at [134, 399] on div "client's AGENT" at bounding box center [424, 384] width 595 height 38
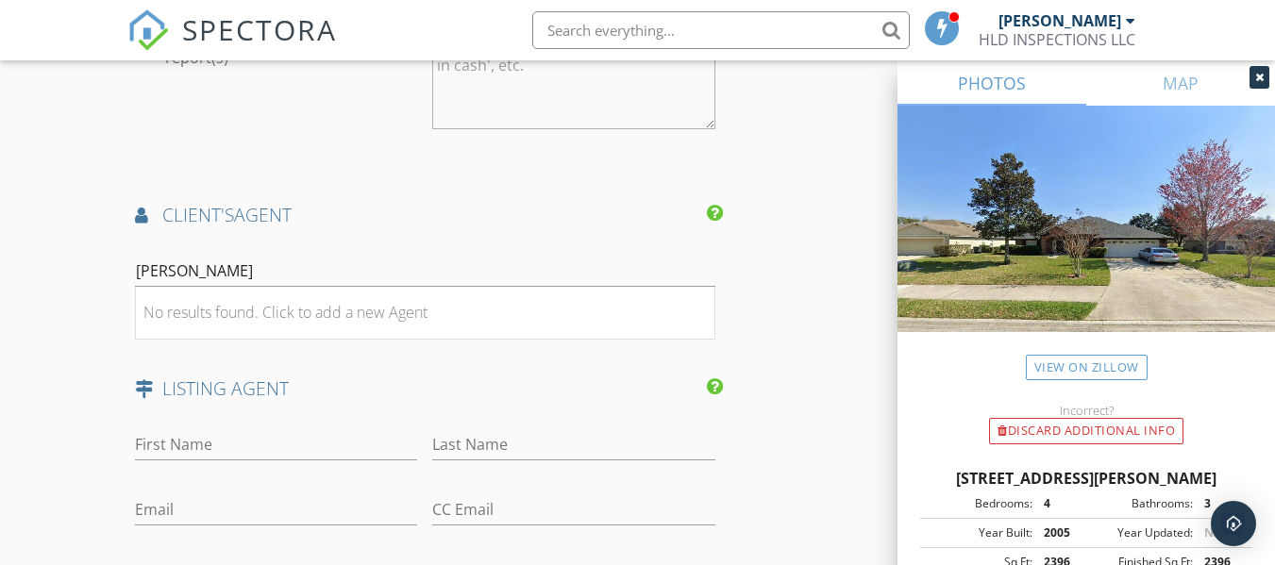
scroll to position [3559, 0]
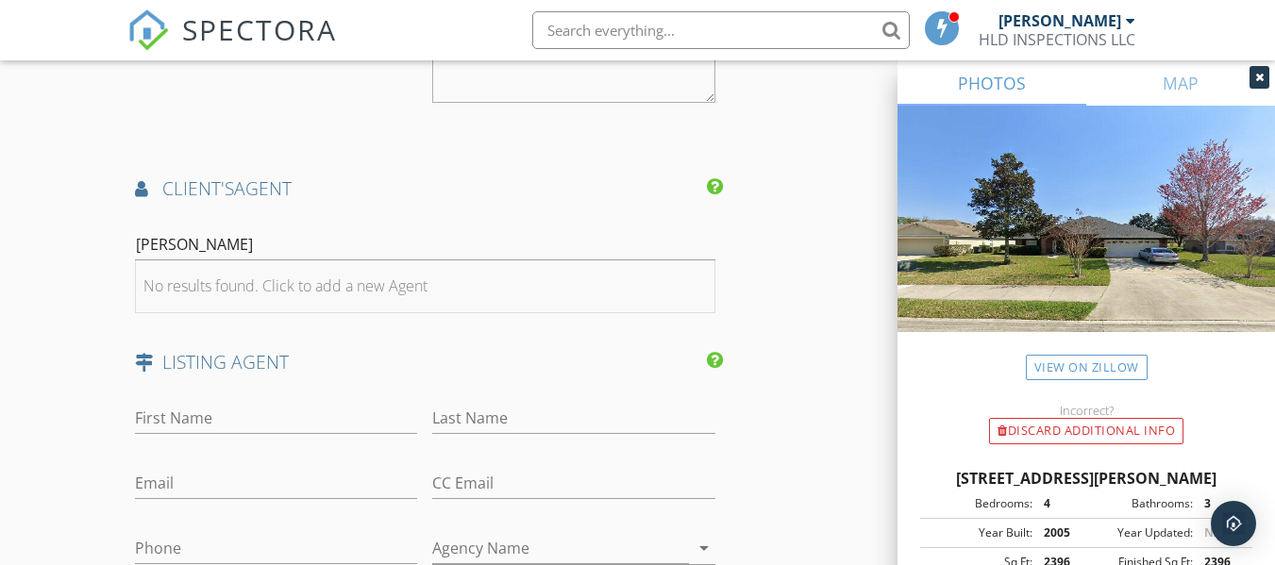
click at [230, 297] on div "No results found. Click to add a new Agent" at bounding box center [285, 286] width 284 height 23
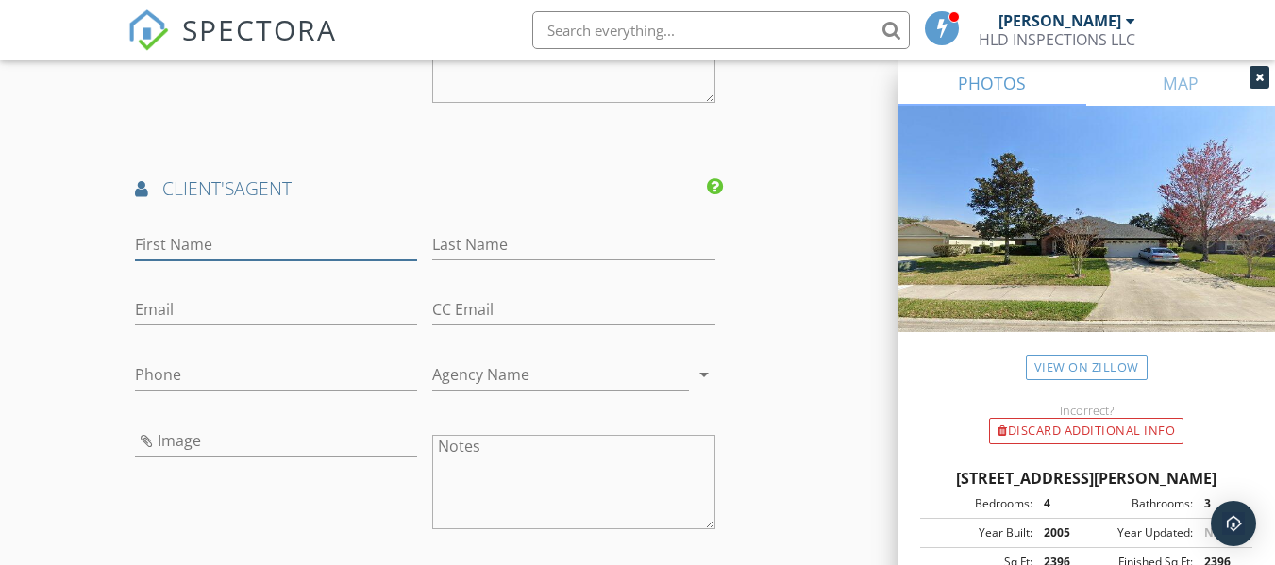
click at [250, 260] on input "First Name" at bounding box center [276, 244] width 282 height 31
type input "F"
type input "Gina"
click at [454, 253] on input "Last Name" at bounding box center [573, 244] width 282 height 31
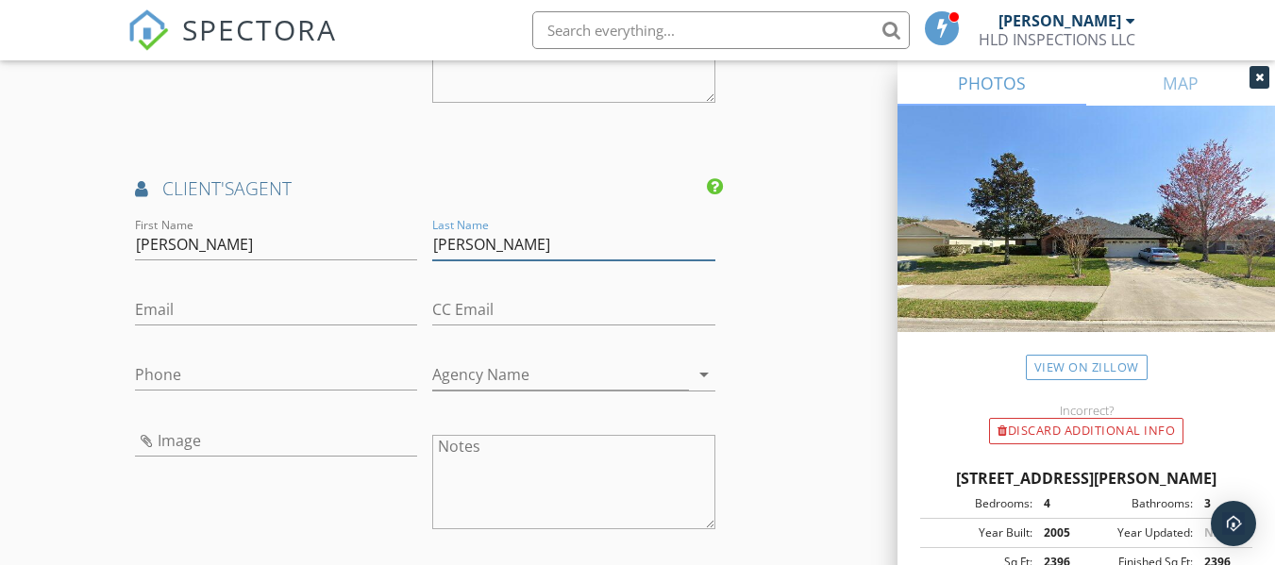
type input "Parodi"
click at [264, 326] on input "Email" at bounding box center [276, 309] width 282 height 31
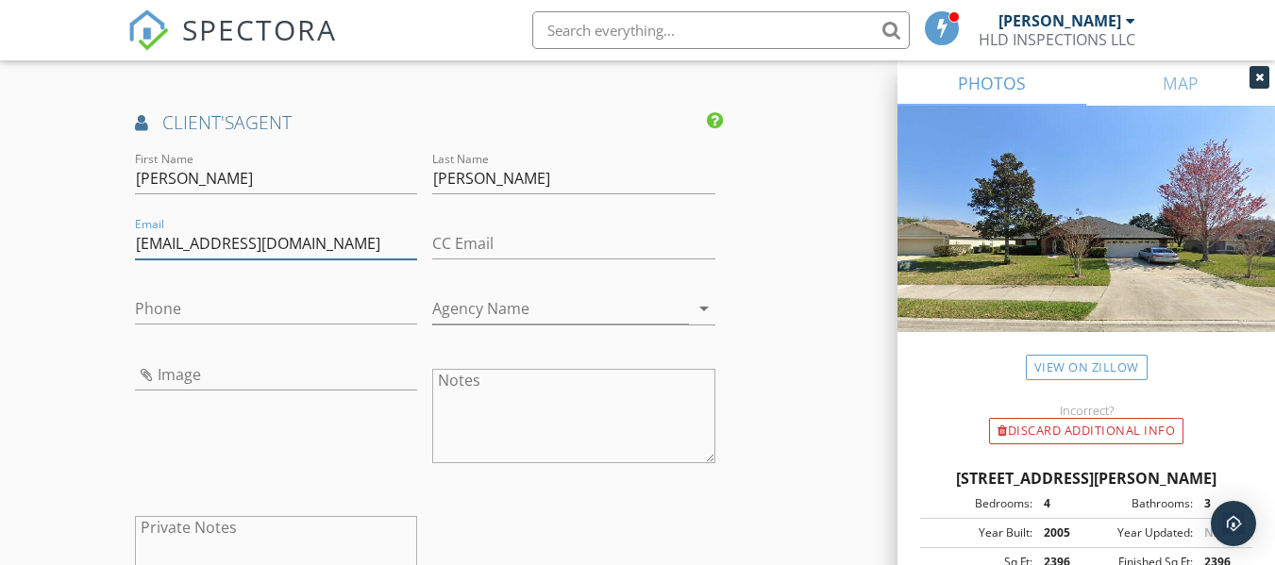
scroll to position [3653, 0]
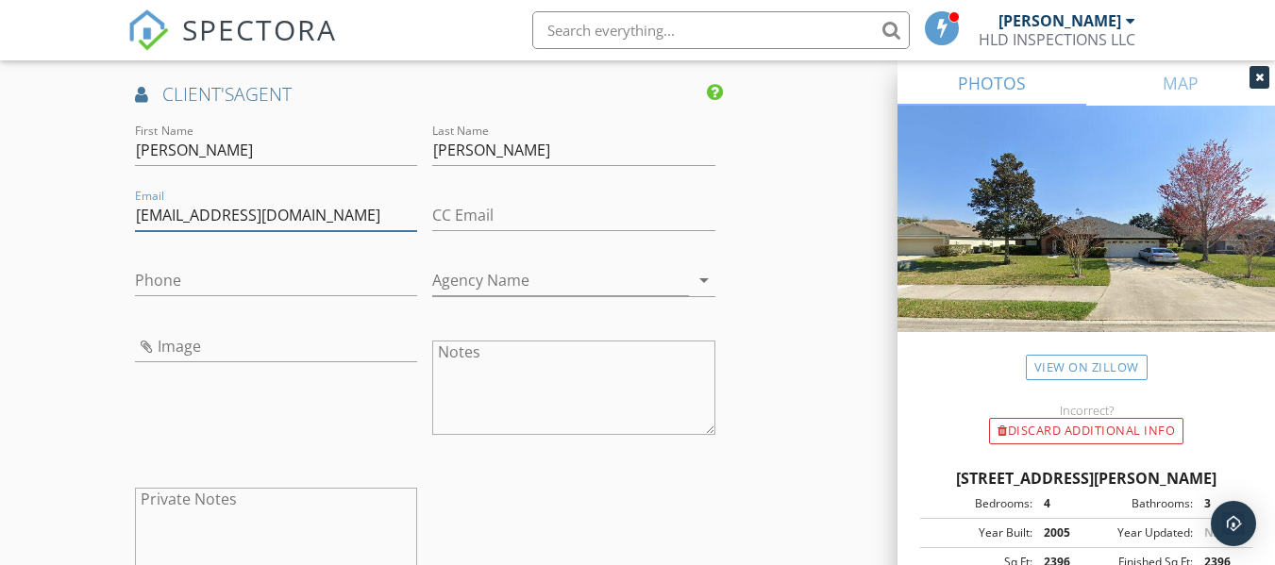
type input "Ginaparodirealtor@gmail.com"
click at [197, 296] on input "Phone" at bounding box center [276, 280] width 282 height 31
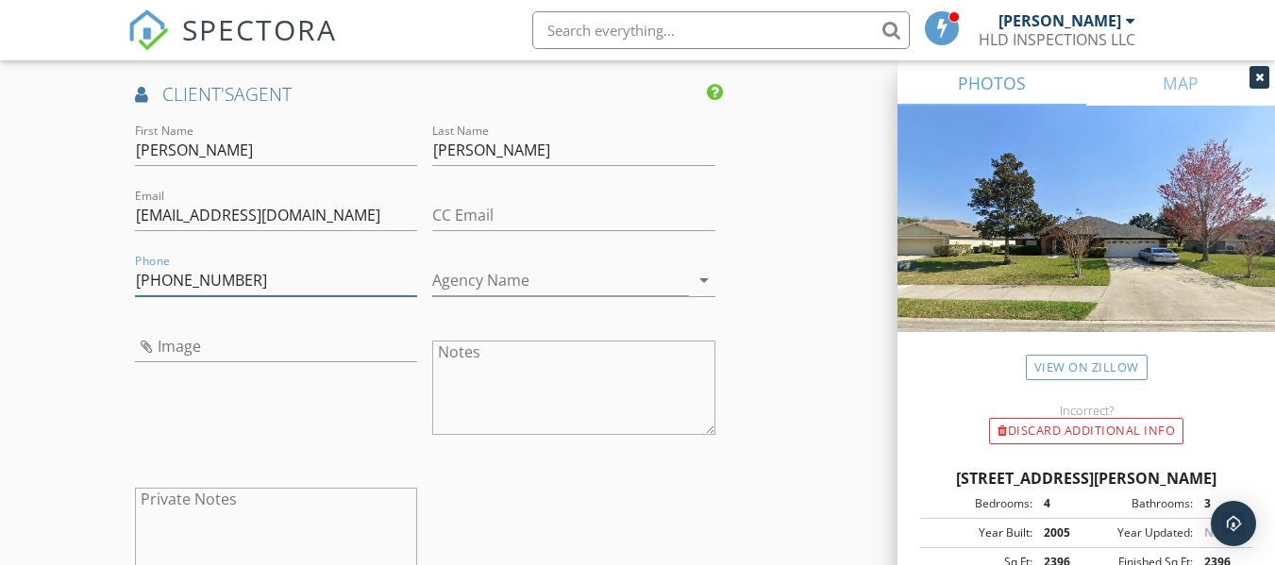
scroll to position [3748, 0]
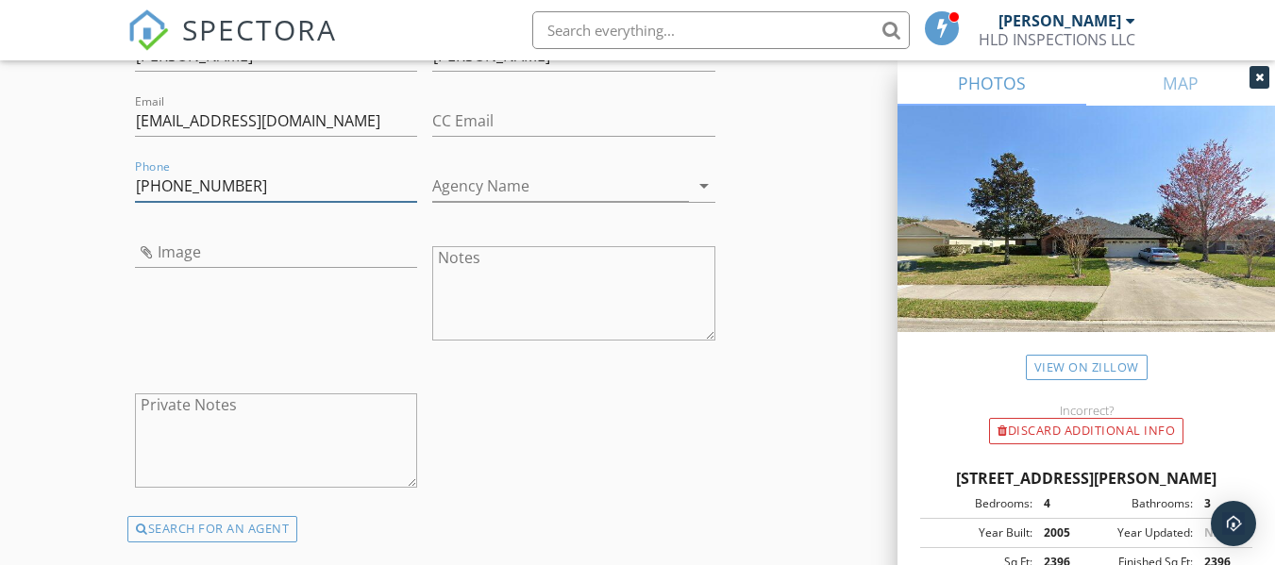
type input "954-630-6864"
click at [520, 202] on input "Agency Name" at bounding box center [560, 186] width 256 height 31
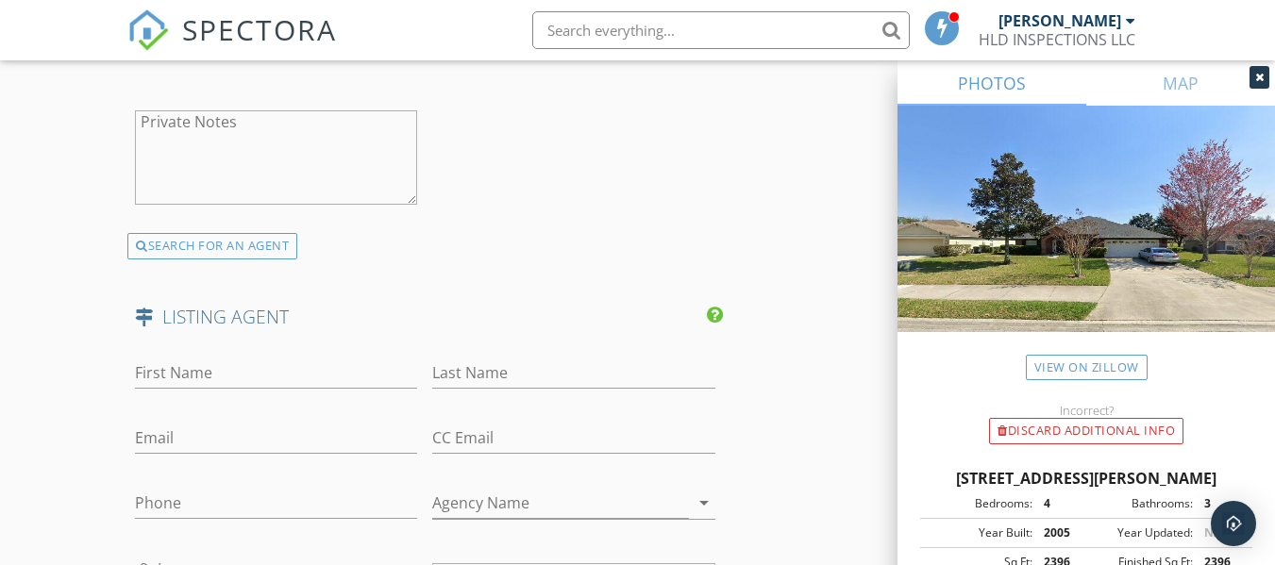
scroll to position [4125, 0]
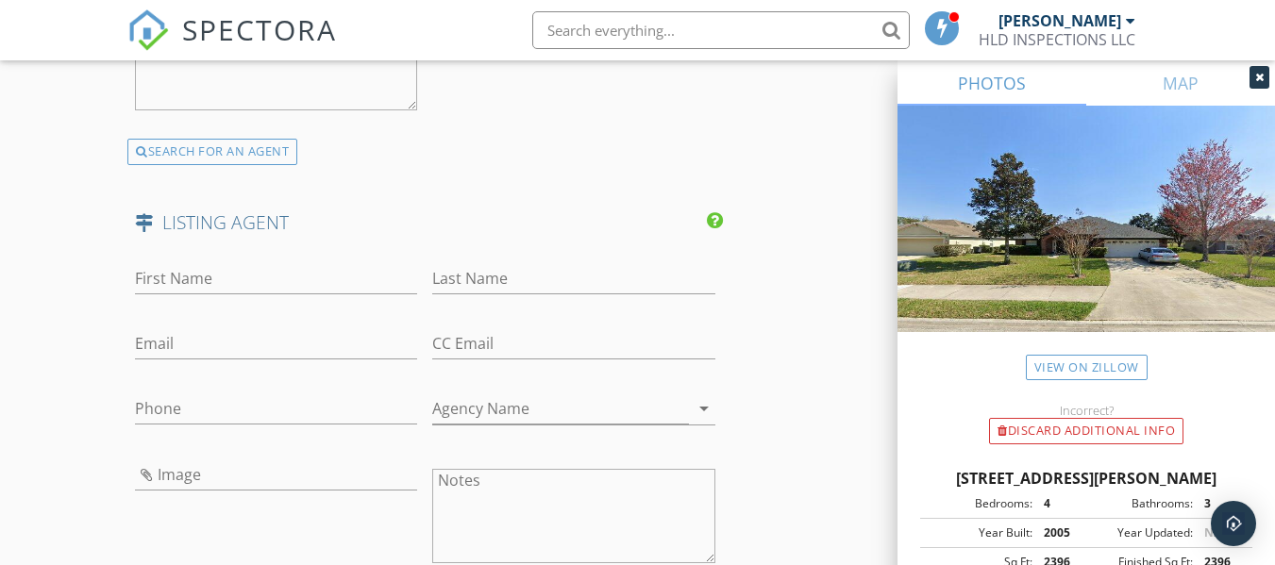
type input "Avanti Way"
click at [253, 294] on input "First Name" at bounding box center [276, 278] width 282 height 31
type input "Lisa"
click at [507, 294] on input "Last Name" at bounding box center [573, 278] width 282 height 31
type input "Slad"
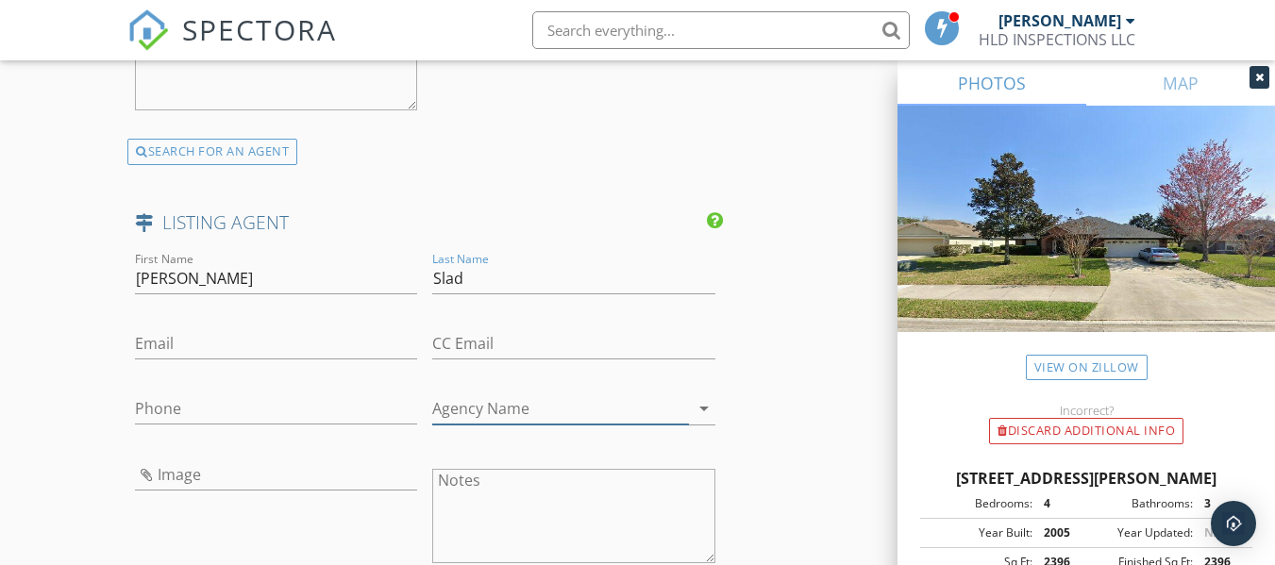
click at [497, 419] on input "Agency Name" at bounding box center [560, 409] width 256 height 31
type input "Engel & Volkers Jacksonville"
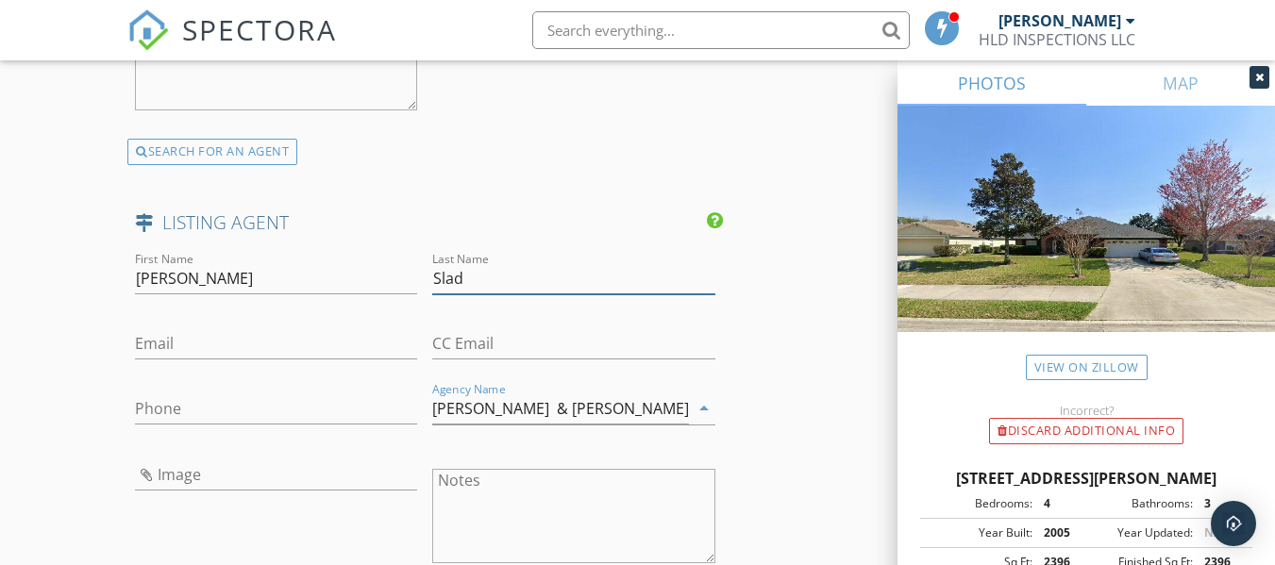
click at [474, 292] on input "Slad" at bounding box center [573, 278] width 282 height 31
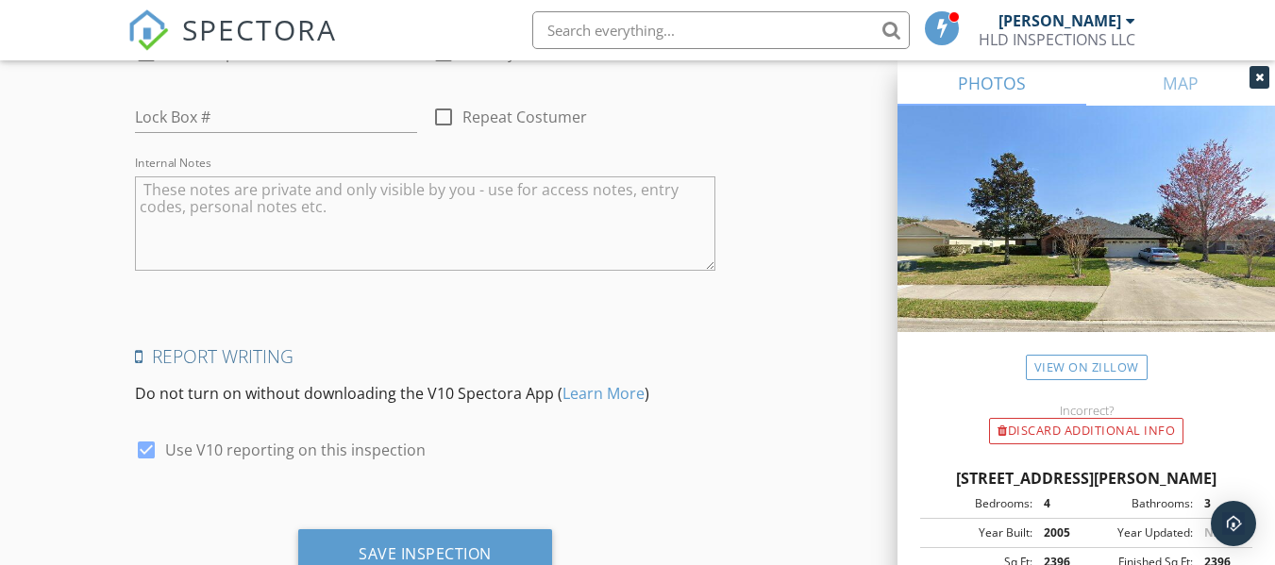
scroll to position [5172, 0]
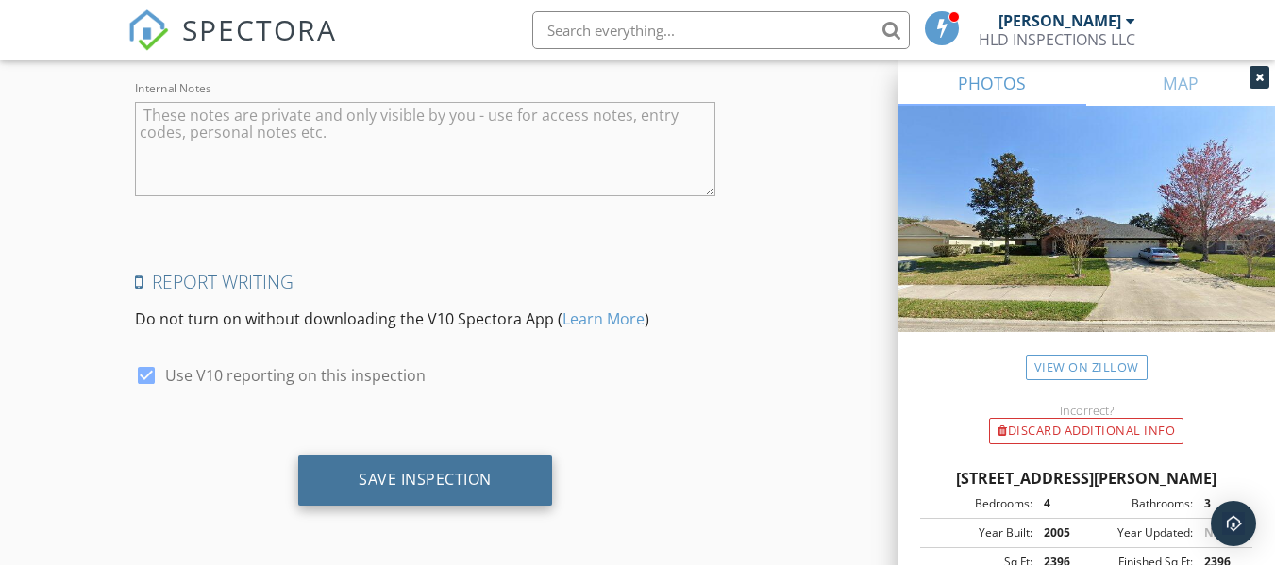
type input "Slade"
click at [395, 480] on div "Save Inspection" at bounding box center [425, 479] width 133 height 19
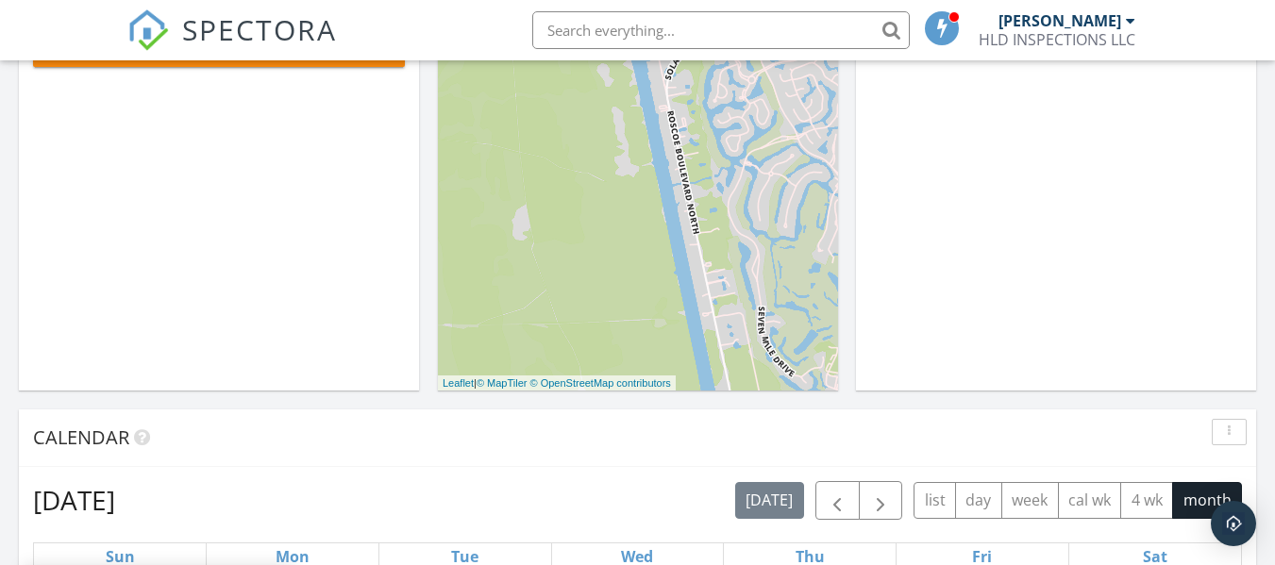
scroll to position [454, 0]
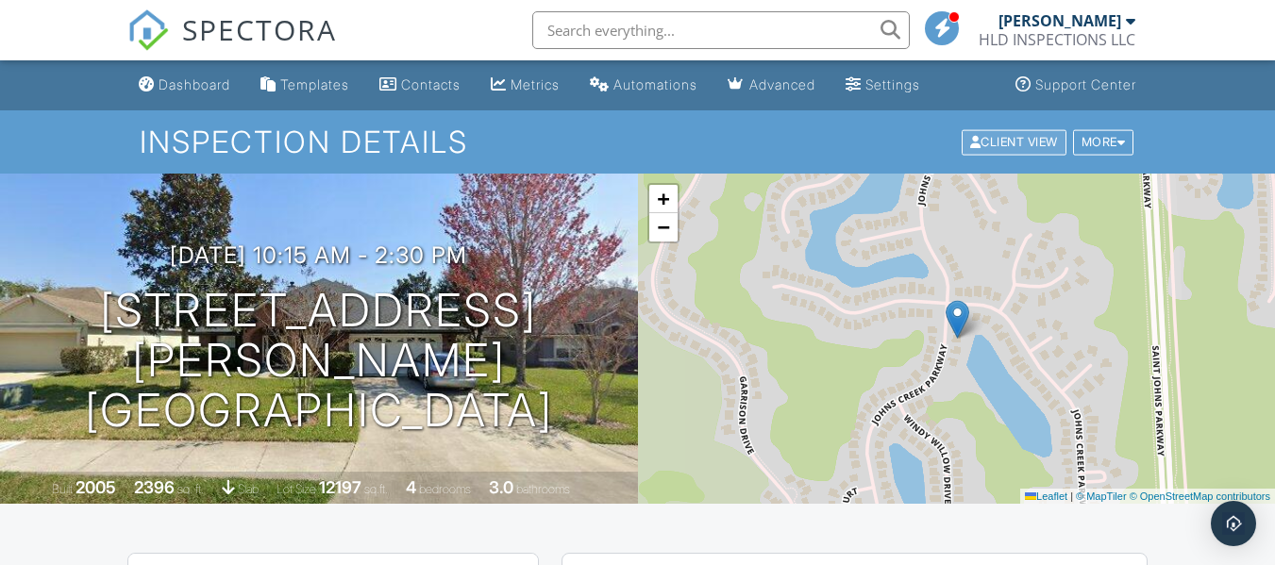
click at [1003, 149] on div "Client View" at bounding box center [1014, 141] width 105 height 25
click at [1121, 142] on div at bounding box center [1121, 142] width 8 height 12
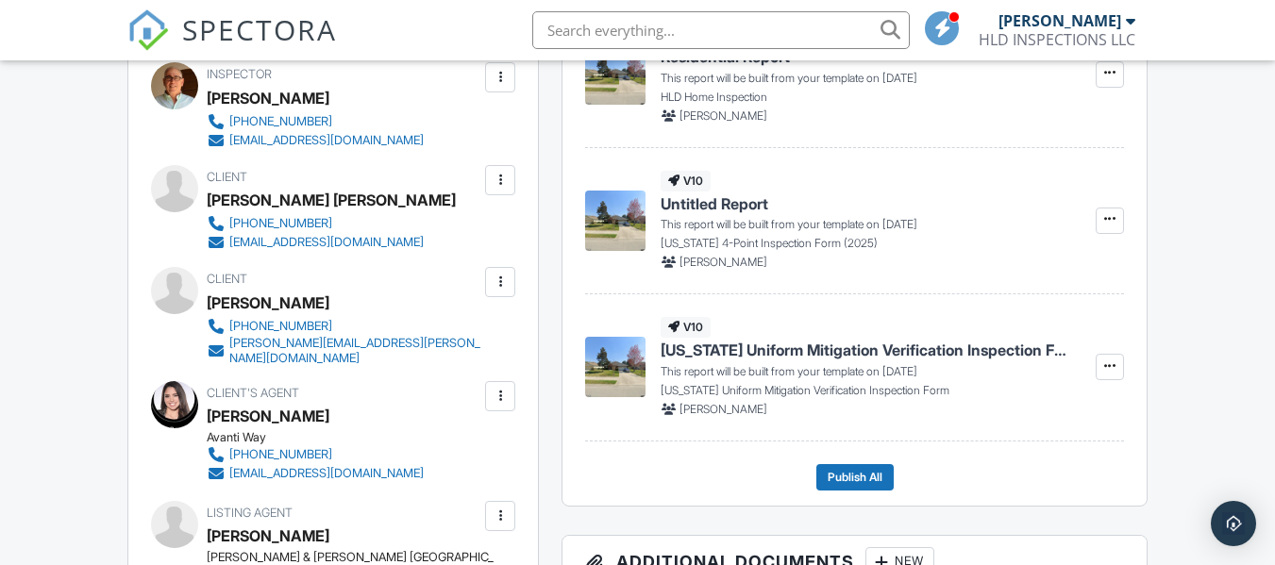
scroll to position [566, 0]
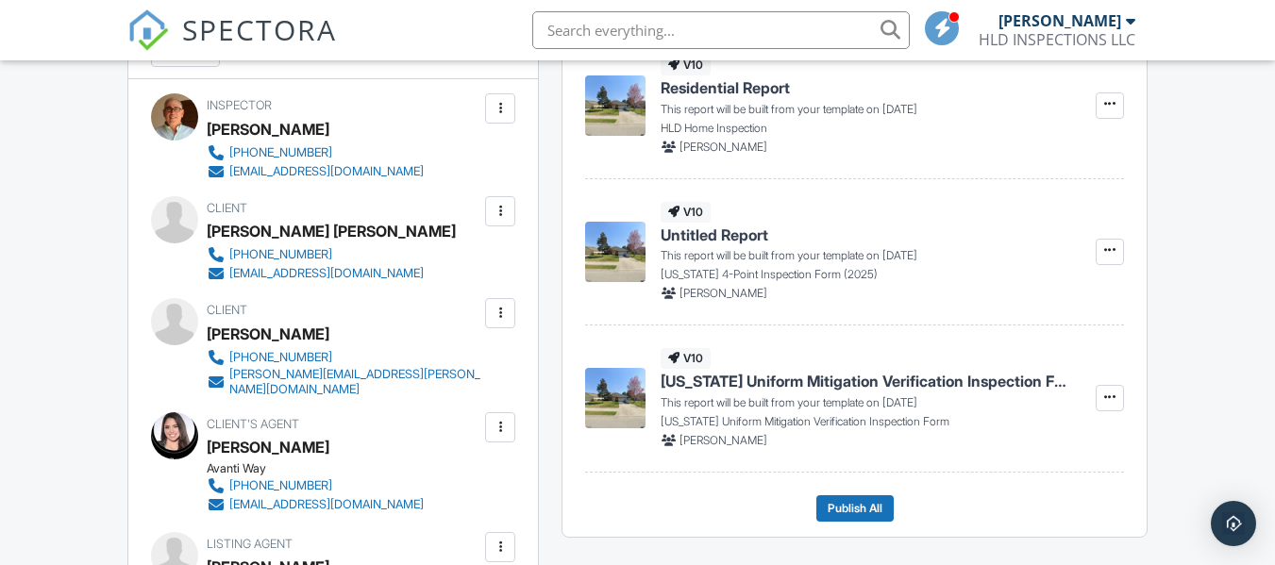
click at [499, 203] on div at bounding box center [500, 211] width 19 height 19
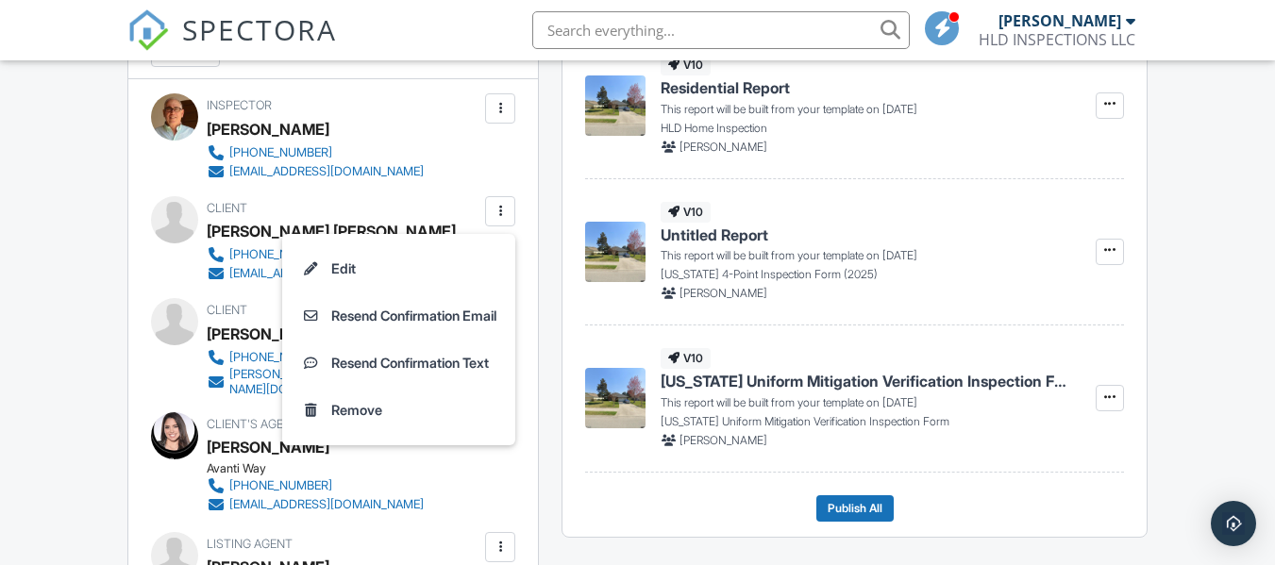
click at [499, 212] on div at bounding box center [500, 211] width 19 height 19
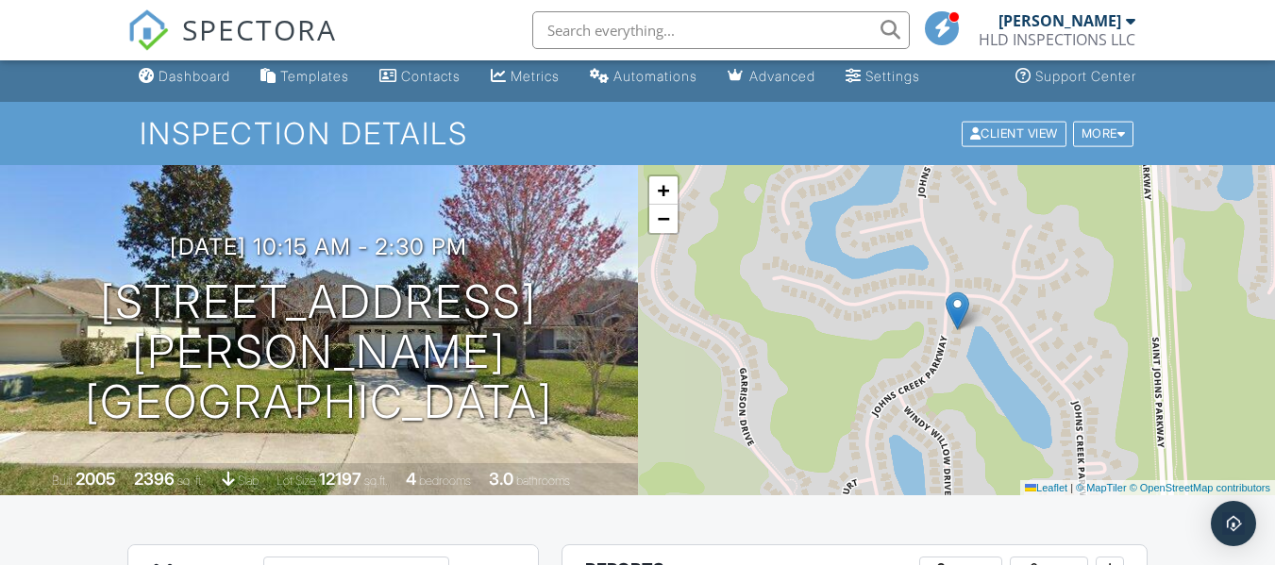
scroll to position [0, 0]
